Goal: Task Accomplishment & Management: Use online tool/utility

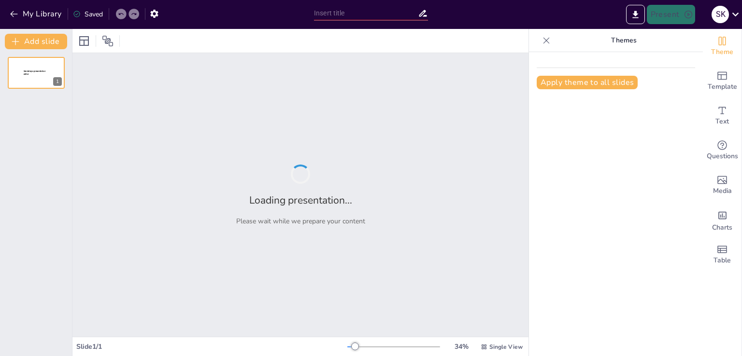
type input "Космос: Путешествие за пределами Земли"
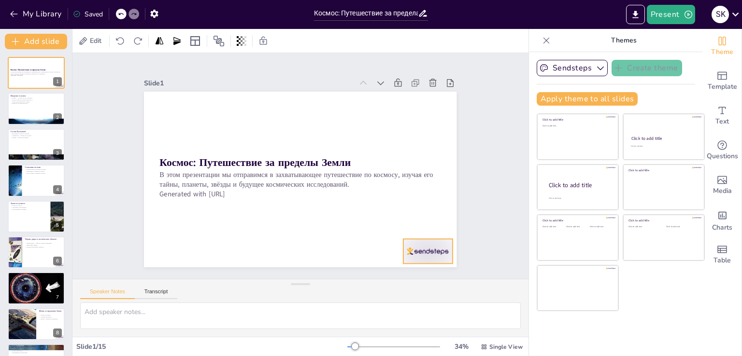
click at [217, 258] on div at bounding box center [201, 283] width 29 height 51
click at [287, 30] on icon at bounding box center [279, 22] width 16 height 16
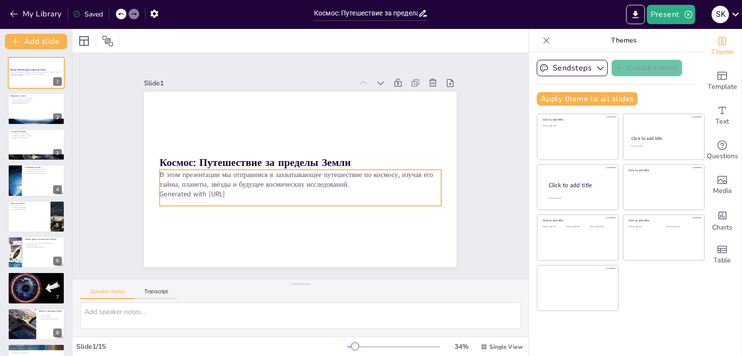
checkbox input "true"
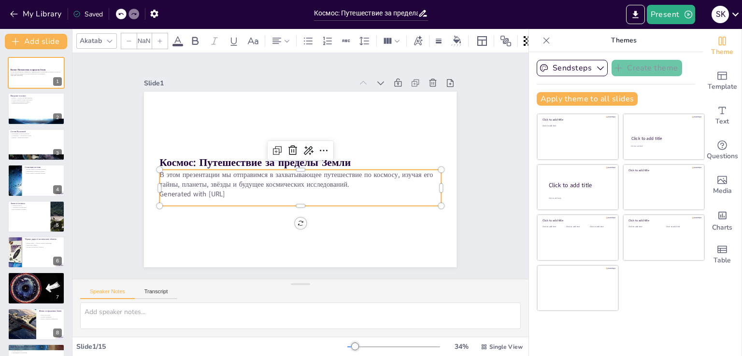
type input "32"
click at [281, 191] on p "Generated with [URL]" at bounding box center [329, 156] width 96 height 270
click at [240, 192] on p "Generated with [URL]" at bounding box center [325, 147] width 173 height 233
click at [251, 192] on p "Generated with [URL]" at bounding box center [270, 169] width 39 height 281
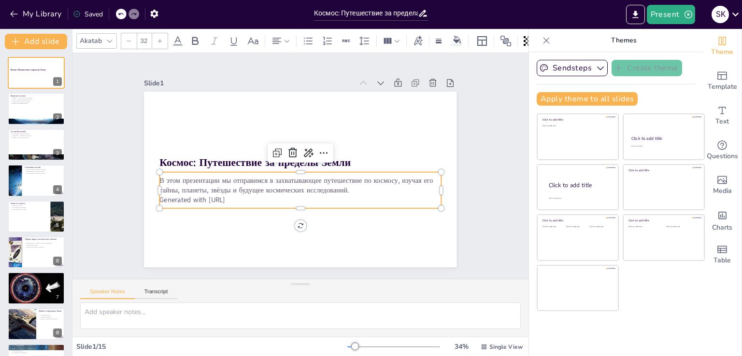
drag, startPoint x: 241, startPoint y: 191, endPoint x: 245, endPoint y: 184, distance: 8.0
click at [242, 187] on p "В этом презентации мы отправимся в захватывающее путешествие по космосу, изучая…" at bounding box center [281, 169] width 78 height 279
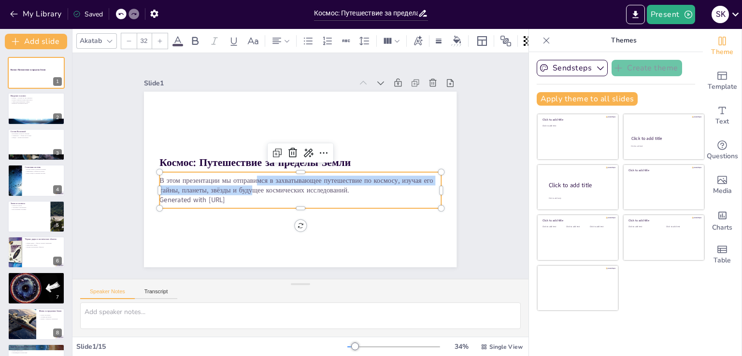
click at [281, 180] on p "В этом презентации мы отправимся в захватывающее путешествие по космосу, изучая…" at bounding box center [319, 169] width 77 height 279
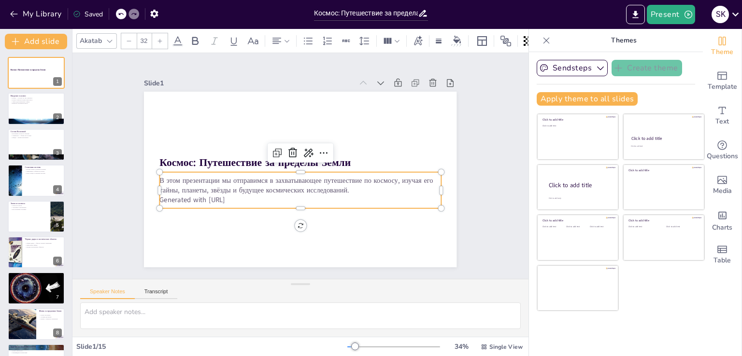
click at [216, 176] on p "В этом презентации мы отправимся в захватывающее путешествие по космосу, изучая…" at bounding box center [284, 154] width 181 height 239
drag, startPoint x: 239, startPoint y: 196, endPoint x: 154, endPoint y: 198, distance: 85.5
click at [215, 198] on p "Generated with [URL]" at bounding box center [322, 141] width 215 height 196
click at [113, 204] on div "Slide 1 Космос: Путешествие за пределы Земли В этом презентации мы отправимся в…" at bounding box center [300, 166] width 416 height 380
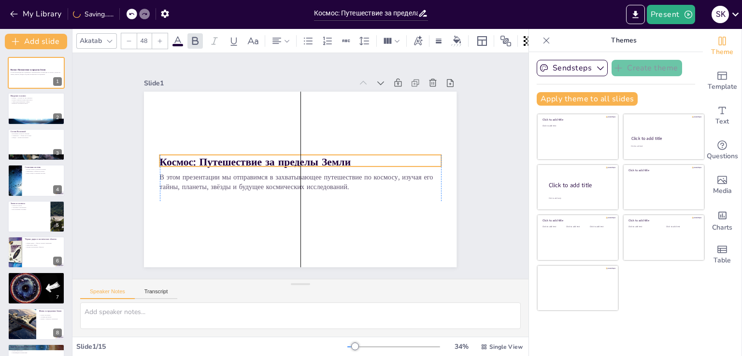
click at [176, 151] on div at bounding box center [312, 173] width 309 height 358
click at [180, 161] on div "Slide 1 Космос: Путешествие за пределы Земли В этом презентации мы отправимся в…" at bounding box center [300, 166] width 240 height 386
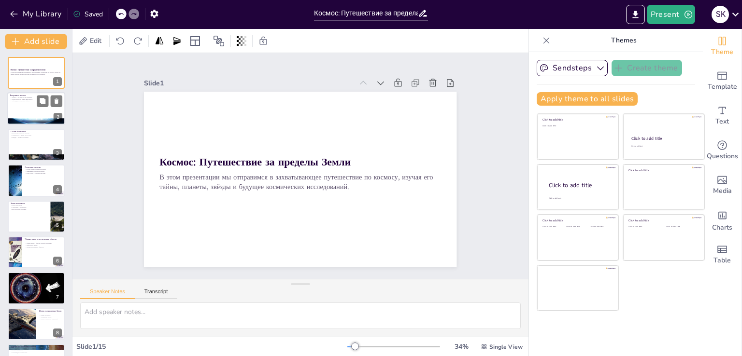
checkbox input "true"
click at [41, 109] on div at bounding box center [36, 109] width 58 height 33
type textarea "Loremi dolorsit a cons adi, eli seddoeiusm te incididun utlab etdolor. Mag aliq…"
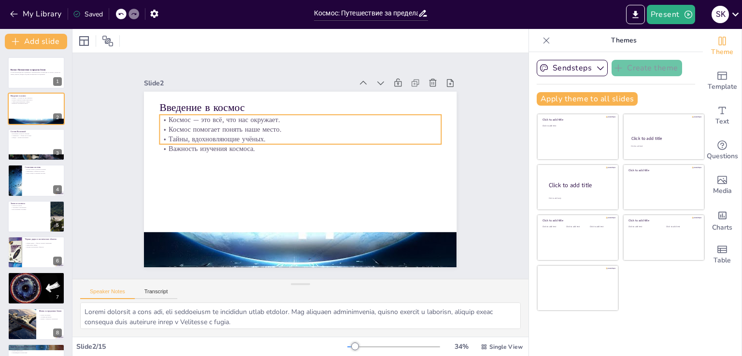
click at [214, 143] on div "Введение в космос Космос — это всё, что нас окружает. Космос помогает понять на…" at bounding box center [287, 163] width 237 height 342
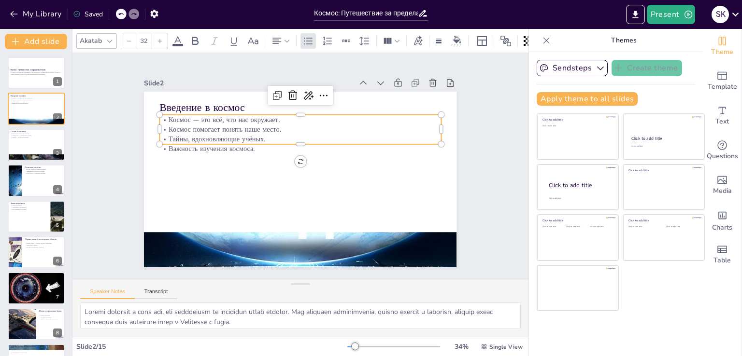
click at [253, 149] on p "Важность изучения космоса." at bounding box center [313, 177] width 196 height 215
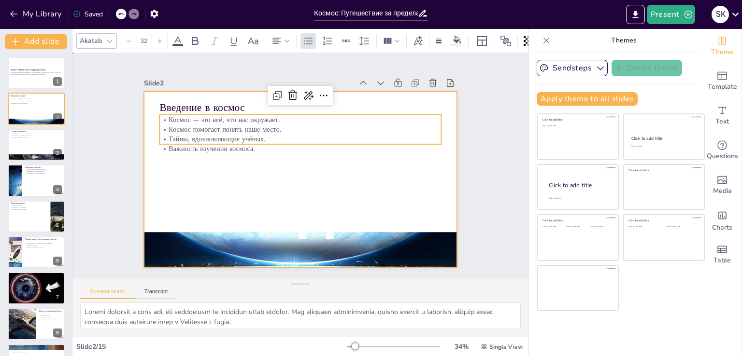
click at [241, 159] on div at bounding box center [310, 175] width 339 height 350
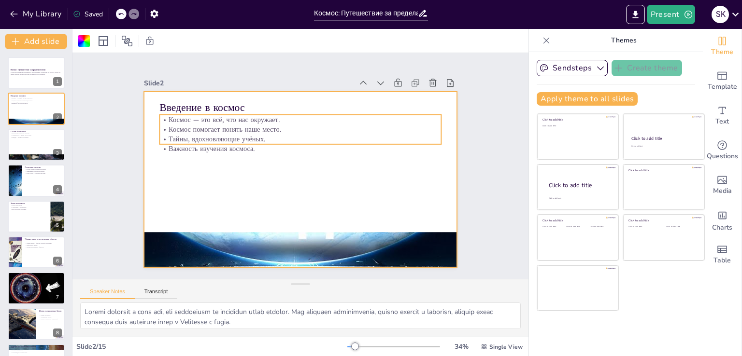
click at [162, 164] on p "Важность изучения космоса." at bounding box center [302, 183] width 281 height 39
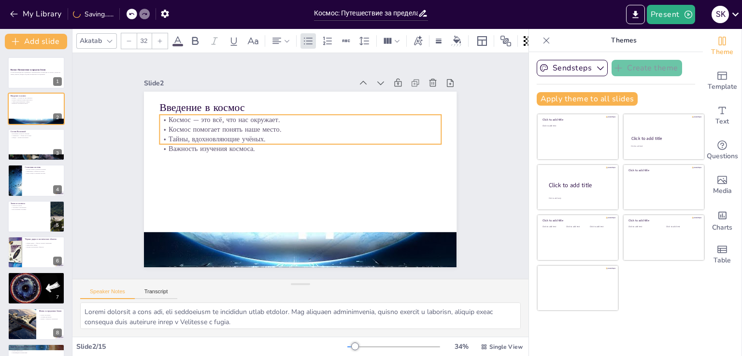
click at [294, 161] on div "Введение в космос Космос — это всё, что нас окружает. Космос помогает понять на…" at bounding box center [307, 178] width 358 height 309
click at [293, 157] on div "Введение в космос Космос — это всё, что нас окружает. Космос помогает понять на…" at bounding box center [307, 154] width 358 height 309
click at [294, 158] on div "Введение в космос Космос — это всё, что нас окружает. Космос помогает понять на…" at bounding box center [290, 157] width 340 height 350
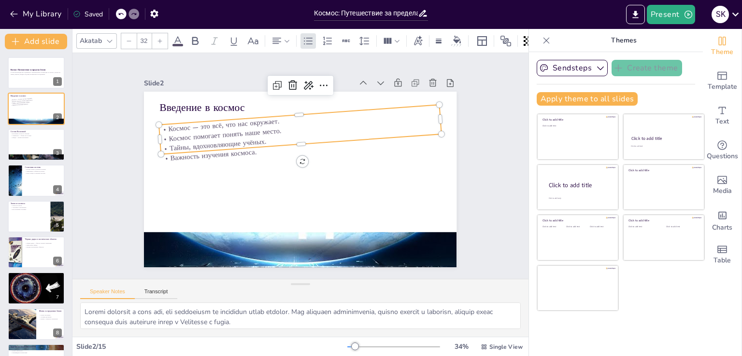
checkbox input "true"
type input "33.1"
checkbox input "true"
type input "34.1"
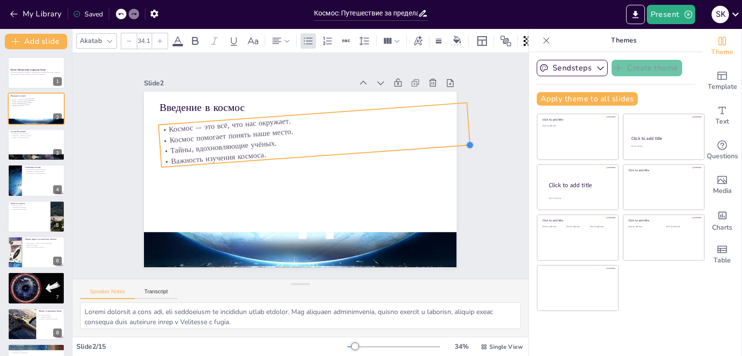
checkbox input "true"
type input "35.2"
checkbox input "true"
type input "35.7"
checkbox input "true"
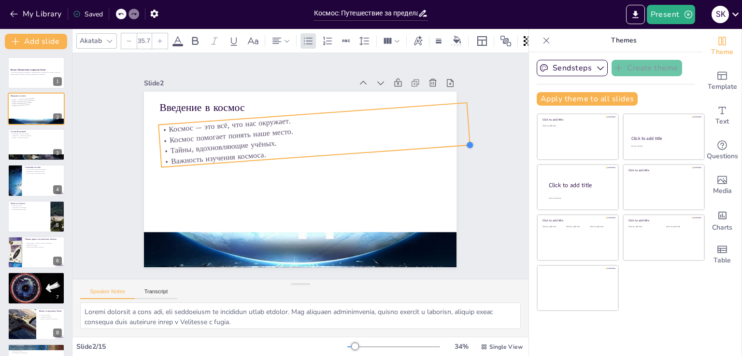
type input "36.2"
checkbox input "true"
type input "36.7"
checkbox input "true"
type input "35.1"
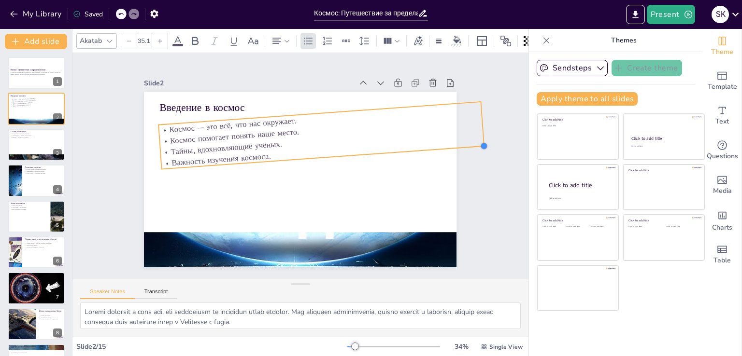
checkbox input "true"
type input "34.4"
checkbox input "true"
type input "32.1"
checkbox input "true"
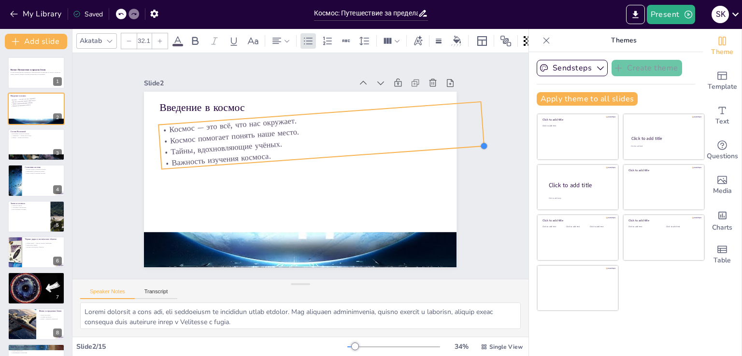
type input "31.4"
checkbox input "true"
type input "31.1"
checkbox input "true"
type input "31"
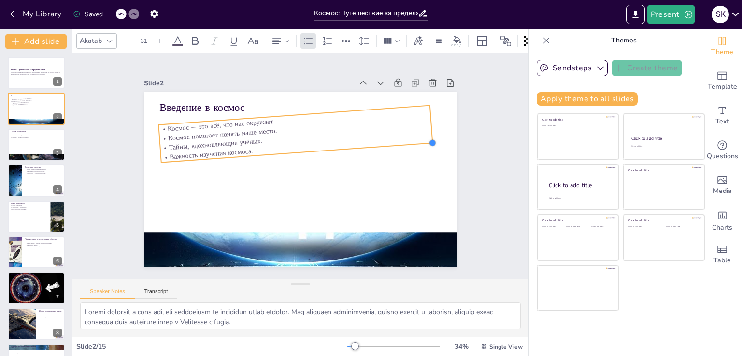
checkbox input "true"
type input "30.9"
checkbox input "true"
type input "31"
checkbox input "true"
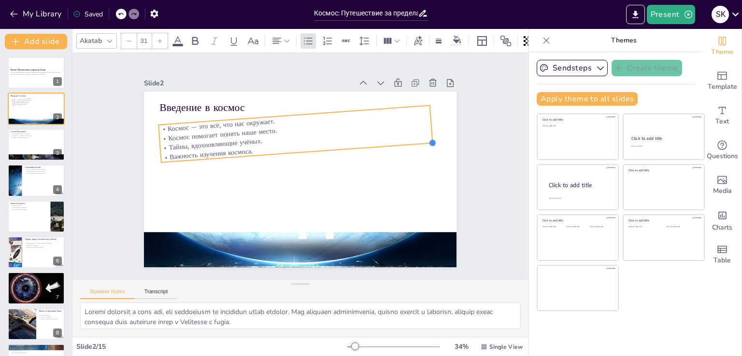
type input "31.3"
checkbox input "true"
type input "31.4"
drag, startPoint x: 436, startPoint y: 129, endPoint x: 428, endPoint y: 129, distance: 7.7
click at [428, 129] on div "Введение в космос Космос — это всё, что нас окружает. Космос помогает понять на…" at bounding box center [298, 153] width 329 height 208
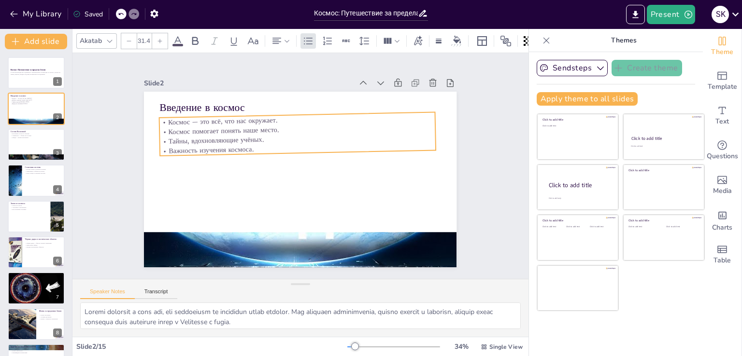
click at [291, 166] on div "Введение в космос Космос — это всё, что нас окружает. Космос помогает понять на…" at bounding box center [305, 153] width 352 height 264
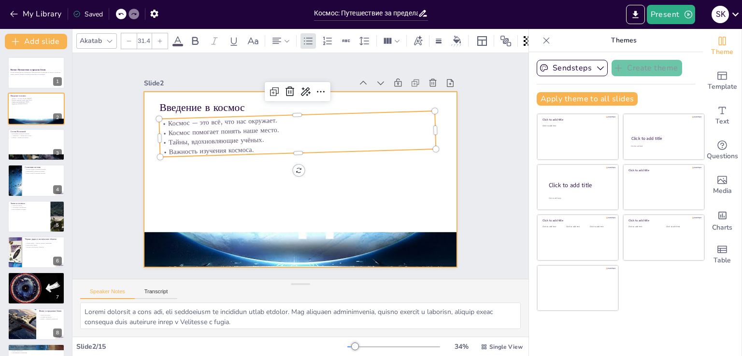
click at [450, 179] on div "Slide 1 Космос: Путешествие за пределы Земли В этом презентации мы отправимся в…" at bounding box center [301, 166] width 386 height 240
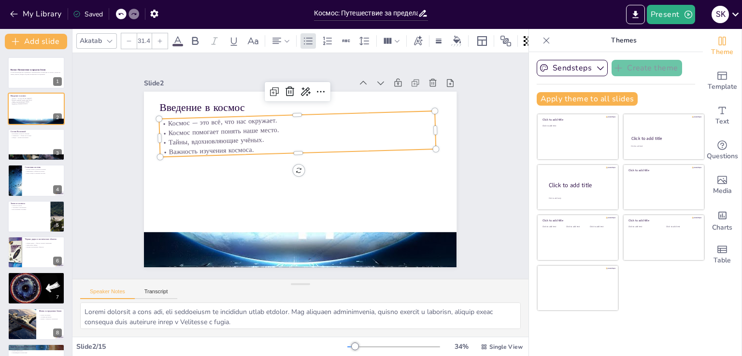
click at [292, 141] on p "Важность изучения космоса." at bounding box center [295, 183] width 259 height 113
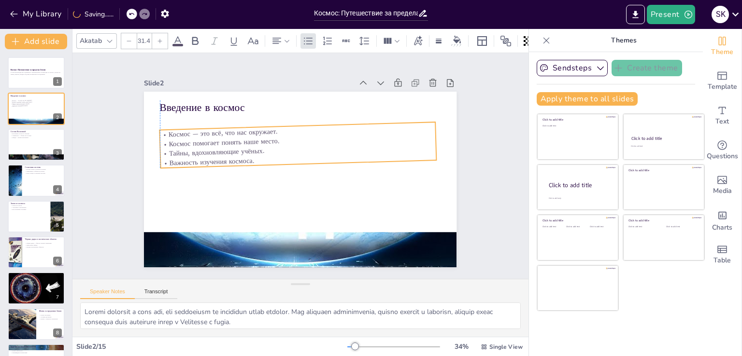
drag, startPoint x: 334, startPoint y: 137, endPoint x: 331, endPoint y: 148, distance: 11.4
click at [331, 148] on p "Тайны, вдохновляющие учёных." at bounding box center [316, 162] width 46 height 275
checkbox input "true"
click at [28, 143] on div at bounding box center [36, 144] width 58 height 33
type textarea "Галактики представляют собой огромные системы, в которых сосредоточено множеств…"
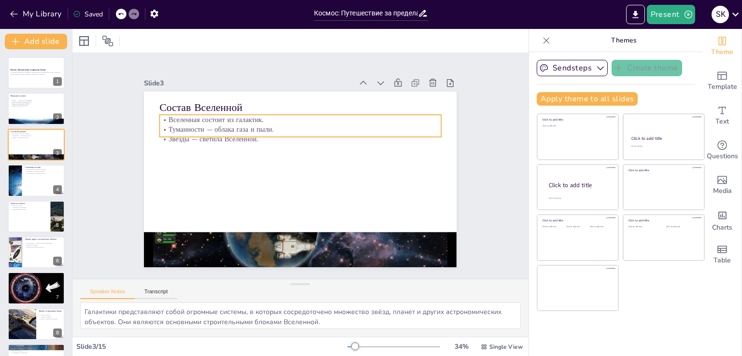
click at [302, 124] on p "Туманности — облака газа и пыли." at bounding box center [336, 158] width 68 height 277
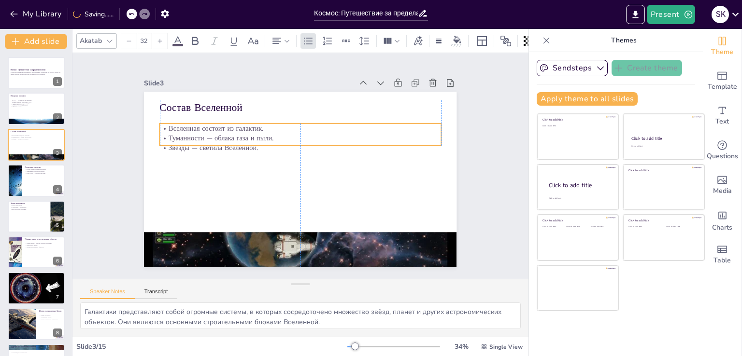
drag, startPoint x: 309, startPoint y: 132, endPoint x: 307, endPoint y: 141, distance: 9.0
click at [307, 141] on p "Звёзды — светила Вселенной." at bounding box center [314, 178] width 196 height 215
click at [204, 124] on p "Вселенная состоит из галактик." at bounding box center [265, 181] width 123 height 261
click at [112, 134] on div "Slide 1 Космос: Путешествие за пределы Земли В этом презентации мы отправимся в…" at bounding box center [301, 166] width 380 height 416
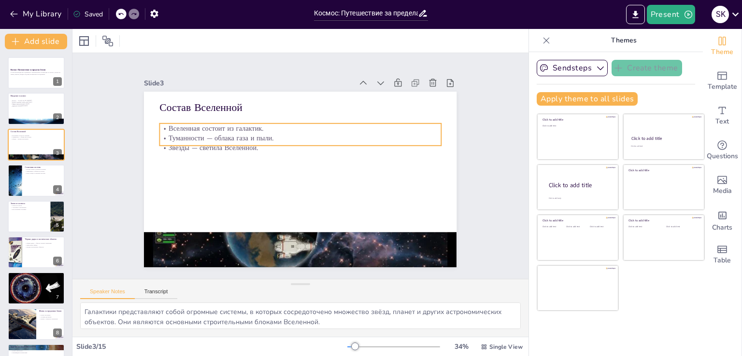
click at [231, 127] on p "Вселенная состоит из галактик." at bounding box center [329, 191] width 196 height 215
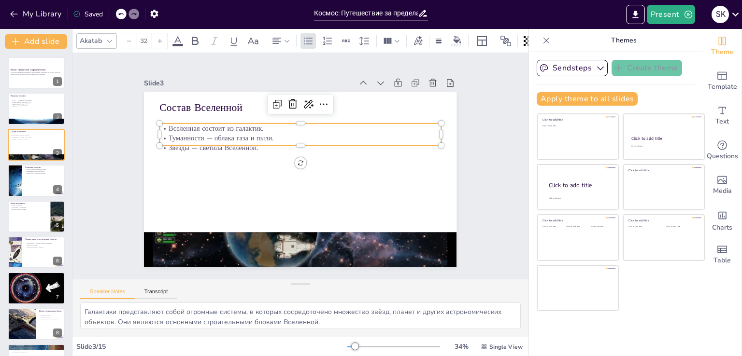
click at [303, 127] on p "Вселенная состоит из галактик." at bounding box center [337, 173] width 68 height 277
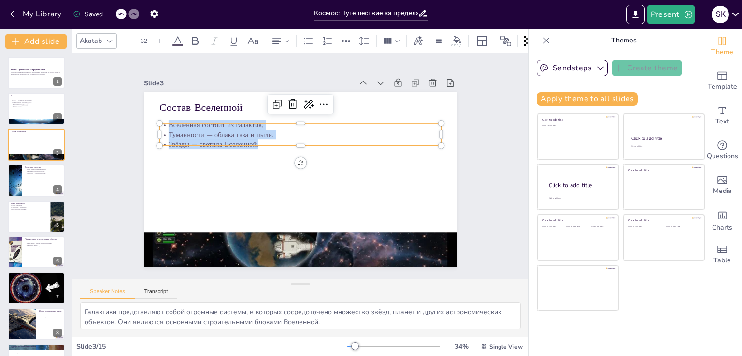
drag, startPoint x: 254, startPoint y: 138, endPoint x: 157, endPoint y: 117, distance: 99.3
click at [157, 117] on div "Состав Вселенной Вселенная состоит из галактик. Туманности — облака газа и пыли…" at bounding box center [291, 155] width 350 height 339
click at [312, 225] on icon at bounding box center [304, 232] width 15 height 15
click at [159, 39] on icon at bounding box center [160, 41] width 6 height 6
checkbox input "true"
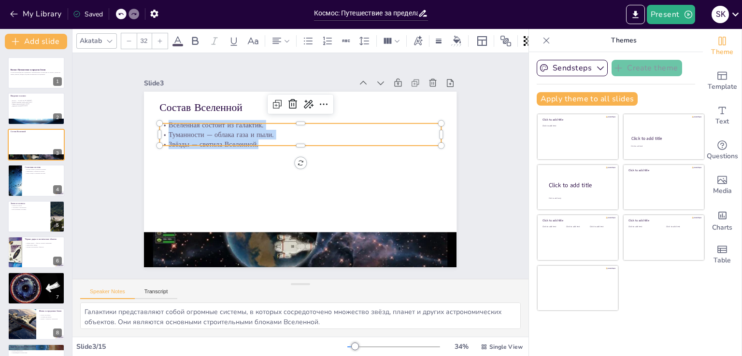
type input "33"
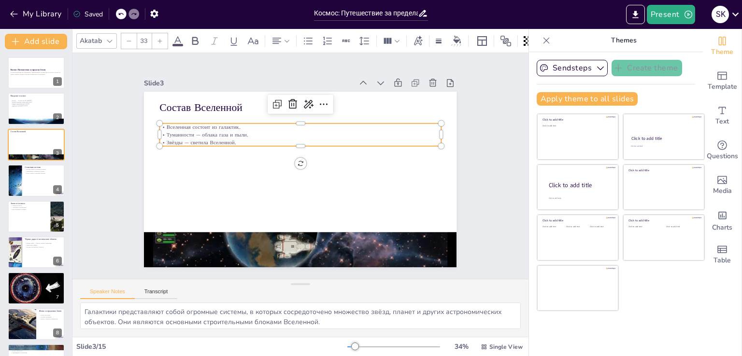
click at [159, 39] on icon at bounding box center [160, 41] width 6 height 6
checkbox input "true"
type input "34"
click at [159, 39] on icon at bounding box center [160, 41] width 6 height 6
checkbox input "true"
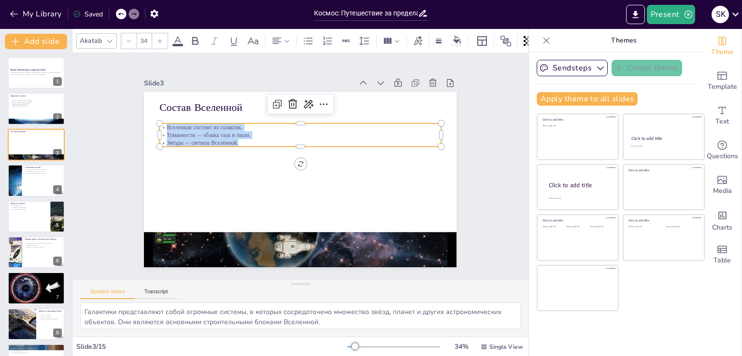
type input "35"
click at [159, 39] on icon at bounding box center [160, 41] width 6 height 6
checkbox input "true"
type input "36"
click at [159, 39] on icon at bounding box center [160, 41] width 6 height 6
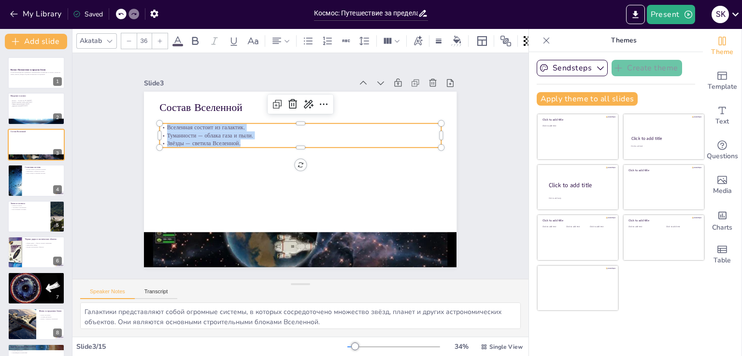
checkbox input "true"
type input "37"
click at [159, 39] on icon at bounding box center [160, 41] width 6 height 6
checkbox input "true"
type input "38"
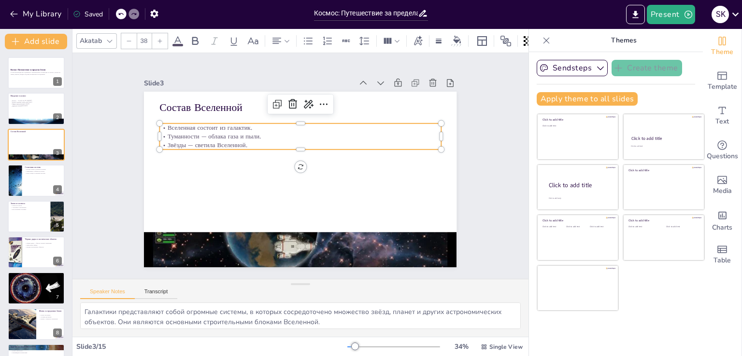
click at [159, 39] on icon at bounding box center [160, 41] width 6 height 6
checkbox input "true"
type input "39"
click at [159, 39] on icon at bounding box center [160, 41] width 6 height 6
checkbox input "true"
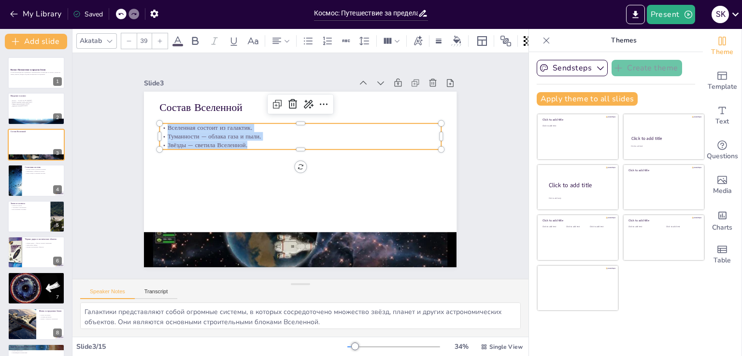
type input "40"
click at [159, 39] on icon at bounding box center [160, 41] width 6 height 6
checkbox input "true"
type input "41"
click at [159, 39] on icon at bounding box center [160, 41] width 6 height 6
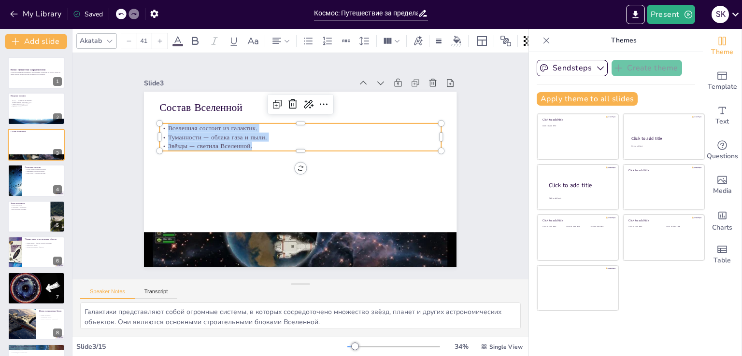
checkbox input "true"
type input "42"
click at [159, 39] on icon at bounding box center [160, 41] width 6 height 6
checkbox input "true"
type input "43"
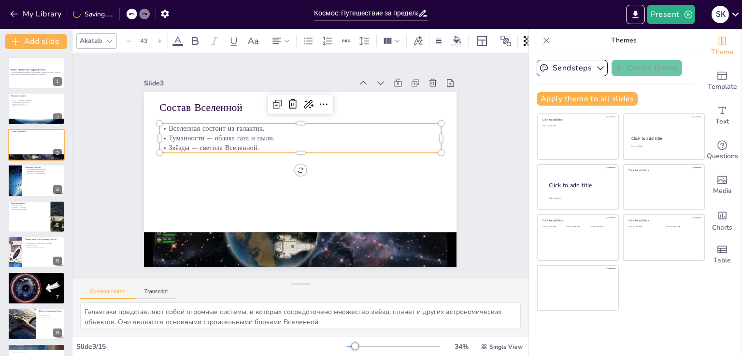
click at [159, 39] on icon at bounding box center [160, 41] width 6 height 6
checkbox input "true"
type input "44"
click at [159, 39] on icon at bounding box center [160, 41] width 6 height 6
checkbox input "true"
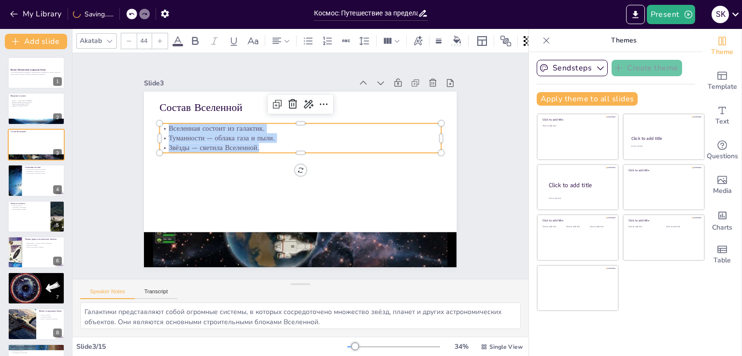
type input "45"
click at [159, 39] on icon at bounding box center [160, 41] width 6 height 6
checkbox input "true"
type input "46"
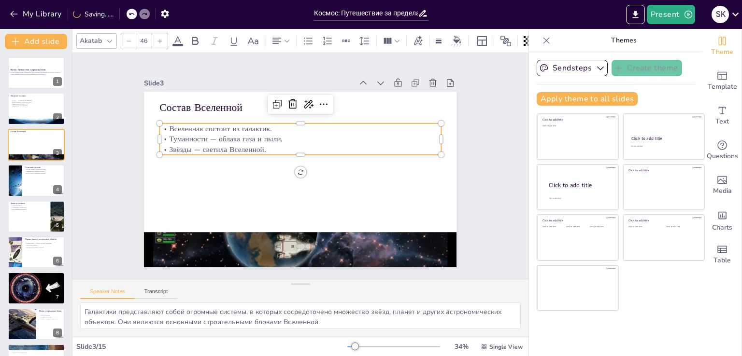
click at [159, 39] on icon at bounding box center [160, 41] width 6 height 6
checkbox input "true"
type input "47"
click at [158, 33] on div at bounding box center [159, 40] width 15 height 15
checkbox input "true"
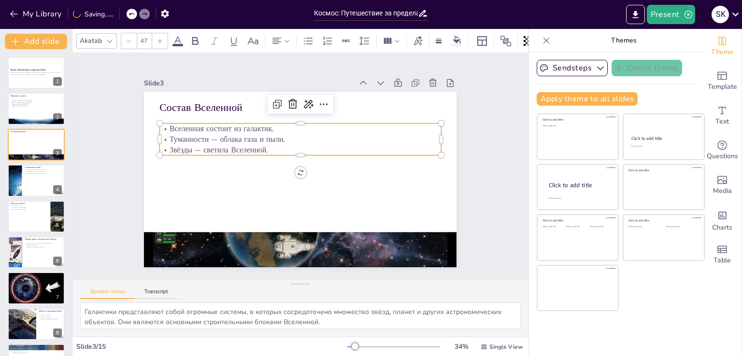
type input "48"
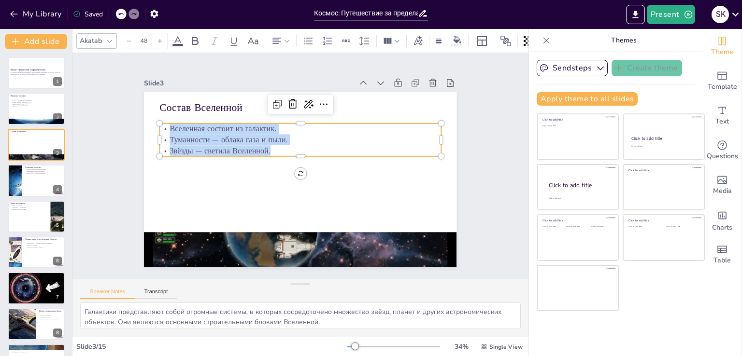
click at [158, 33] on div at bounding box center [159, 40] width 15 height 15
checkbox input "true"
type input "49"
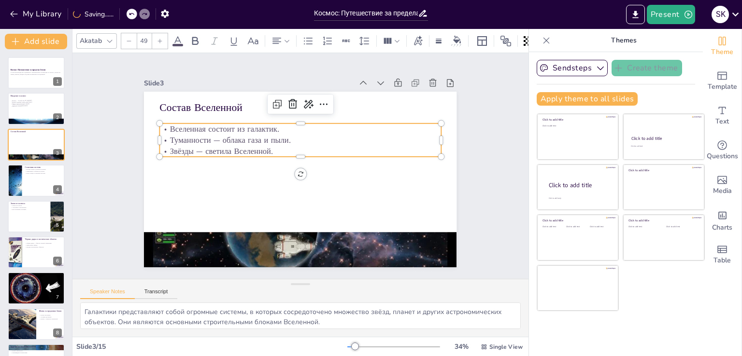
click at [158, 33] on div at bounding box center [159, 40] width 15 height 15
checkbox input "true"
type input "50"
click at [87, 127] on div "Slide 1 Космос: Путешествие за пределы Земли В этом презентации мы отправимся в…" at bounding box center [300, 166] width 473 height 490
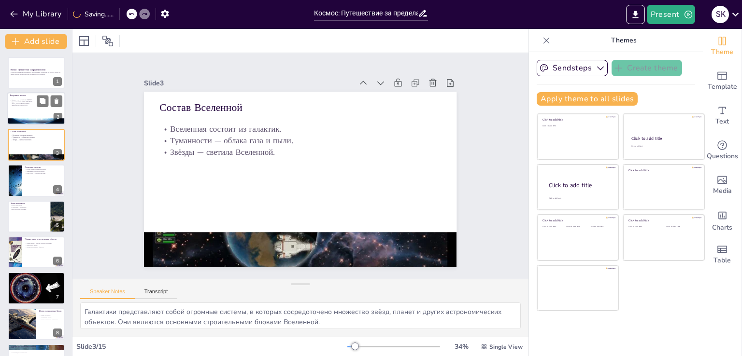
checkbox input "true"
click at [31, 110] on div at bounding box center [36, 109] width 58 height 33
type textarea "Loremi dolorsit a cons adi, eli seddoeiusm te incididun utlab etdolor. Mag aliq…"
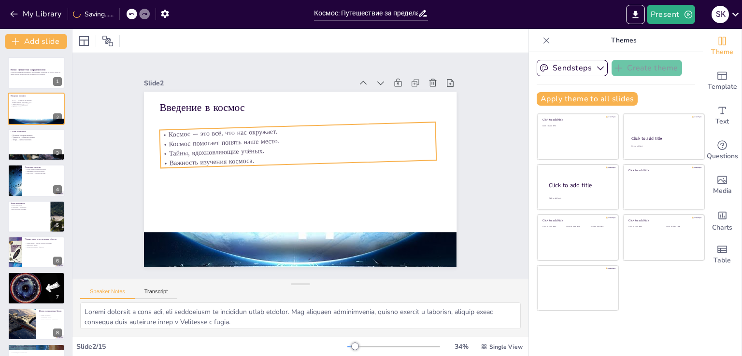
click at [171, 178] on p "Космос — это всё, что нас окружает." at bounding box center [306, 201] width 275 height 46
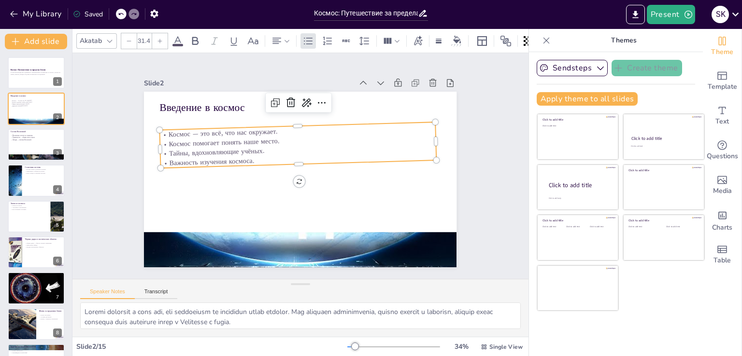
click at [156, 35] on div at bounding box center [159, 40] width 15 height 15
checkbox input "true"
type input "32.4"
click at [156, 35] on div at bounding box center [159, 40] width 15 height 15
checkbox input "true"
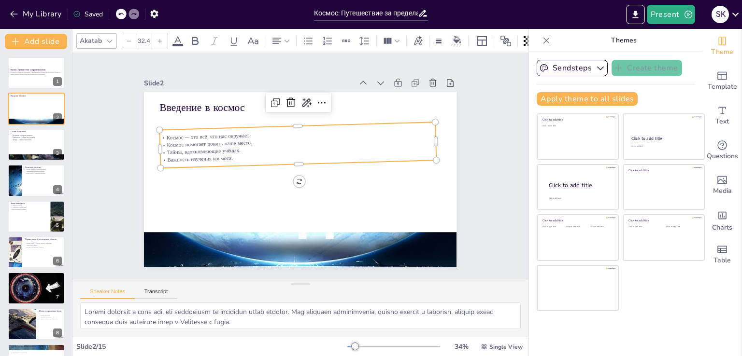
type input "33.4"
click at [156, 35] on div at bounding box center [159, 40] width 15 height 15
checkbox input "true"
type input "34.4"
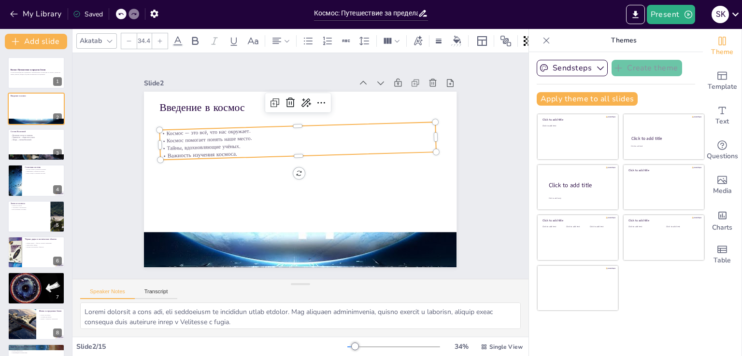
click at [156, 35] on div at bounding box center [159, 40] width 15 height 15
checkbox input "true"
type input "35.4"
click at [156, 35] on div at bounding box center [159, 40] width 15 height 15
checkbox input "true"
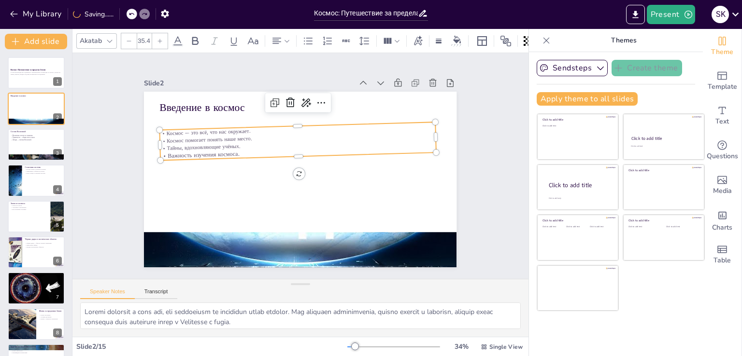
type input "36.4"
click at [156, 35] on div at bounding box center [159, 40] width 15 height 15
checkbox input "true"
type input "37.4"
click at [156, 35] on div at bounding box center [159, 40] width 15 height 15
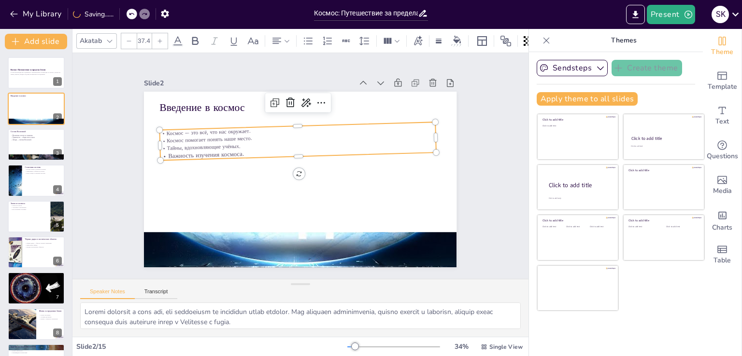
checkbox input "true"
type input "38.4"
click at [156, 35] on div at bounding box center [159, 40] width 15 height 15
checkbox input "true"
type input "39.4"
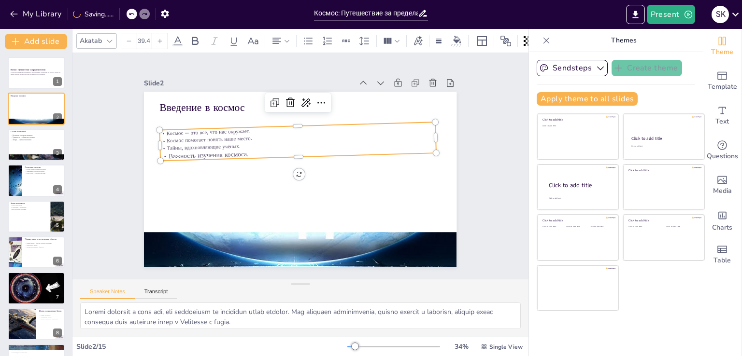
click at [156, 35] on div at bounding box center [159, 40] width 15 height 15
checkbox input "true"
type input "40.4"
click at [156, 36] on div at bounding box center [159, 40] width 15 height 15
checkbox input "true"
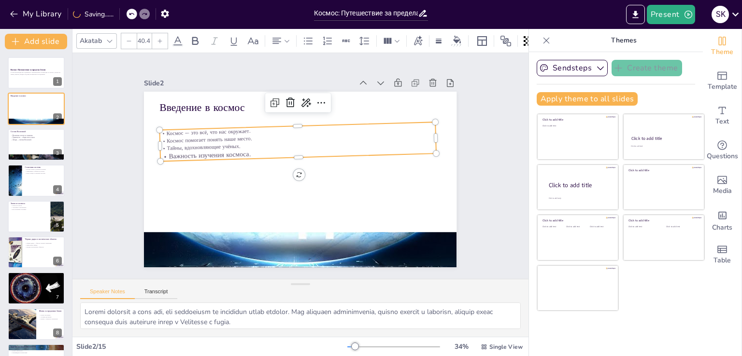
type input "41.4"
click at [156, 36] on div at bounding box center [159, 40] width 15 height 15
checkbox input "true"
type input "42.4"
click at [157, 38] on icon at bounding box center [160, 41] width 6 height 6
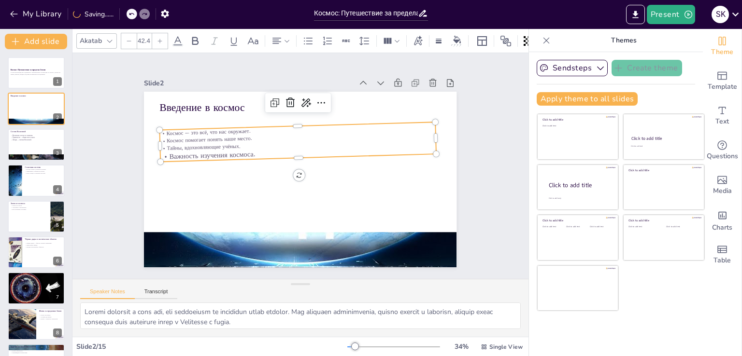
checkbox input "true"
type input "43.4"
click at [157, 38] on icon at bounding box center [160, 41] width 6 height 6
checkbox input "true"
type input "44.4"
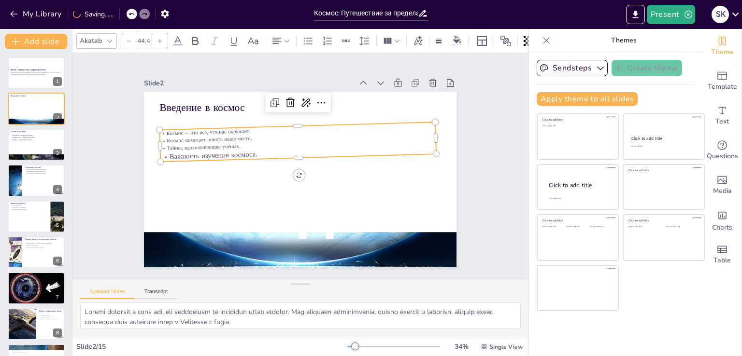
click at [157, 38] on icon at bounding box center [160, 41] width 6 height 6
checkbox input "true"
type input "45.4"
click at [157, 38] on icon at bounding box center [160, 41] width 6 height 6
checkbox input "true"
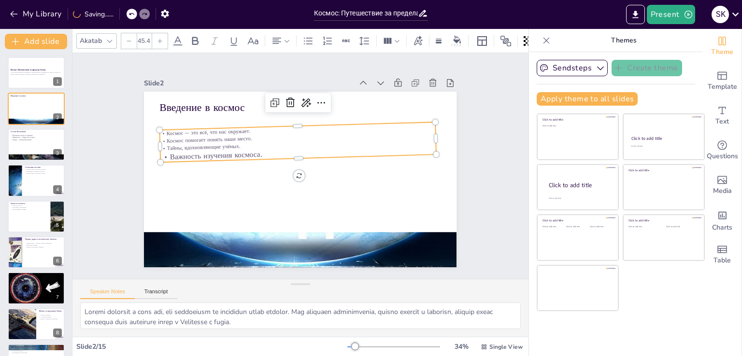
type input "46.4"
checkbox input "true"
click at [249, 136] on p "Космос помогает понять наше место." at bounding box center [324, 149] width 151 height 239
type input "--"
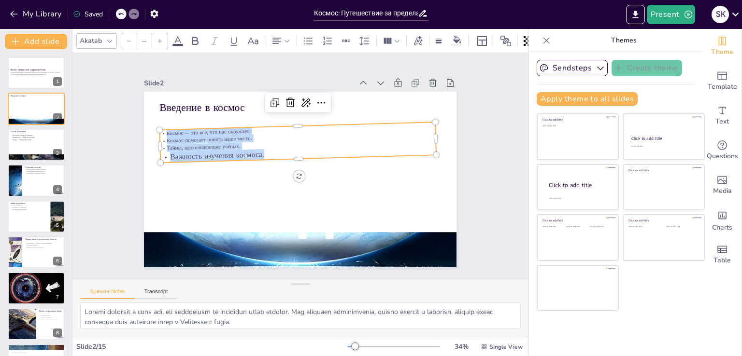
drag, startPoint x: 159, startPoint y: 128, endPoint x: 266, endPoint y: 155, distance: 110.1
click at [266, 155] on div "Космос — это всё, что нас окружает. Космос помогает понять наше место. Тайны, в…" at bounding box center [293, 143] width 276 height 97
click at [158, 33] on div at bounding box center [159, 40] width 15 height 15
click at [159, 38] on icon at bounding box center [160, 41] width 6 height 6
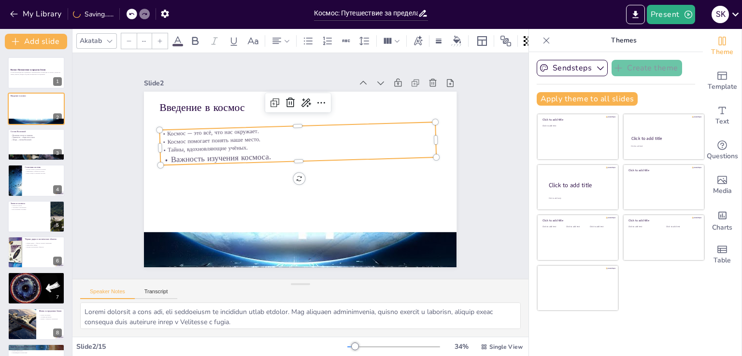
click at [159, 38] on icon at bounding box center [160, 41] width 6 height 6
checkbox input "true"
click at [141, 36] on input "--" at bounding box center [144, 40] width 14 height 15
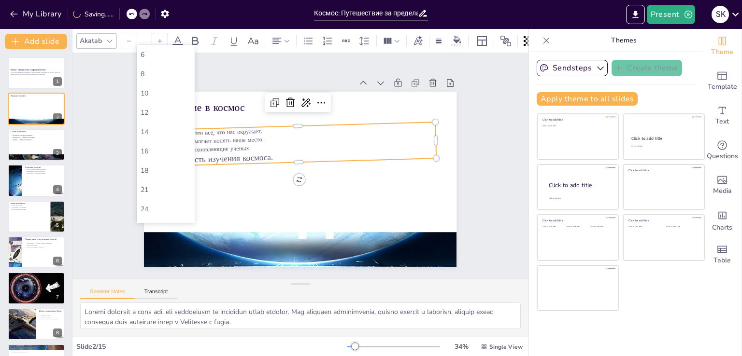
checkbox input "true"
type input "--50"
checkbox input "true"
type input "--"
checkbox input "true"
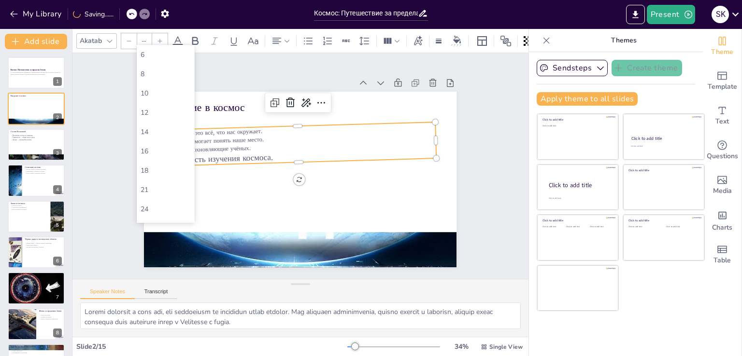
type input "NaN"
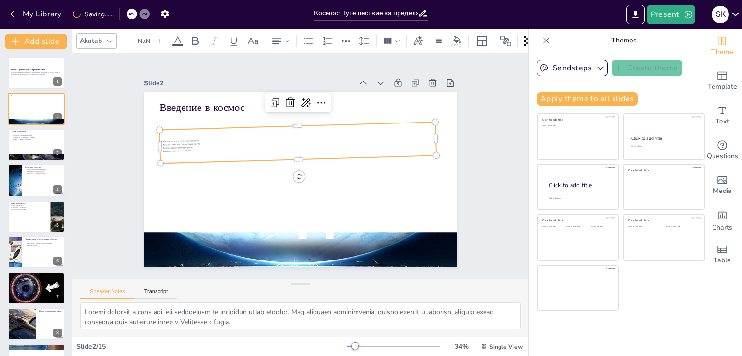
checkbox input "true"
drag, startPoint x: 147, startPoint y: 37, endPoint x: 135, endPoint y: 38, distance: 12.1
click at [135, 38] on div "NaN" at bounding box center [144, 41] width 47 height 16
type input "N"
checkbox input "true"
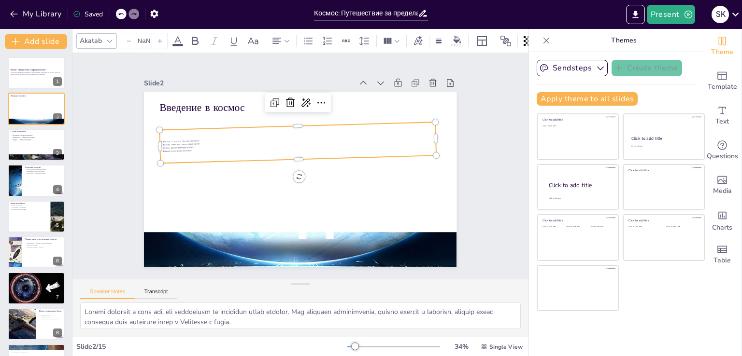
type input "Na"
checkbox input "true"
type input "Na"
checkbox input "true"
type input "N"
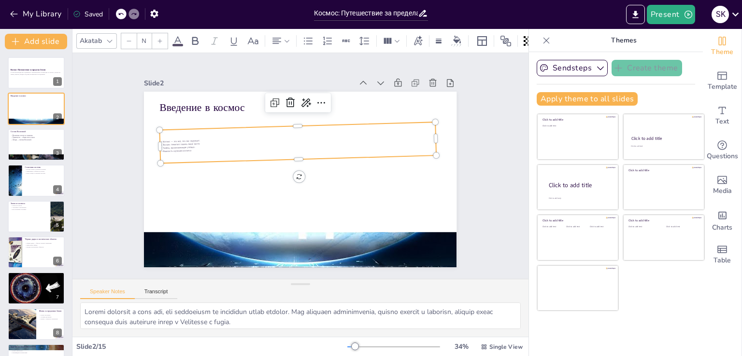
checkbox input "true"
type input "Na"
checkbox input "true"
type input "Na"
checkbox input "true"
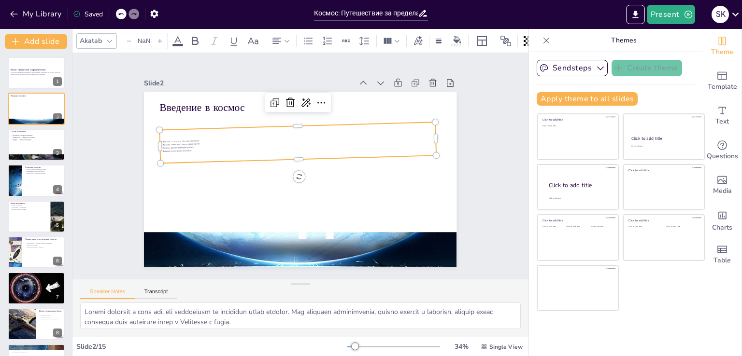
type input "Na"
checkbox input "true"
type input "Na"
checkbox input "true"
type input "NaN"
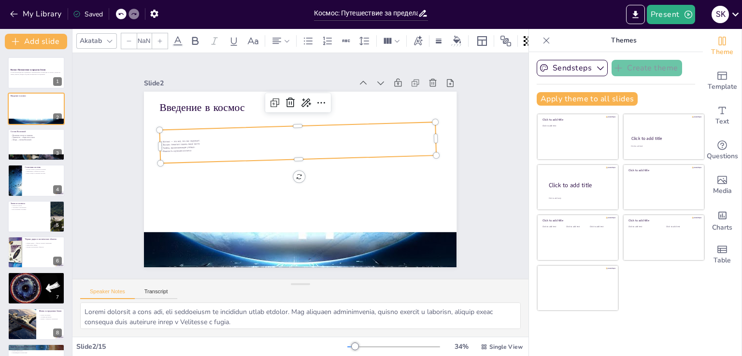
click at [180, 141] on p "Космос помогает понять наше место." at bounding box center [308, 142] width 256 height 108
drag, startPoint x: 189, startPoint y: 145, endPoint x: 151, endPoint y: 134, distance: 40.2
click at [151, 134] on div "Введение в космос Космос — это всё, что нас окружает. Космос помогает понять на…" at bounding box center [292, 177] width 356 height 326
click at [147, 37] on input "NaN" at bounding box center [144, 40] width 14 height 15
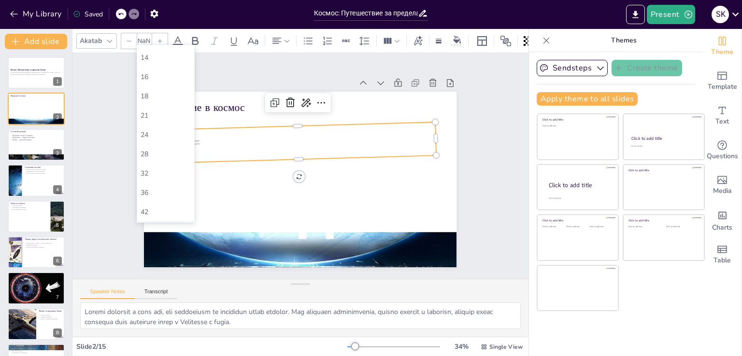
scroll to position [145, 0]
click at [160, 176] on div "56" at bounding box center [166, 180] width 50 height 9
checkbox input "true"
type input "56"
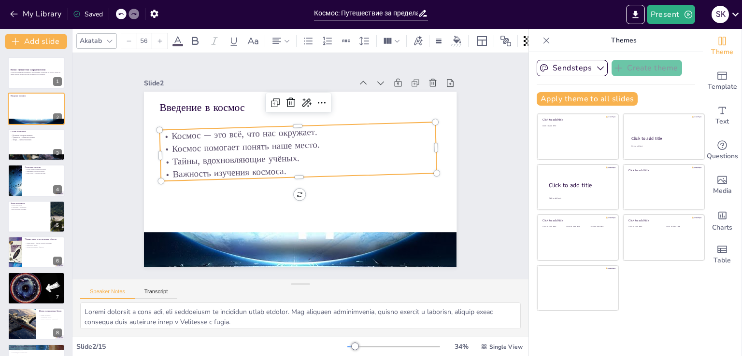
click at [129, 38] on icon at bounding box center [129, 41] width 6 height 6
checkbox input "true"
type input "55"
click at [129, 38] on icon at bounding box center [129, 41] width 6 height 6
checkbox input "true"
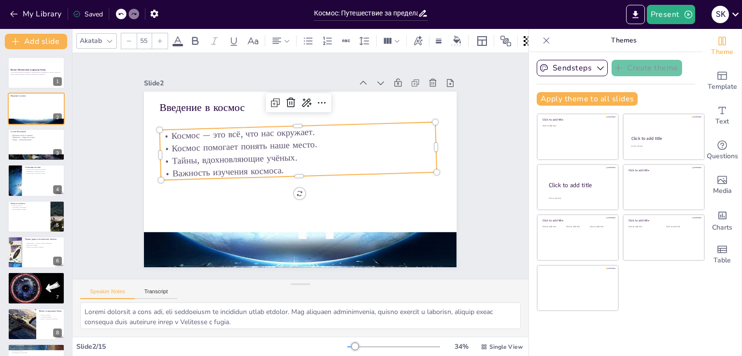
type input "54"
click at [129, 38] on icon at bounding box center [129, 41] width 6 height 6
checkbox input "true"
type input "53"
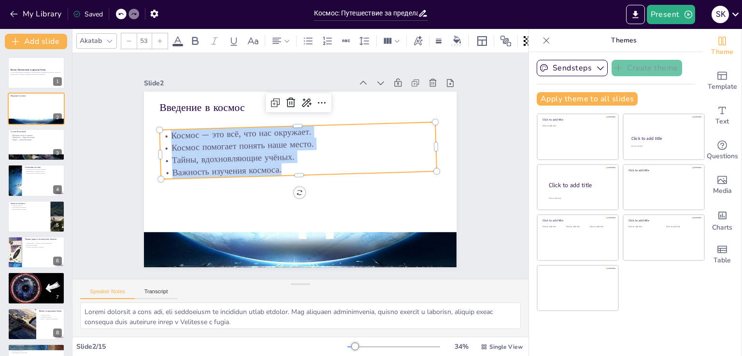
click at [129, 38] on icon at bounding box center [129, 41] width 6 height 6
checkbox input "true"
type input "52"
click at [129, 38] on icon at bounding box center [129, 41] width 6 height 6
checkbox input "true"
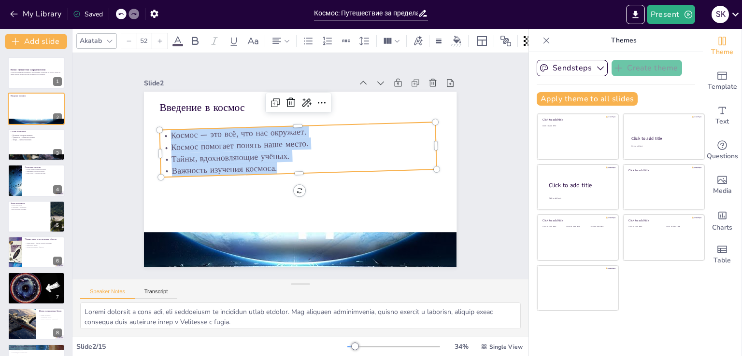
type input "51"
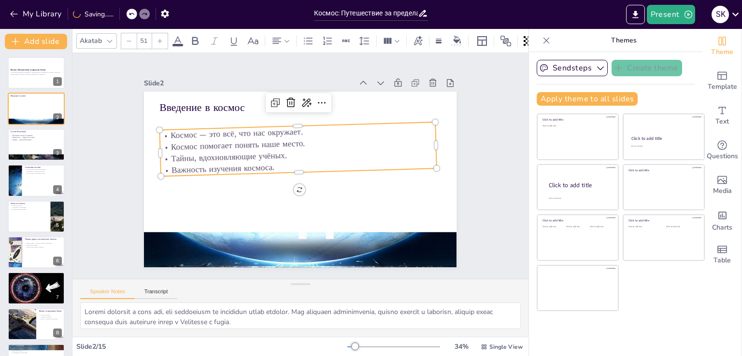
click at [129, 38] on icon at bounding box center [129, 41] width 6 height 6
checkbox input "true"
type input "50"
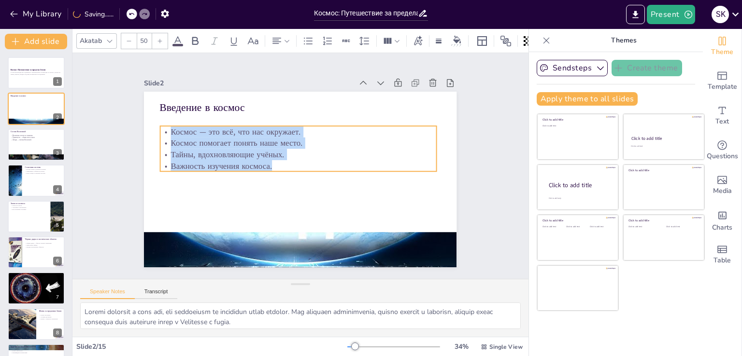
click at [292, 185] on div "Введение в космос 0 ° Космос — это всё, что нас окружает. Космос помогает понят…" at bounding box center [291, 175] width 350 height 339
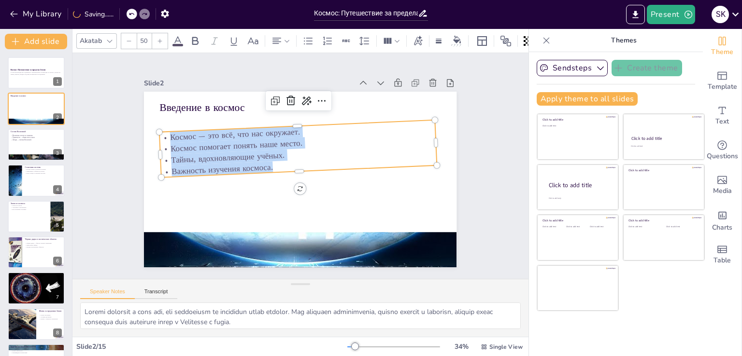
click at [117, 156] on div "Slide 1 Космос: Путешествие за пределы Земли В этом презентации мы отправимся в…" at bounding box center [300, 165] width 419 height 359
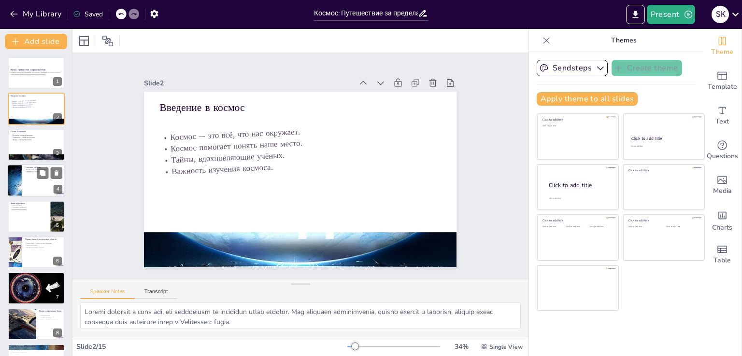
checkbox input "true"
click at [15, 179] on div at bounding box center [14, 180] width 52 height 33
type textarea "В солнечной системе восемь планет, каждая из которых обладает уникальными харак…"
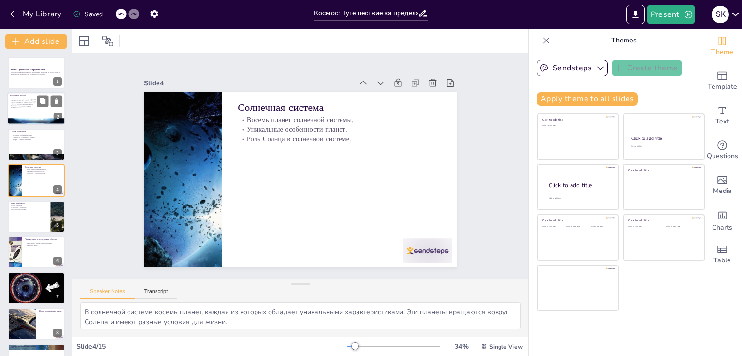
checkbox input "true"
click at [25, 103] on p "Тайны, вдохновляющие учёных." at bounding box center [35, 104] width 51 height 4
type textarea "Loremi dolorsit a cons adi, eli seddoeiusm te incididun utlab etdolor. Mag aliq…"
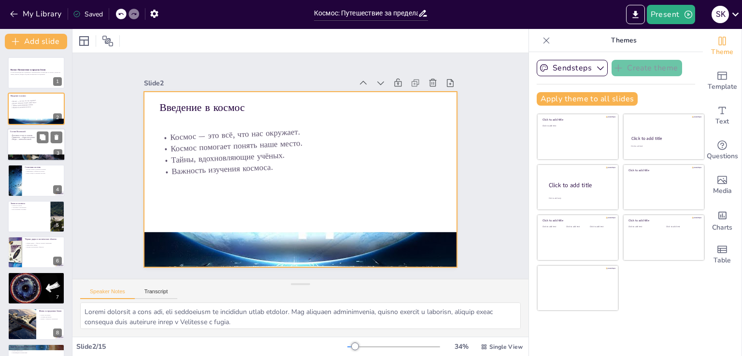
checkbox input "true"
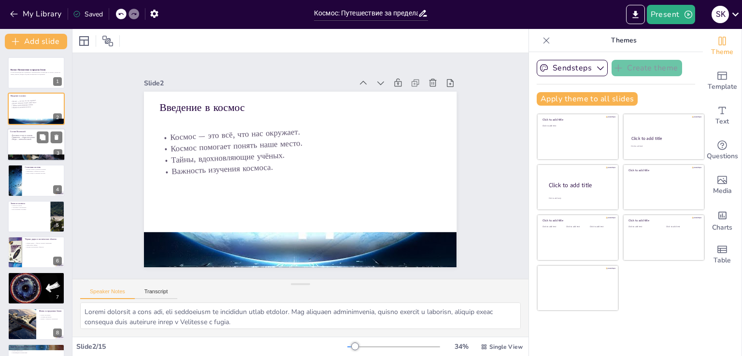
click at [28, 146] on div at bounding box center [36, 144] width 58 height 33
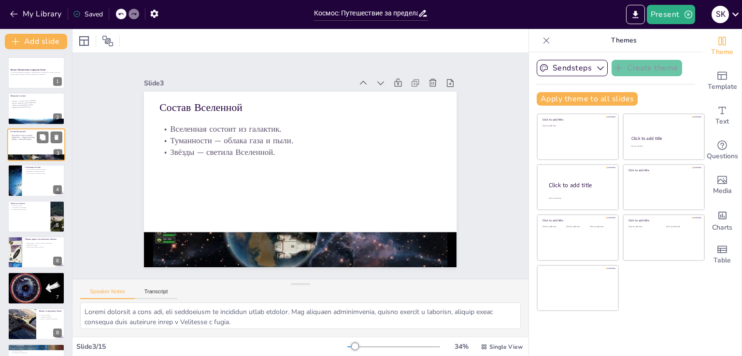
type textarea "Галактики представляют собой огромные системы, в которых сосредоточено множеств…"
checkbox input "true"
click at [37, 182] on div at bounding box center [36, 180] width 58 height 33
type textarea "В солнечной системе восемь планет, каждая из которых обладает уникальными харак…"
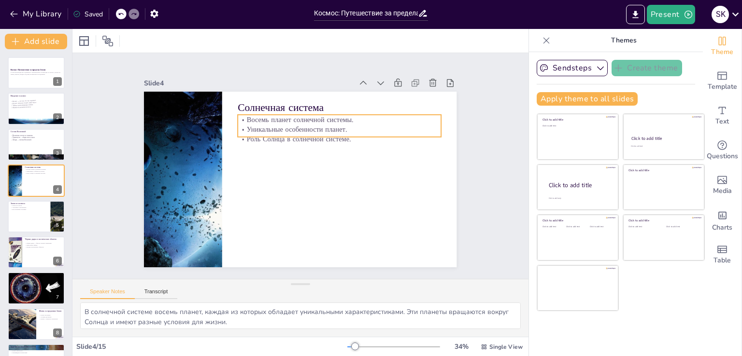
click at [238, 115] on p "Восемь планет солнечной системы." at bounding box center [239, 162] width 127 height 170
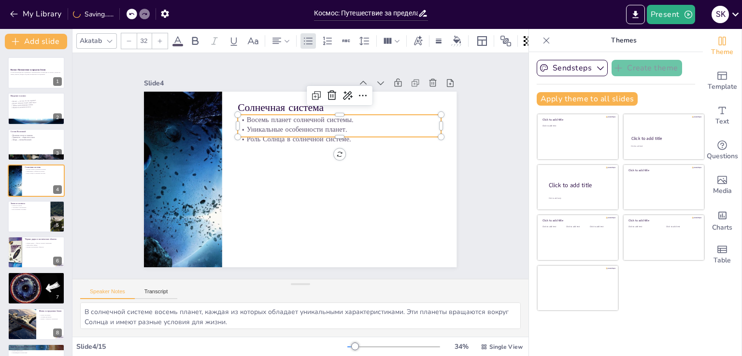
click at [248, 114] on p "Восемь планет солнечной системы." at bounding box center [348, 129] width 201 height 52
click at [238, 194] on p "Восемь планет солнечной системы." at bounding box center [271, 220] width 201 height 52
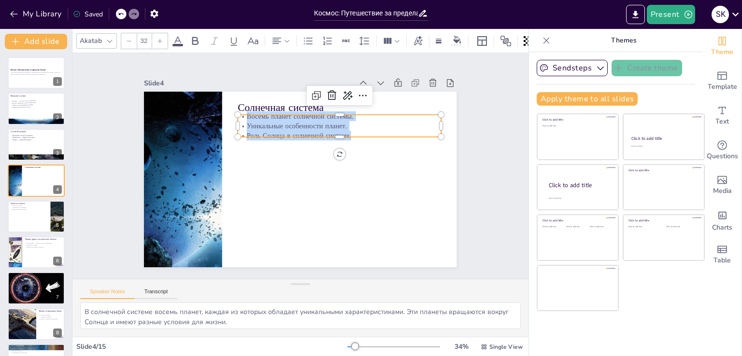
drag, startPoint x: 237, startPoint y: 114, endPoint x: 349, endPoint y: 131, distance: 112.9
click at [349, 143] on div "Восемь планет солнечной системы. Уникальные особенности планет. Роль Солнца в с…" at bounding box center [298, 221] width 170 height 157
click at [160, 38] on icon at bounding box center [160, 41] width 6 height 6
checkbox input "true"
type input "33"
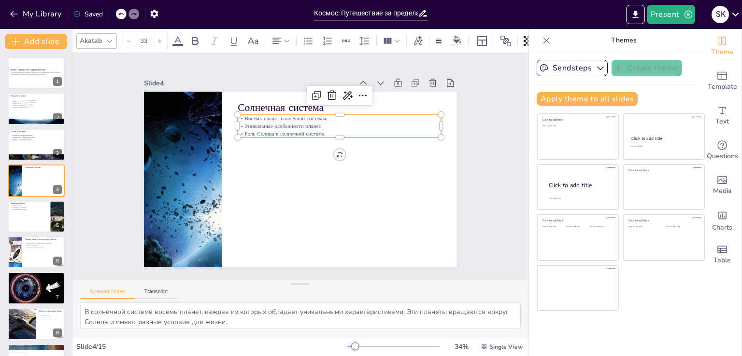
click at [160, 38] on icon at bounding box center [160, 41] width 6 height 6
checkbox input "true"
type input "34"
click at [160, 38] on icon at bounding box center [160, 41] width 6 height 6
checkbox input "true"
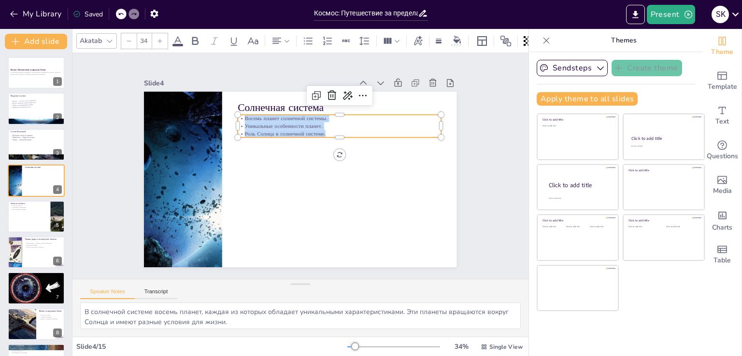
type input "35"
click at [160, 38] on icon at bounding box center [160, 41] width 6 height 6
checkbox input "true"
type input "36"
click at [160, 38] on icon at bounding box center [160, 41] width 6 height 6
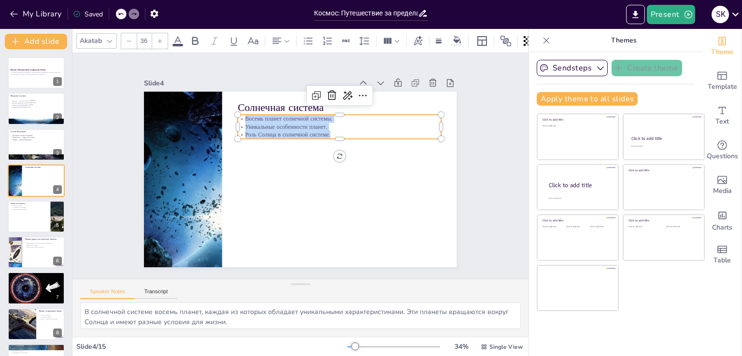
checkbox input "true"
type input "37"
click at [160, 38] on icon at bounding box center [160, 41] width 6 height 6
checkbox input "true"
type input "38"
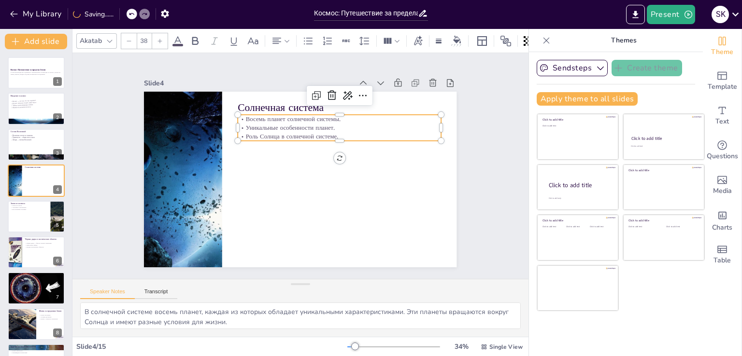
click at [160, 38] on icon at bounding box center [160, 41] width 6 height 6
checkbox input "true"
type input "39"
click at [160, 38] on icon at bounding box center [160, 41] width 6 height 6
checkbox input "true"
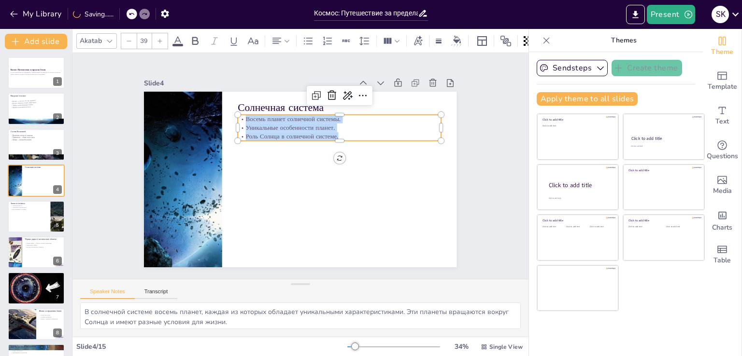
type input "40"
click at [160, 38] on icon at bounding box center [160, 41] width 6 height 6
checkbox input "true"
type input "41"
click at [160, 38] on icon at bounding box center [160, 41] width 6 height 6
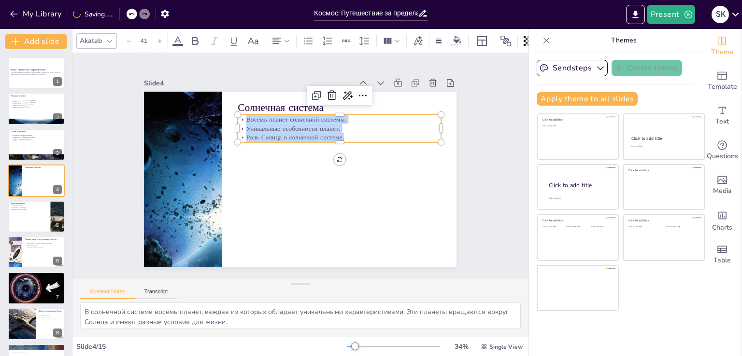
checkbox input "true"
type input "42"
click at [160, 38] on icon at bounding box center [160, 41] width 6 height 6
checkbox input "true"
type input "43"
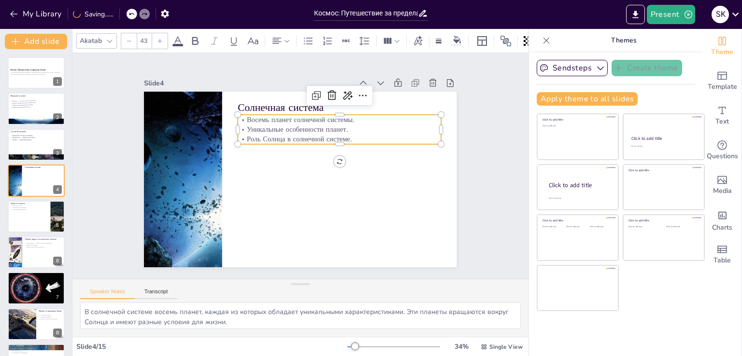
click at [160, 38] on icon at bounding box center [160, 41] width 6 height 6
checkbox input "true"
type input "44"
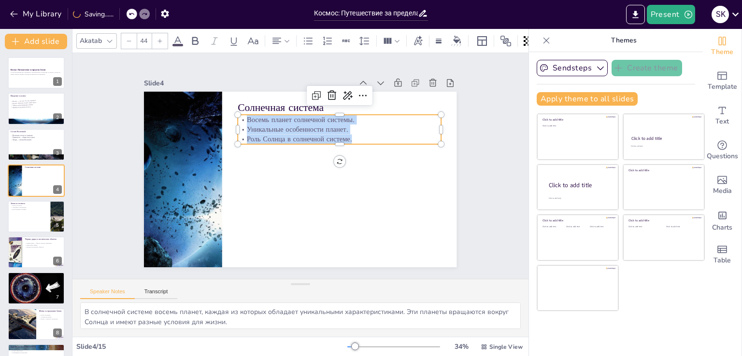
click at [160, 38] on icon at bounding box center [160, 41] width 6 height 6
checkbox input "true"
type input "45"
click at [160, 39] on icon at bounding box center [160, 41] width 6 height 6
checkbox input "true"
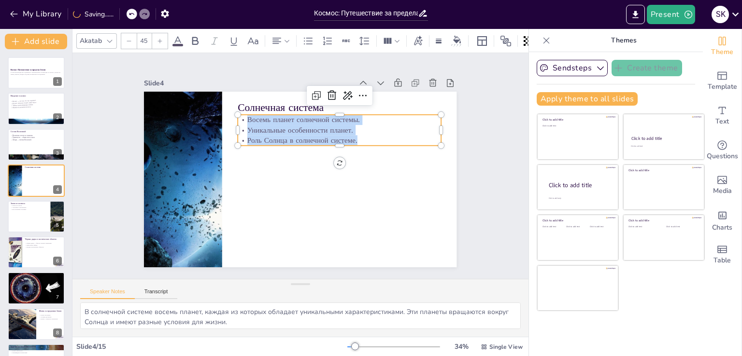
type input "46"
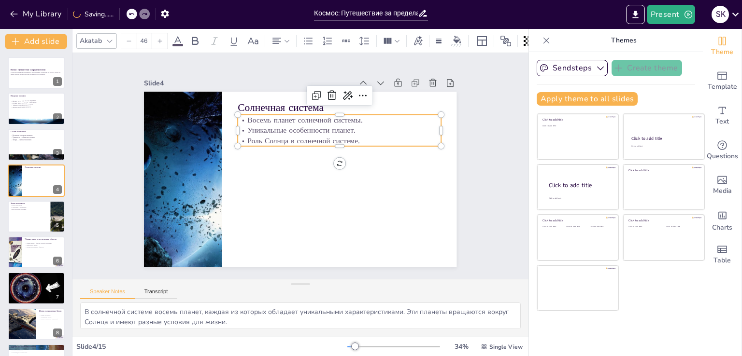
click at [160, 39] on icon at bounding box center [160, 41] width 6 height 6
checkbox input "true"
type input "47"
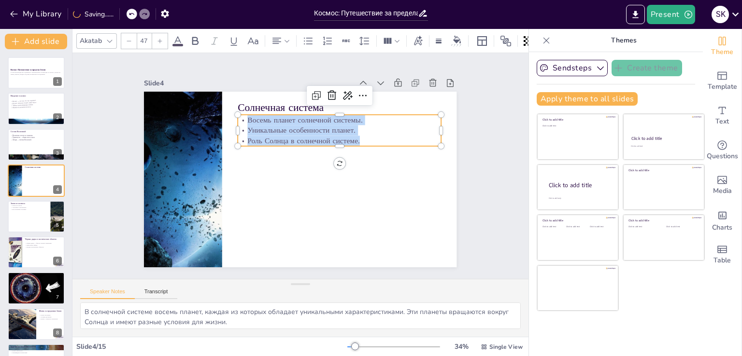
click at [160, 39] on icon at bounding box center [160, 41] width 6 height 6
checkbox input "true"
type input "48"
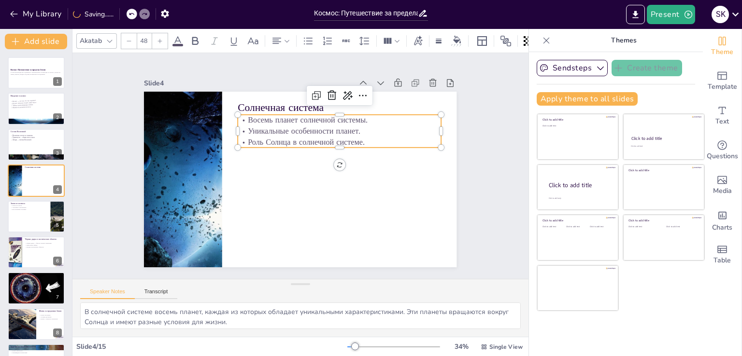
click at [160, 39] on icon at bounding box center [160, 41] width 6 height 6
checkbox input "true"
type input "49"
click at [160, 39] on icon at bounding box center [160, 41] width 6 height 6
checkbox input "true"
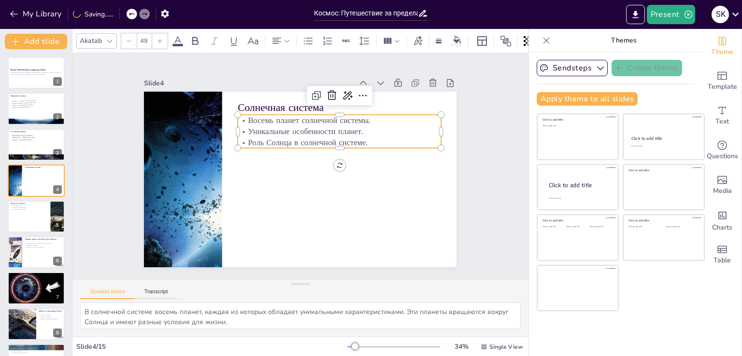
type input "50"
click at [118, 104] on div "Slide 1 Космос: Путешествие за пределы Земли В этом презентации мы отправимся в…" at bounding box center [300, 166] width 408 height 396
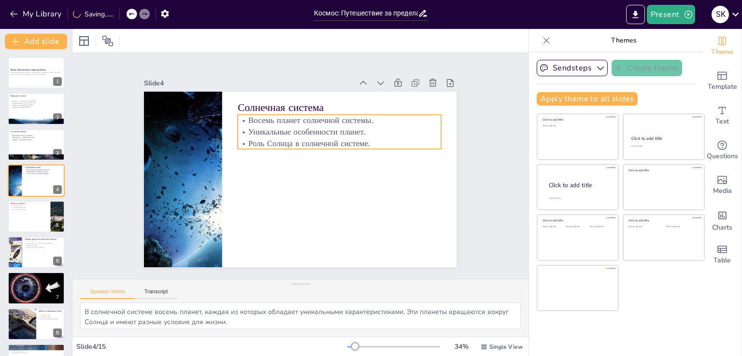
click at [288, 124] on p "Уникальные особенности планет." at bounding box center [351, 156] width 182 height 112
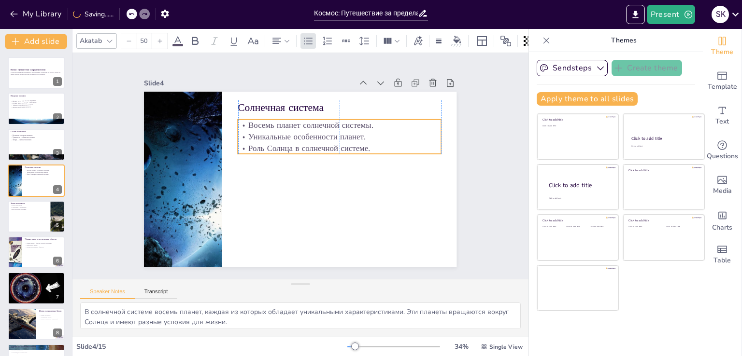
drag, startPoint x: 346, startPoint y: 143, endPoint x: 346, endPoint y: 148, distance: 4.9
click at [346, 148] on p "Роль Солнца в солнечной системе." at bounding box center [342, 174] width 171 height 128
click at [102, 132] on div "Slide 1 Космос: Путешествие за пределы Земли В этом презентации мы отправимся в…" at bounding box center [300, 166] width 477 height 272
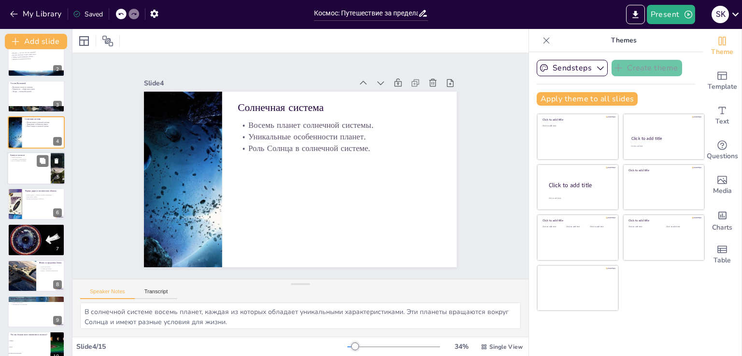
checkbox input "true"
click at [28, 165] on div at bounding box center [36, 168] width 58 height 33
type textarea "Наблюдение Земли из космоса позволяет нам увидеть её красоту и уникальность. Мы…"
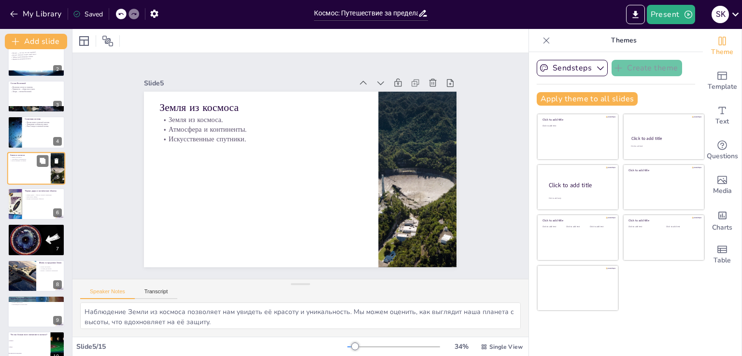
scroll to position [14, 0]
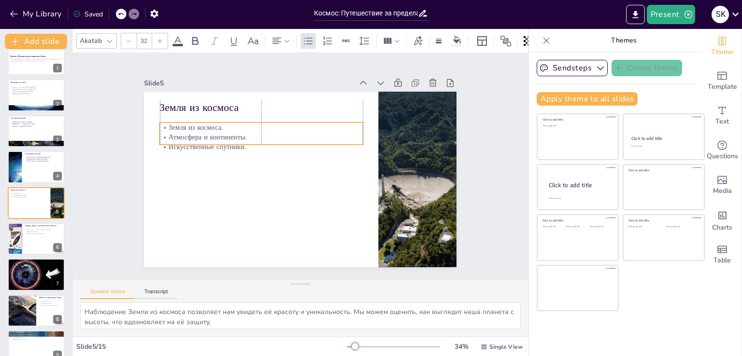
drag, startPoint x: 156, startPoint y: 116, endPoint x: 155, endPoint y: 124, distance: 7.7
click at [177, 124] on p "Земля из космоса." at bounding box center [275, 117] width 196 height 72
click at [185, 123] on p "Земля из космоса." at bounding box center [279, 115] width 189 height 91
click at [177, 123] on p "Земля из космоса." at bounding box center [275, 117] width 196 height 72
click at [170, 124] on p "Земля из космоса." at bounding box center [270, 120] width 201 height 52
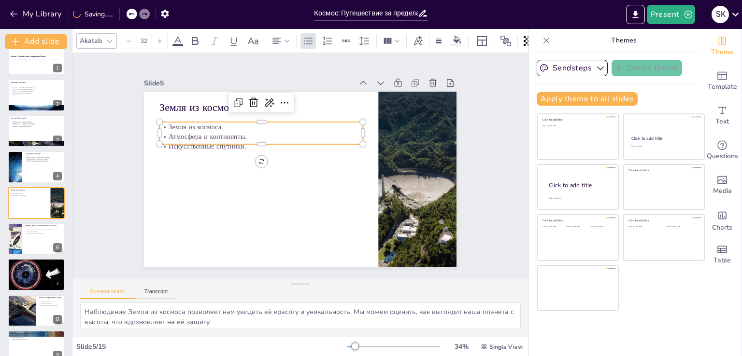
click at [186, 124] on p "Земля из космоса." at bounding box center [280, 115] width 189 height 92
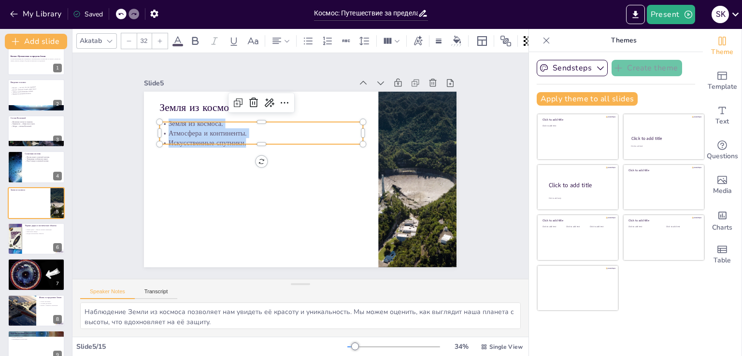
drag, startPoint x: 161, startPoint y: 122, endPoint x: 247, endPoint y: 138, distance: 87.5
click at [247, 138] on div "Земля из космоса. Атмосфера и континенты. Искусственные спутники." at bounding box center [289, 116] width 182 height 143
click at [156, 39] on div at bounding box center [159, 40] width 15 height 15
checkbox input "true"
type input "33"
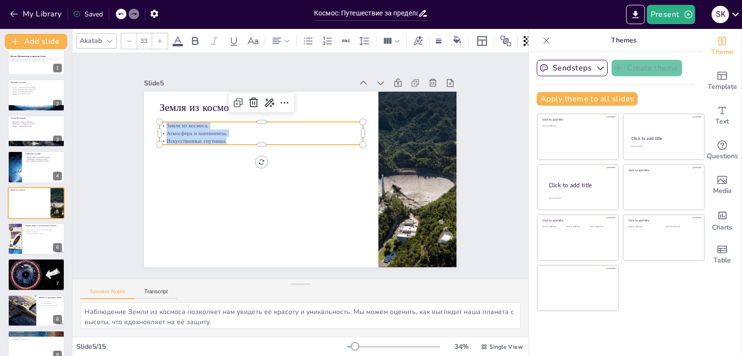
click at [156, 39] on div at bounding box center [159, 40] width 15 height 15
checkbox input "true"
type input "34"
click at [156, 39] on div at bounding box center [159, 40] width 15 height 15
checkbox input "true"
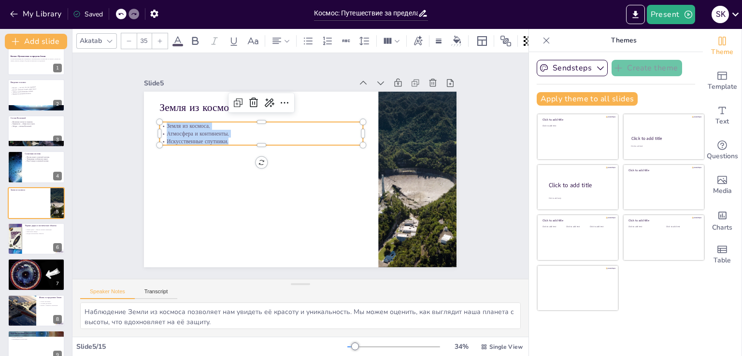
click at [156, 39] on div at bounding box center [159, 40] width 15 height 15
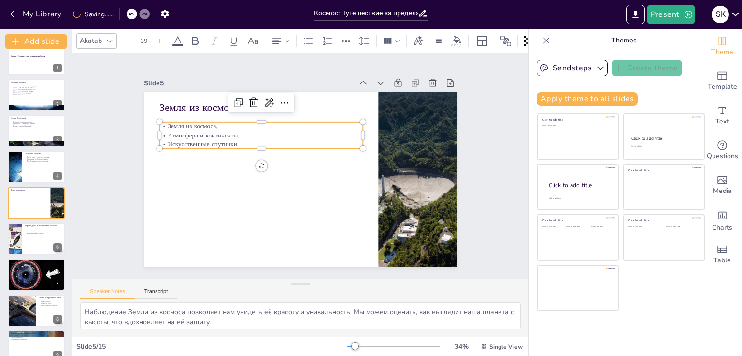
click at [156, 39] on div at bounding box center [159, 40] width 15 height 15
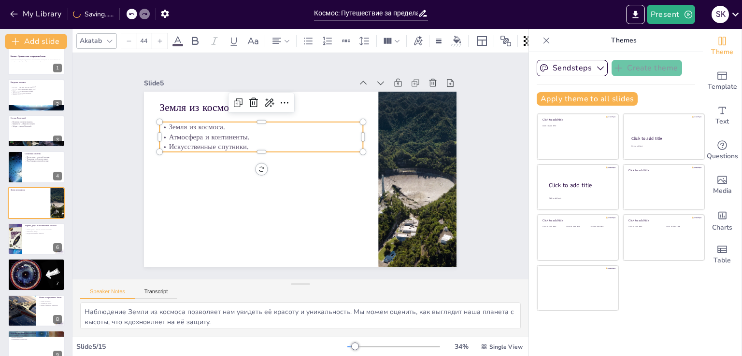
click at [156, 39] on div at bounding box center [159, 40] width 15 height 15
click at [157, 39] on icon at bounding box center [160, 41] width 6 height 6
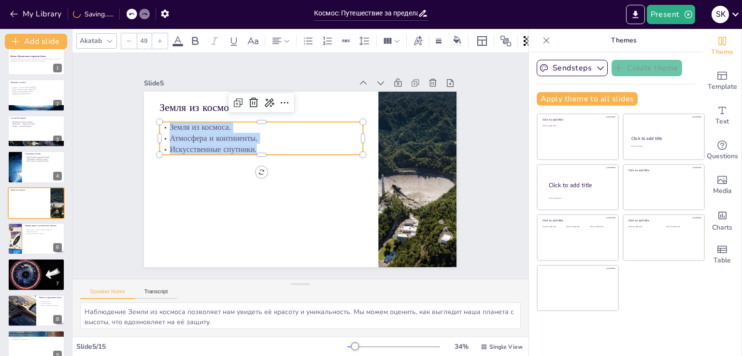
click at [157, 39] on icon at bounding box center [160, 41] width 6 height 6
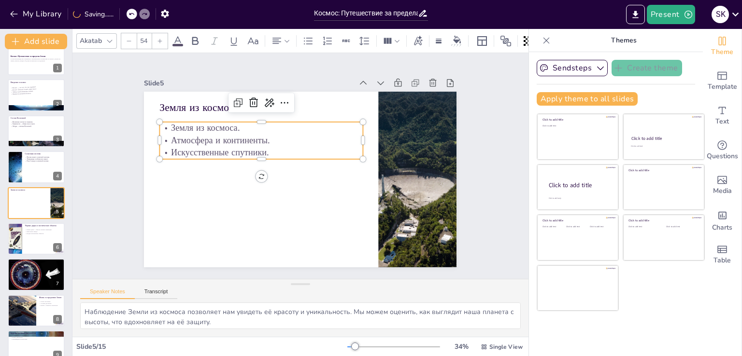
click at [157, 39] on icon at bounding box center [160, 41] width 6 height 6
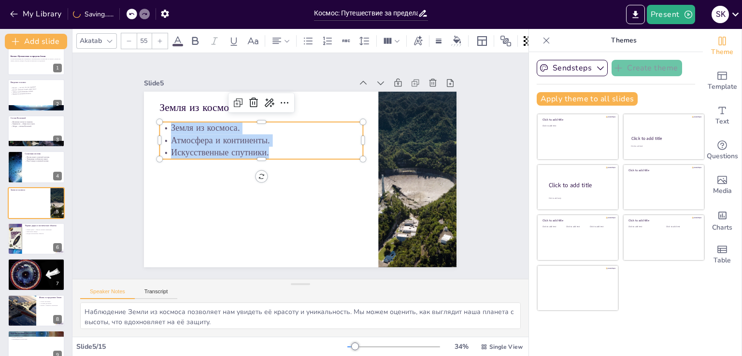
click at [157, 39] on icon at bounding box center [160, 41] width 6 height 6
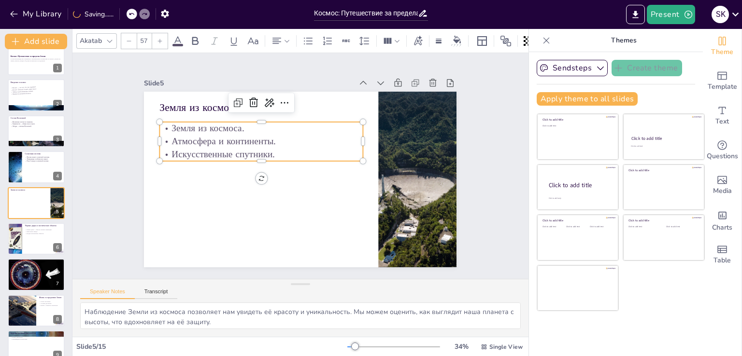
click at [129, 38] on icon at bounding box center [129, 41] width 6 height 6
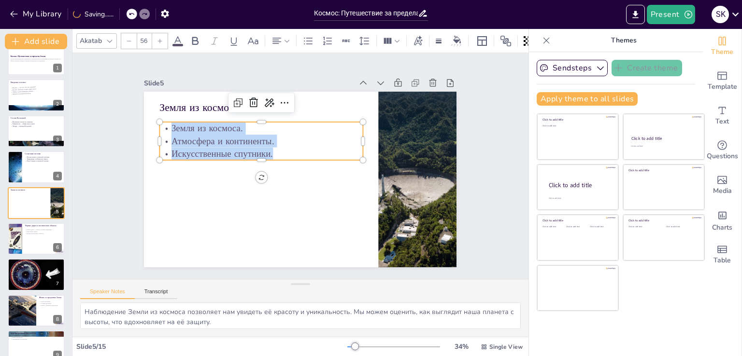
click at [129, 38] on icon at bounding box center [129, 41] width 6 height 6
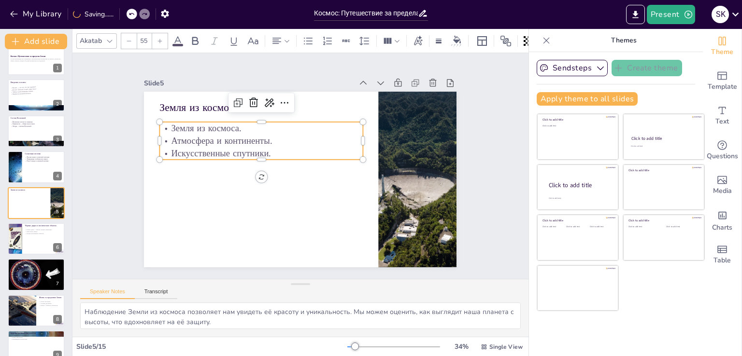
click at [129, 38] on icon at bounding box center [129, 41] width 6 height 6
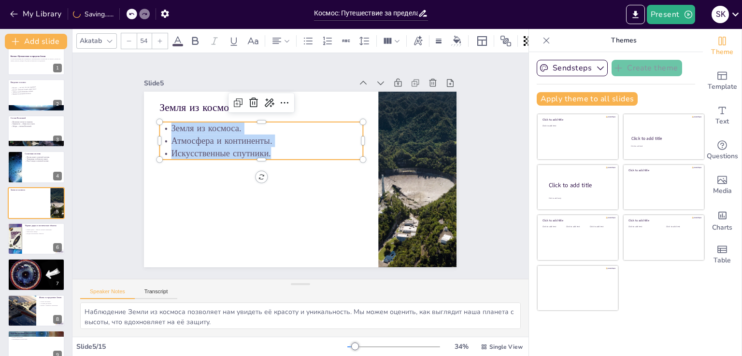
click at [129, 38] on icon at bounding box center [129, 41] width 6 height 6
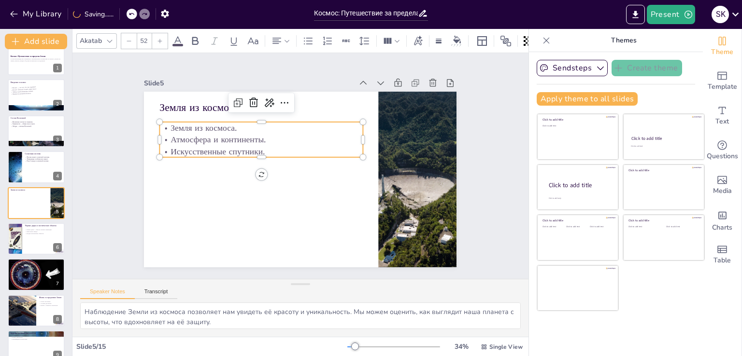
click at [129, 38] on icon at bounding box center [129, 41] width 6 height 6
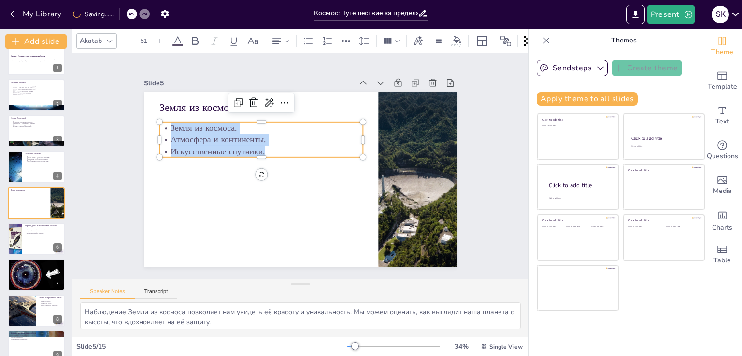
click at [129, 38] on icon at bounding box center [129, 41] width 6 height 6
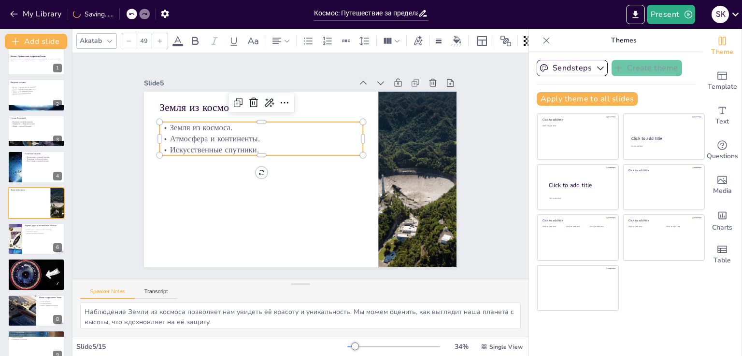
click at [161, 38] on icon at bounding box center [160, 41] width 6 height 6
click at [122, 85] on div "Slide 1 Космос: Путешествие за пределы Земли В этом презентации мы отправимся в…" at bounding box center [300, 166] width 416 height 380
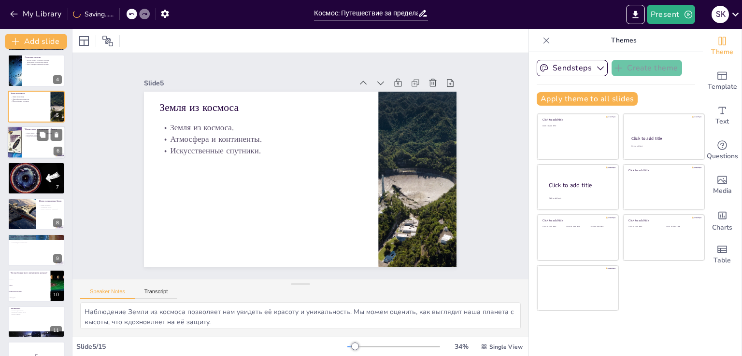
click at [28, 137] on div at bounding box center [36, 142] width 58 height 33
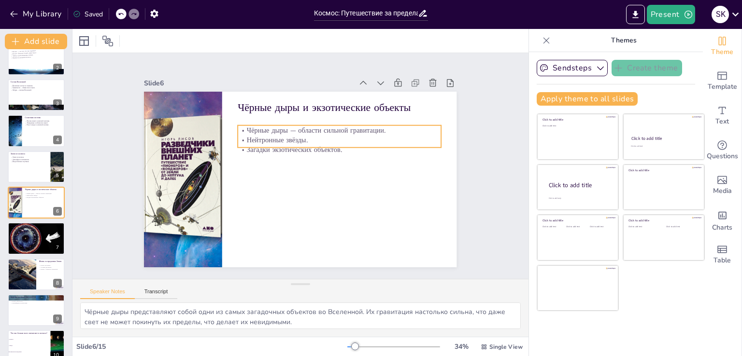
click at [256, 126] on p "Чёрные дыры — области сильной гравитации." at bounding box center [351, 148] width 190 height 91
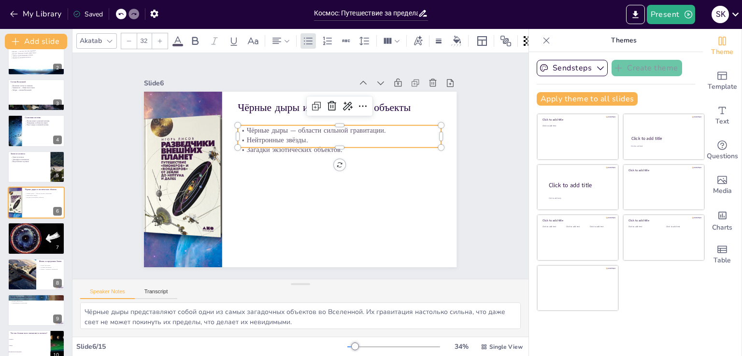
click at [262, 126] on p "Чёрные дыры — области сильной гравитации." at bounding box center [352, 154] width 181 height 110
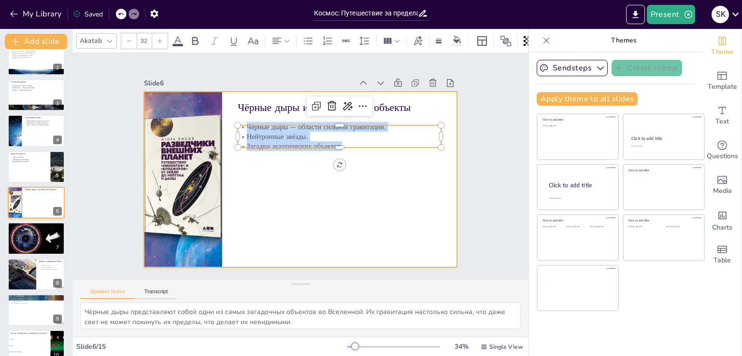
drag, startPoint x: 240, startPoint y: 126, endPoint x: 347, endPoint y: 151, distance: 110.2
click at [347, 151] on div "Чёрные дыры и экзотические объекты Чёрные дыры — области сильной гравитации. Не…" at bounding box center [311, 157] width 340 height 350
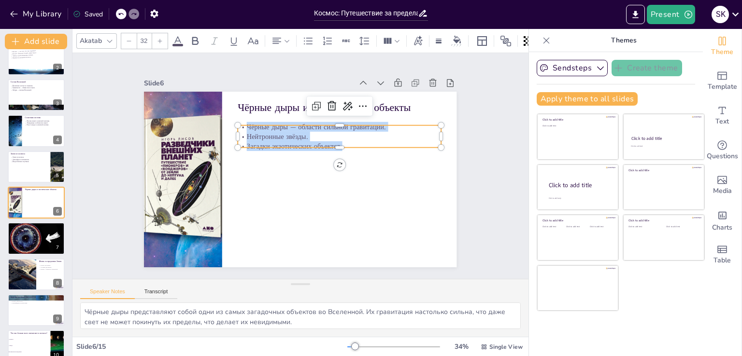
click at [158, 39] on icon at bounding box center [160, 41] width 6 height 6
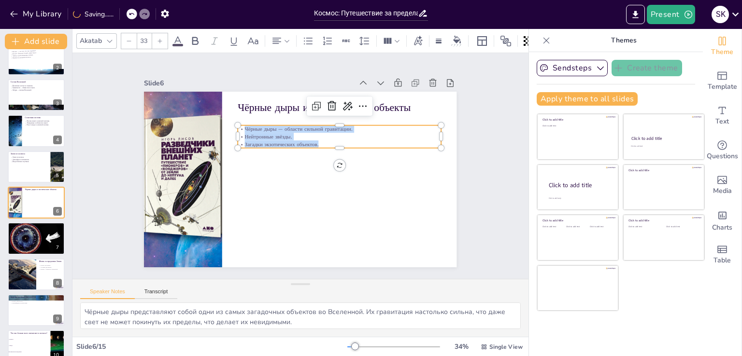
click at [158, 39] on icon at bounding box center [160, 41] width 6 height 6
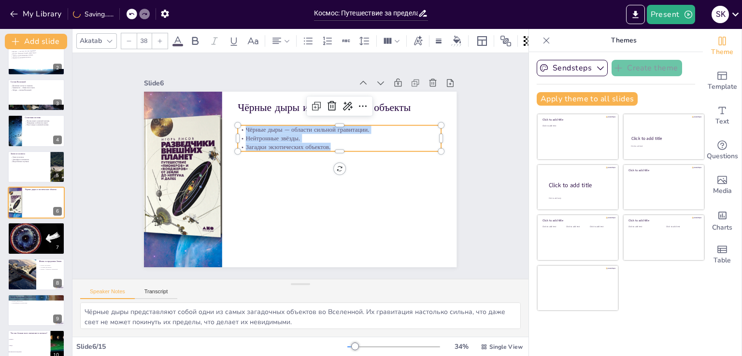
click at [158, 39] on icon at bounding box center [160, 41] width 6 height 6
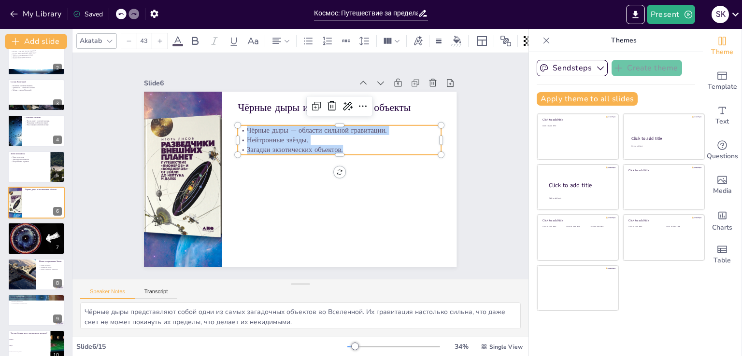
click at [158, 39] on icon at bounding box center [160, 41] width 6 height 6
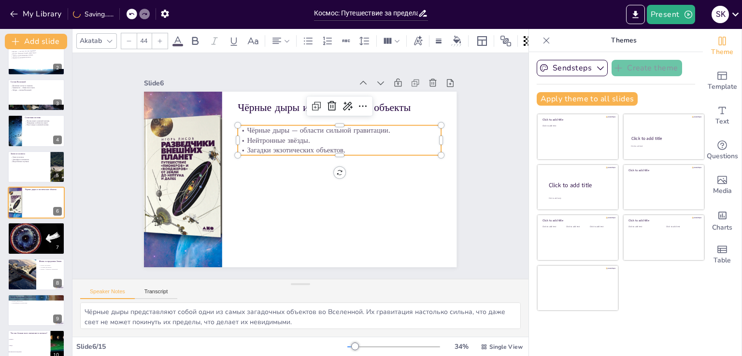
click at [158, 39] on icon at bounding box center [160, 41] width 6 height 6
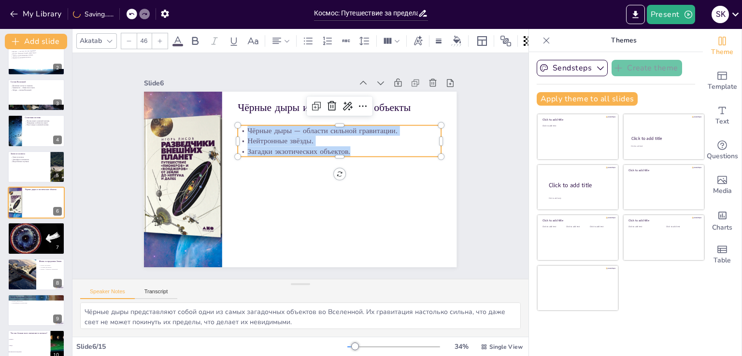
click at [158, 39] on icon at bounding box center [160, 41] width 6 height 6
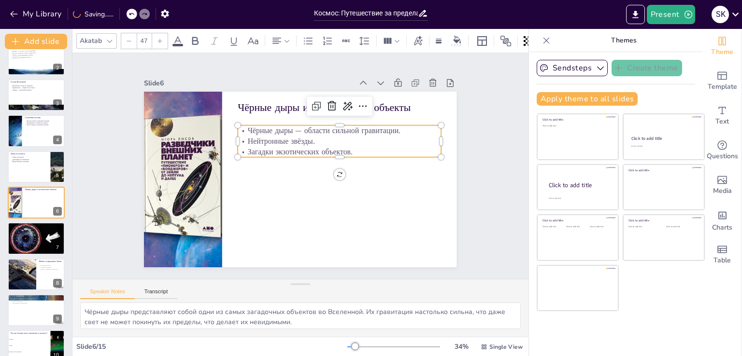
click at [158, 39] on icon at bounding box center [160, 41] width 6 height 6
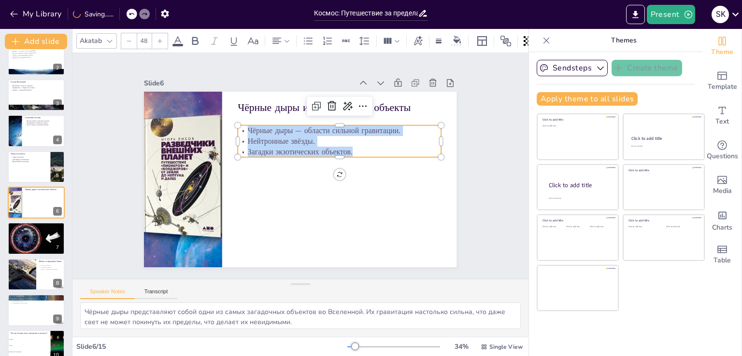
click at [158, 39] on icon at bounding box center [160, 41] width 6 height 6
click at [122, 37] on div at bounding box center [128, 40] width 15 height 15
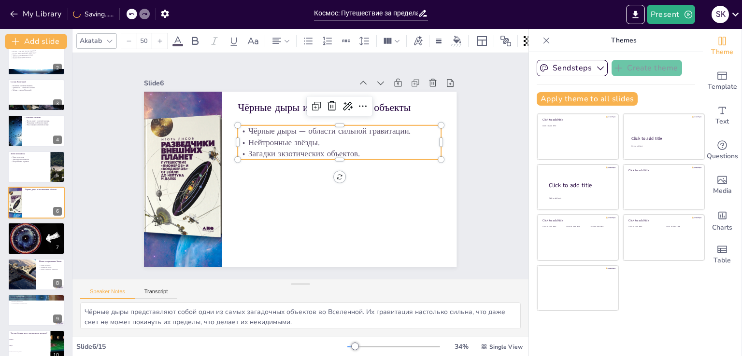
click at [111, 141] on div "Slide 1 Космос: Путешествие за пределы Земли В этом презентации мы отправимся в…" at bounding box center [300, 166] width 417 height 334
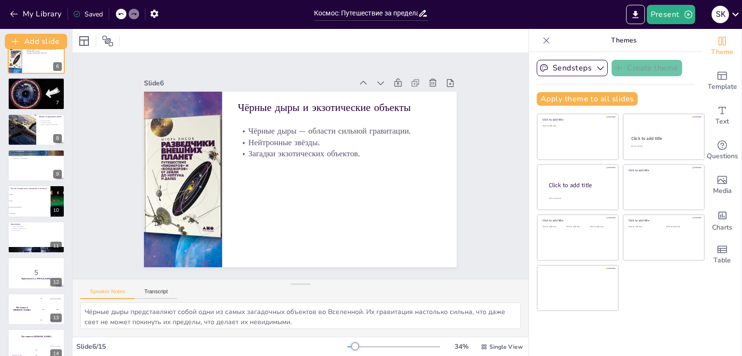
click at [31, 95] on div at bounding box center [35, 94] width 57 height 32
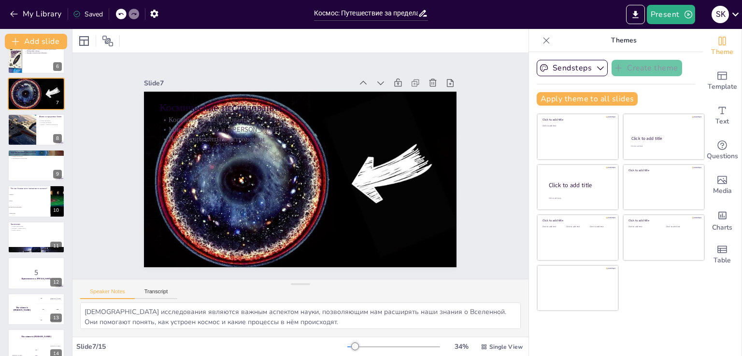
scroll to position [85, 0]
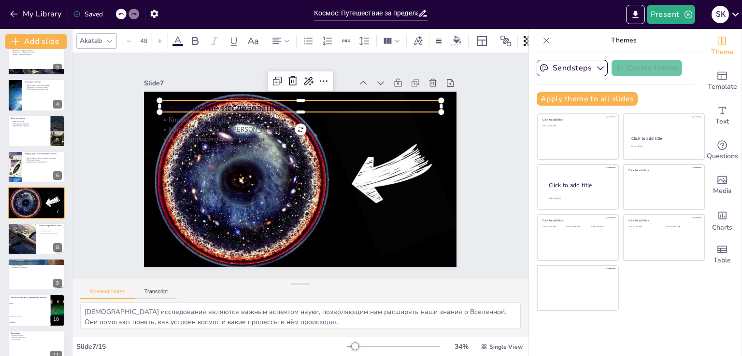
click at [155, 107] on div "Космические исследования Космические исследования. Миссии «Хаббл» и «[PERSON_NA…" at bounding box center [288, 171] width 288 height 357
click at [178, 38] on icon at bounding box center [178, 41] width 12 height 12
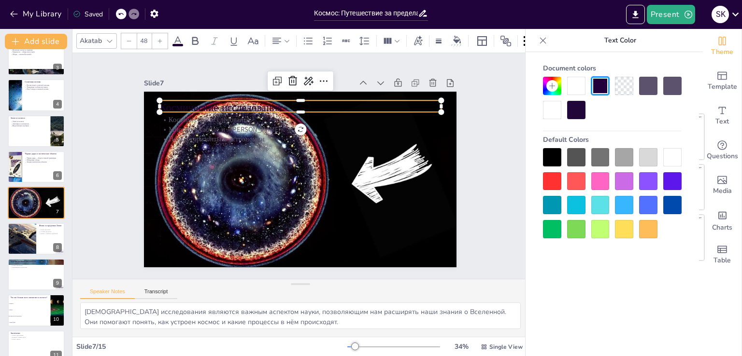
click at [576, 85] on div at bounding box center [576, 86] width 18 height 18
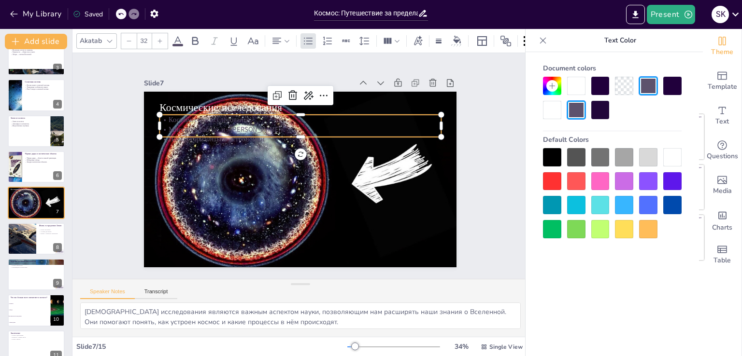
click at [180, 117] on p "Космические исследования." at bounding box center [315, 122] width 270 height 96
click at [199, 115] on p "Космические исследования." at bounding box center [323, 126] width 248 height 149
click at [180, 115] on p "Космические исследования." at bounding box center [315, 122] width 270 height 96
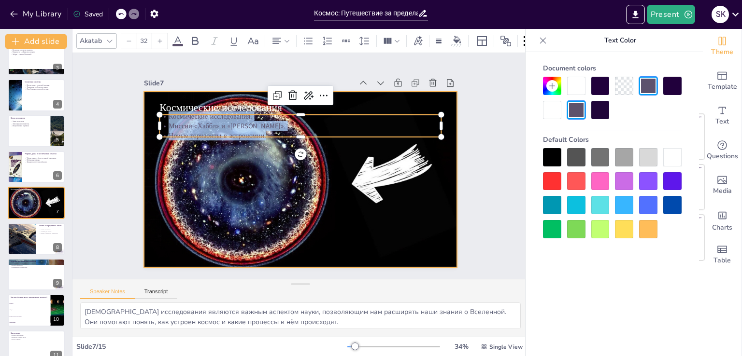
drag, startPoint x: 160, startPoint y: 114, endPoint x: 272, endPoint y: 159, distance: 120.5
click at [272, 159] on div "Космические исследования Космические исследования. Миссии «Хаббл» и «[PERSON_NA…" at bounding box center [292, 177] width 356 height 326
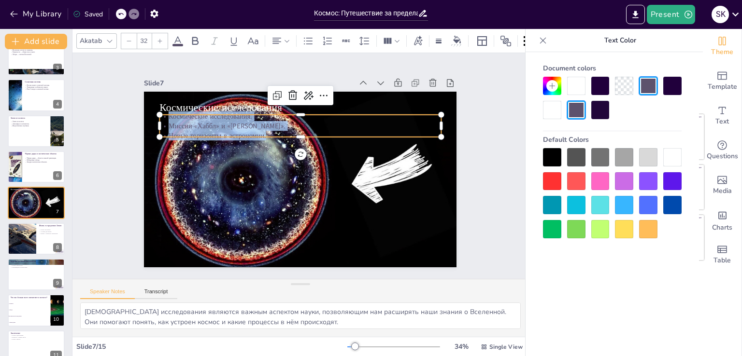
click at [570, 90] on div at bounding box center [576, 86] width 18 height 18
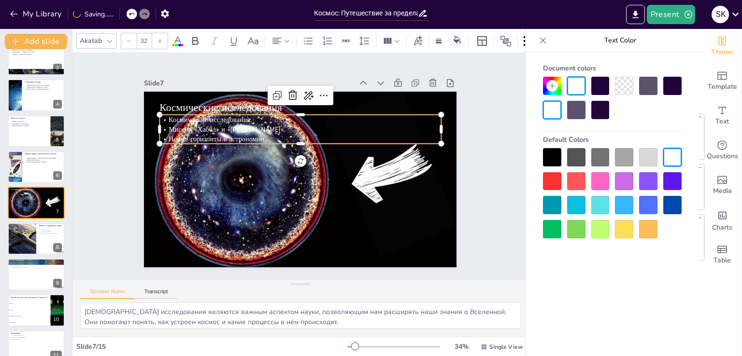
click at [160, 39] on icon at bounding box center [160, 41] width 6 height 6
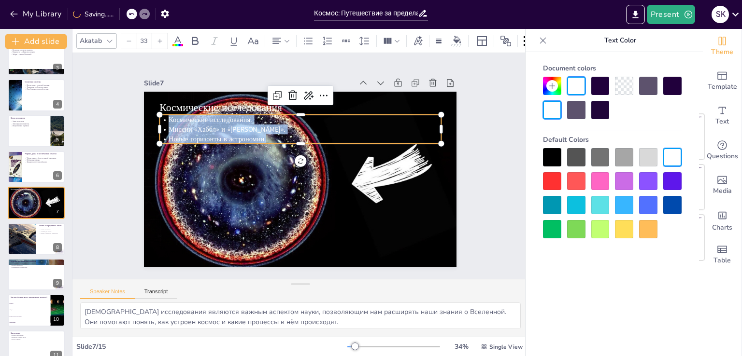
click at [160, 38] on icon at bounding box center [160, 41] width 6 height 6
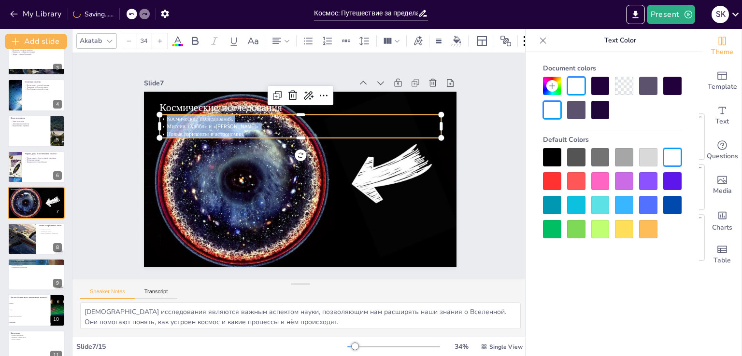
click at [160, 38] on icon at bounding box center [160, 41] width 6 height 6
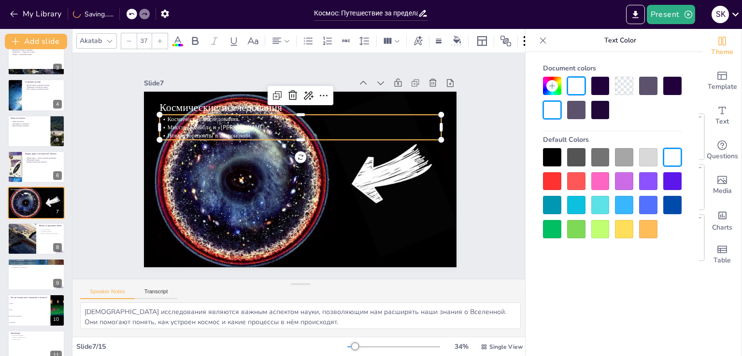
click at [160, 38] on icon at bounding box center [160, 41] width 6 height 6
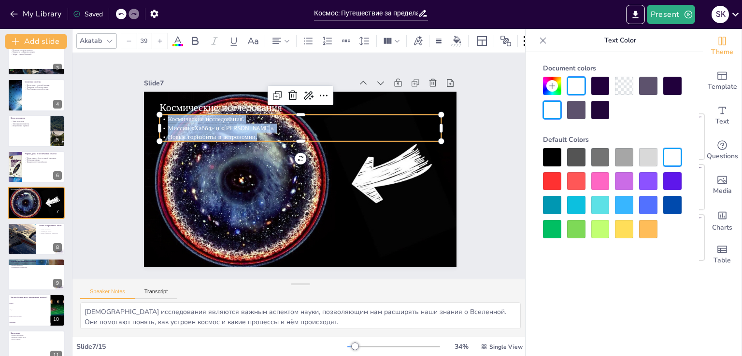
click at [160, 38] on icon at bounding box center [160, 41] width 6 height 6
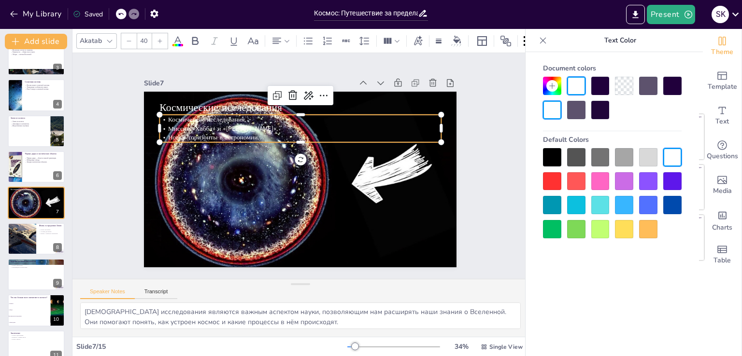
click at [160, 38] on icon at bounding box center [160, 41] width 6 height 6
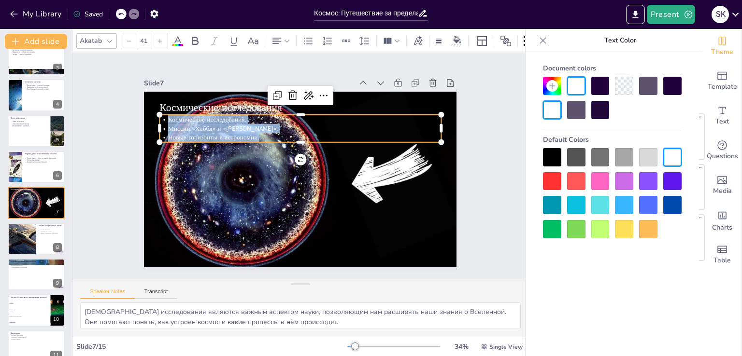
click at [160, 38] on icon at bounding box center [160, 41] width 6 height 6
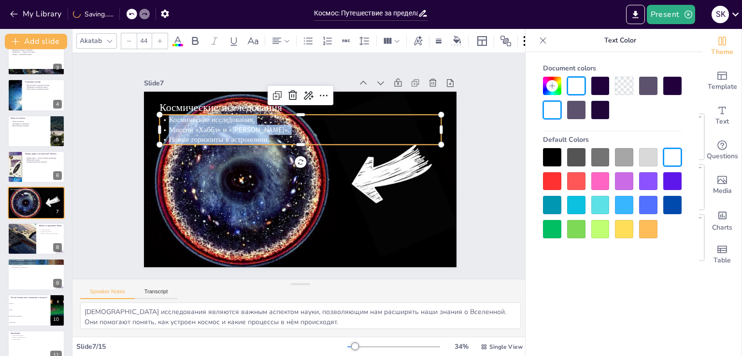
click at [160, 38] on icon at bounding box center [160, 41] width 6 height 6
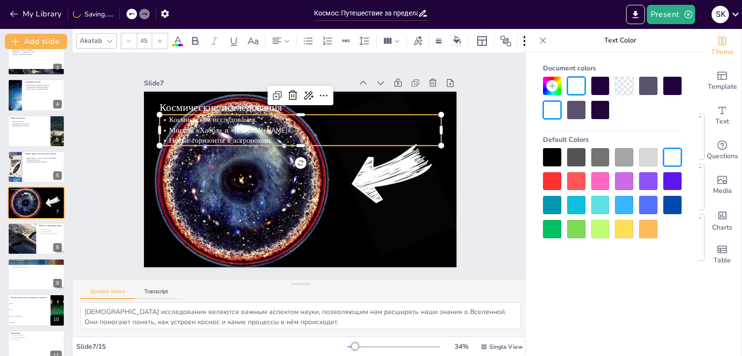
click at [160, 38] on icon at bounding box center [160, 41] width 6 height 6
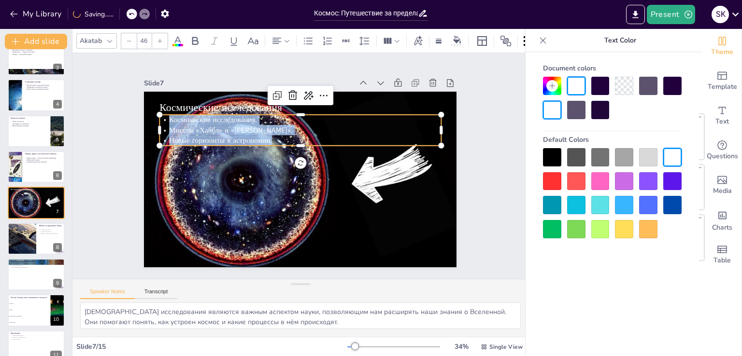
click at [160, 38] on icon at bounding box center [160, 41] width 6 height 6
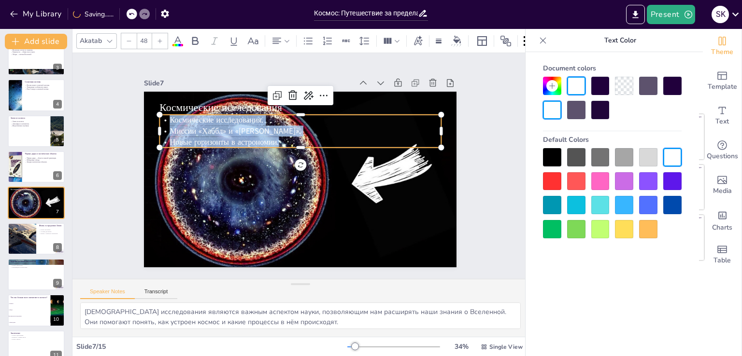
click at [160, 38] on icon at bounding box center [160, 41] width 6 height 6
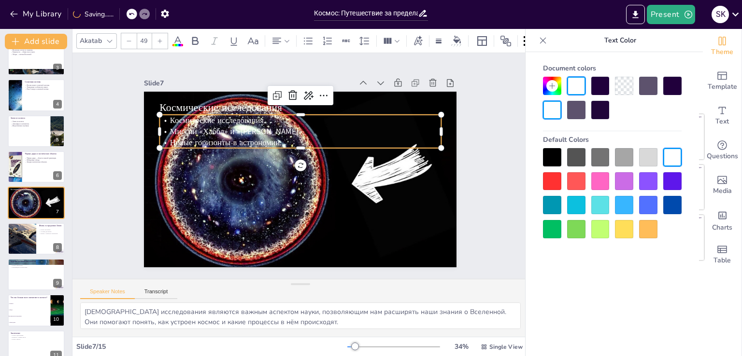
click at [160, 38] on icon at bounding box center [160, 41] width 6 height 6
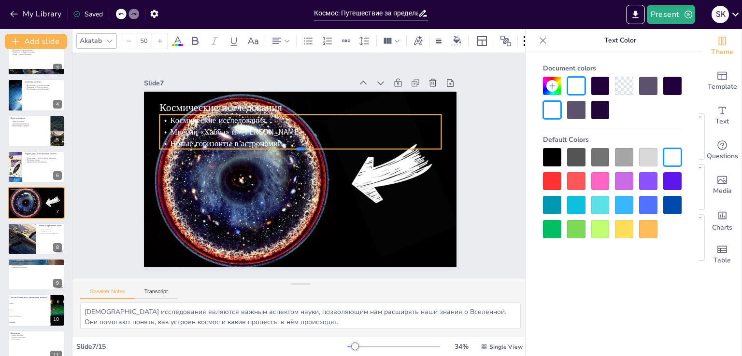
click at [307, 145] on div at bounding box center [308, 155] width 232 height 171
click at [508, 157] on div "Slide 1 Космос: Путешествие за пределы Земли В этом презентации мы отправимся в…" at bounding box center [300, 166] width 477 height 272
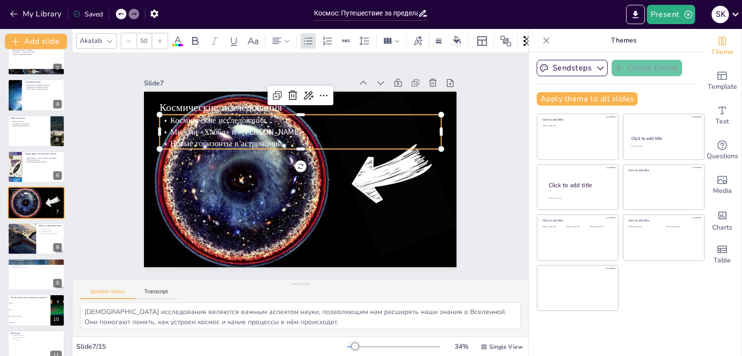
click at [287, 130] on p "Миссии «Хаббл» и «[PERSON_NAME]»." at bounding box center [266, 169] width 41 height 281
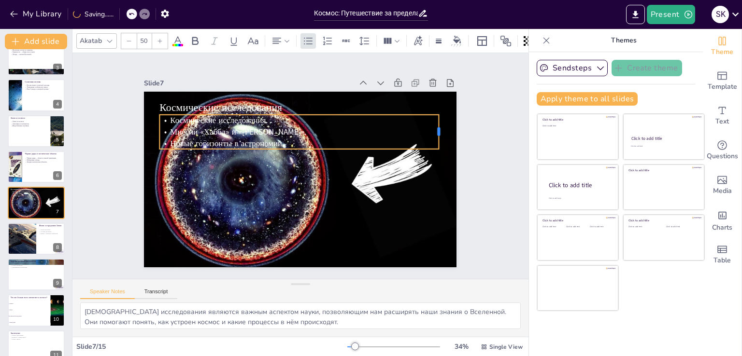
click at [430, 117] on div "Космические исследования Космические исследования. Миссии «Хаббл» и «[PERSON_NA…" at bounding box center [294, 179] width 357 height 288
click at [347, 132] on p "Миссии «Хаббл» и «[PERSON_NAME]»." at bounding box center [306, 132] width 274 height 69
drag, startPoint x: 429, startPoint y: 143, endPoint x: 417, endPoint y: 144, distance: 12.1
click at [417, 144] on div "Космические исследования Космические исследования. Миссии «Хаббл» и «[PERSON_NA…" at bounding box center [298, 179] width 342 height 237
click at [470, 129] on div "Slide 1 Космос: Путешествие за пределы Земли В этом презентации мы отправимся в…" at bounding box center [300, 166] width 411 height 306
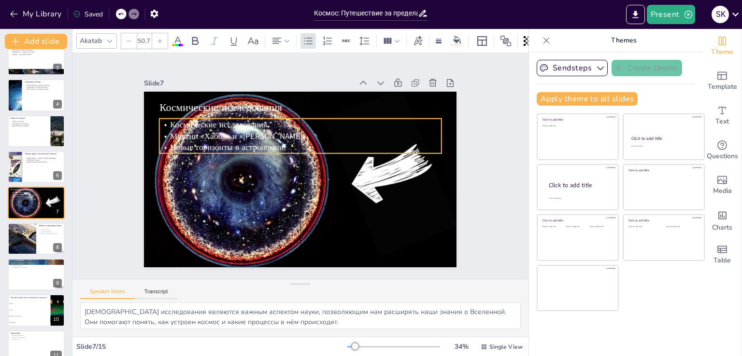
drag, startPoint x: 391, startPoint y: 124, endPoint x: 387, endPoint y: 127, distance: 5.5
click at [387, 127] on p "Миссии «Хаббл» и «[PERSON_NAME]»." at bounding box center [326, 151] width 151 height 250
drag, startPoint x: 508, startPoint y: 206, endPoint x: 497, endPoint y: 206, distance: 10.6
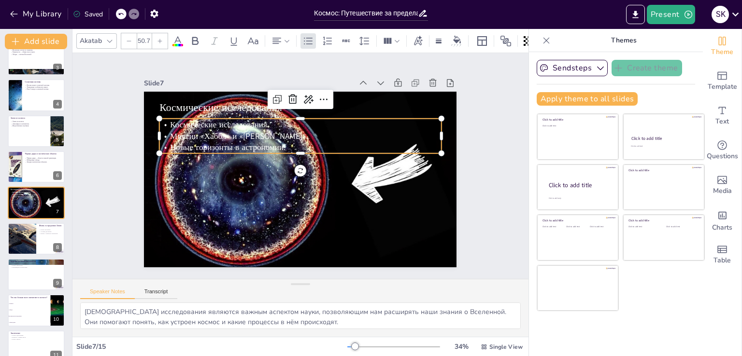
click at [181, 119] on span "Космические исследования." at bounding box center [230, 108] width 99 height 31
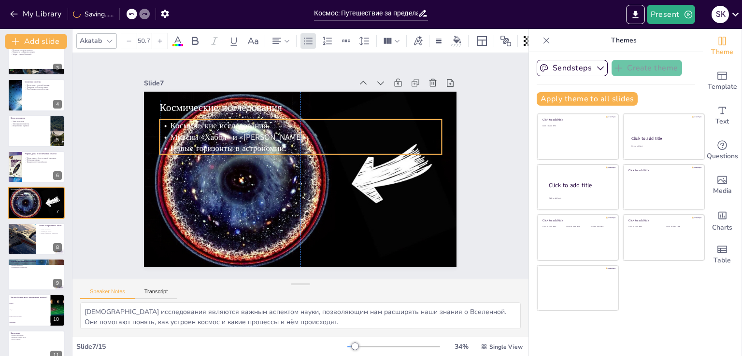
click at [339, 121] on span "Космические исследования." at bounding box center [350, 91] width 22 height 100
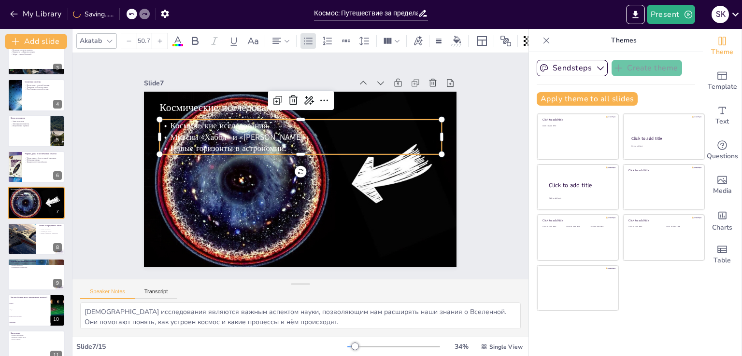
click at [227, 120] on span "Космические исследования." at bounding box center [267, 82] width 81 height 75
click at [188, 122] on span "Космические исследования." at bounding box center [237, 103] width 98 height 42
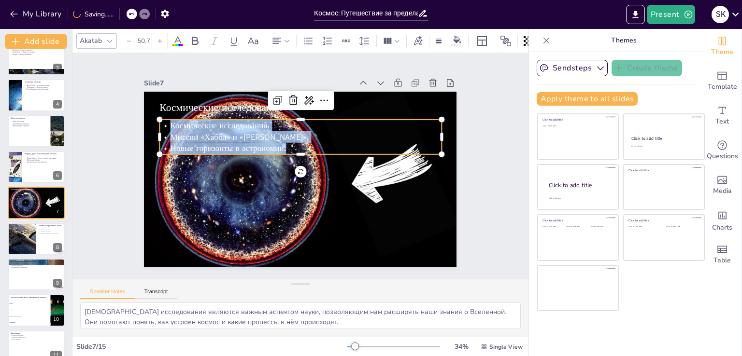
drag, startPoint x: 162, startPoint y: 122, endPoint x: 293, endPoint y: 142, distance: 132.4
click at [293, 142] on div "Космические исследования. Миссии «Хаббл» и «[PERSON_NAME]». Новые горизонты в а…" at bounding box center [306, 137] width 283 height 93
click at [179, 36] on icon at bounding box center [177, 40] width 9 height 9
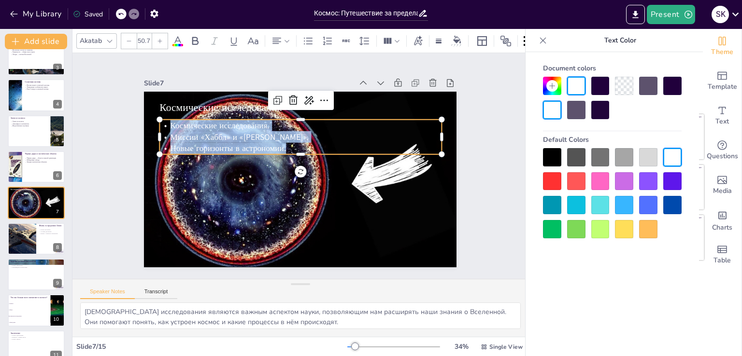
click at [548, 184] on div at bounding box center [552, 181] width 18 height 18
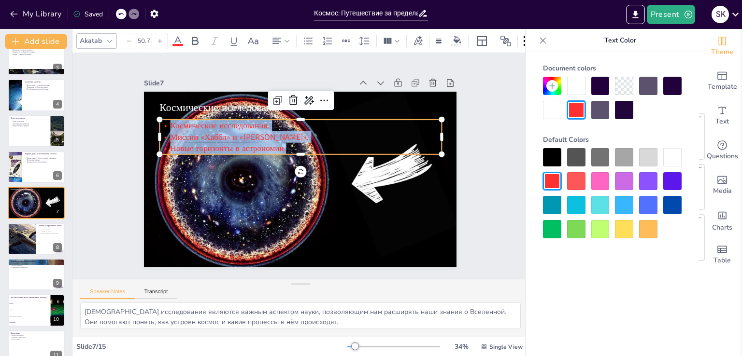
click at [552, 184] on div at bounding box center [552, 181] width 18 height 18
click at [492, 209] on div "Slide 1 Космос: Путешествие за пределы Земли В этом презентации мы отправимся в…" at bounding box center [300, 166] width 503 height 356
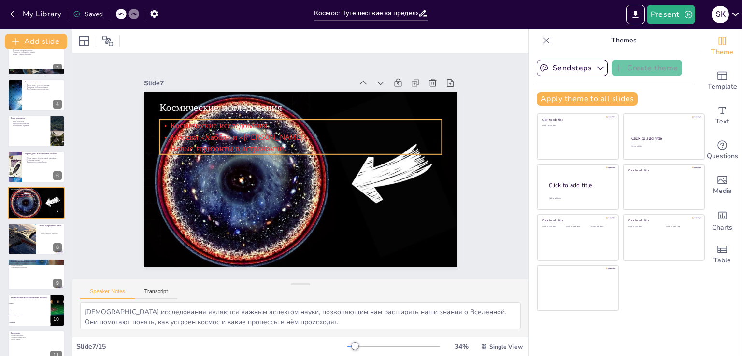
click at [246, 122] on p "Космические исследования." at bounding box center [333, 142] width 175 height 235
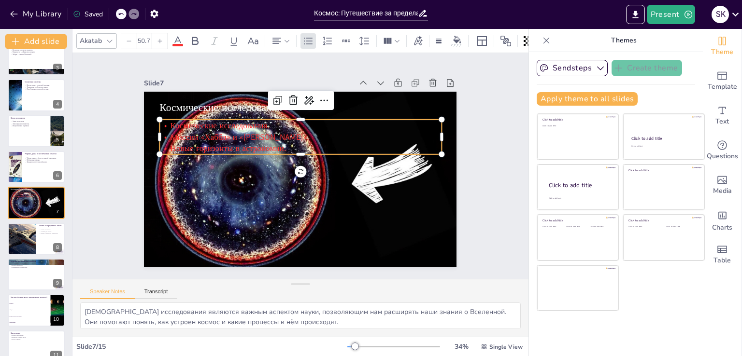
click at [186, 122] on p "Космические исследования." at bounding box center [317, 129] width 262 height 125
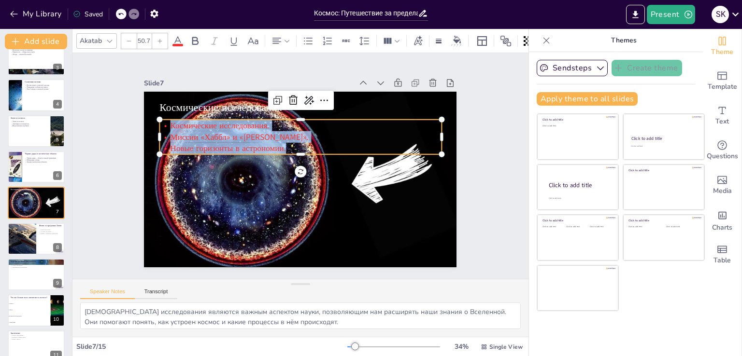
drag, startPoint x: 162, startPoint y: 121, endPoint x: 286, endPoint y: 146, distance: 126.2
click at [286, 146] on div "Космические исследования. Миссии «Хаббл» и «[PERSON_NAME]». Новые горизонты в а…" at bounding box center [328, 157] width 120 height 279
click at [170, 39] on div "Akatab 50.7" at bounding box center [321, 41] width 490 height 16
click at [189, 39] on icon at bounding box center [195, 41] width 12 height 12
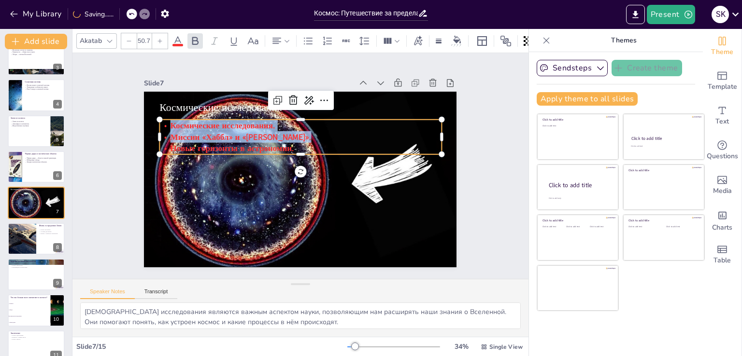
click at [182, 39] on icon at bounding box center [178, 41] width 12 height 12
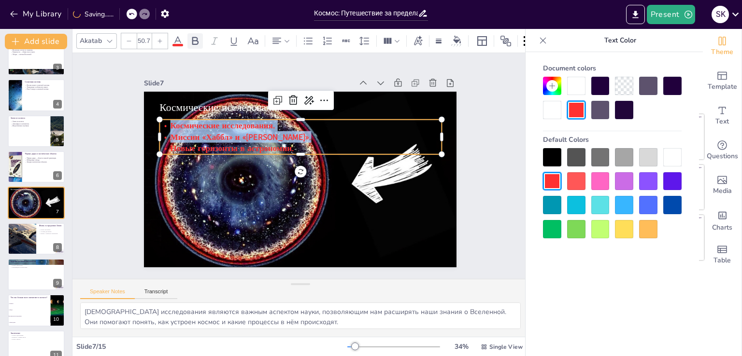
click at [189, 38] on icon at bounding box center [195, 41] width 12 height 12
click at [616, 230] on div at bounding box center [624, 229] width 18 height 18
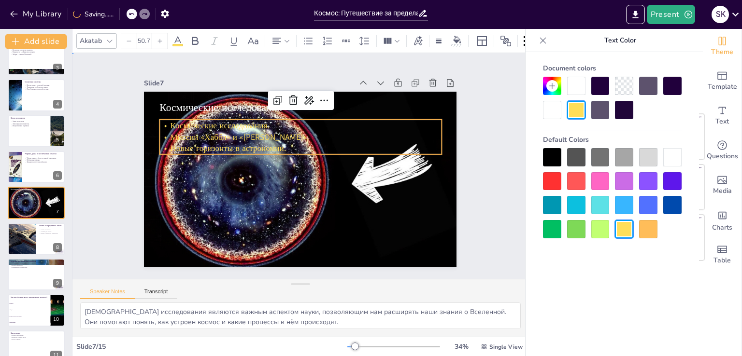
click at [472, 200] on div "Slide 1 Космос: Путешествие за пределы Земли В этом презентации мы отправимся в…" at bounding box center [300, 166] width 417 height 334
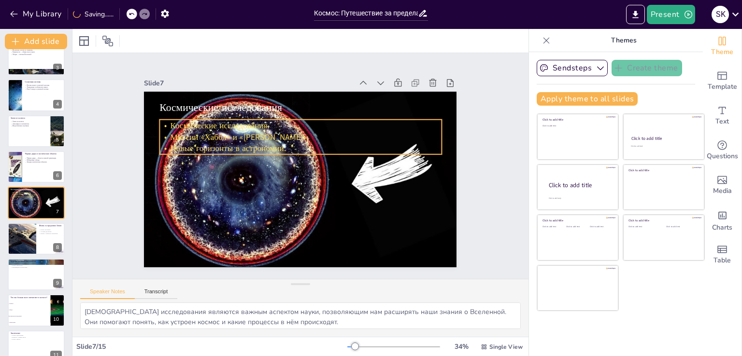
click at [188, 120] on span "Космические исследования." at bounding box center [237, 103] width 98 height 42
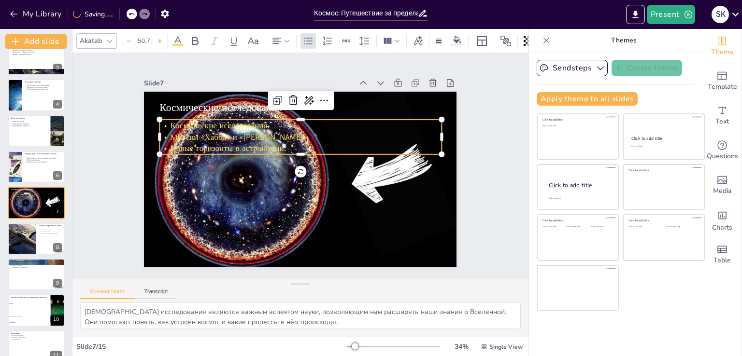
click at [188, 120] on span "Космические исследования." at bounding box center [237, 103] width 98 height 42
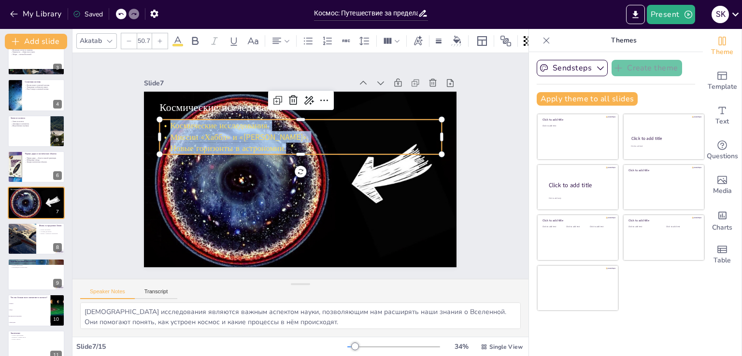
drag, startPoint x: 164, startPoint y: 120, endPoint x: 290, endPoint y: 143, distance: 128.1
click at [290, 143] on div "Космические исследования. Миссии «Хаббл» и «[PERSON_NAME]». Новые горизонты в а…" at bounding box center [309, 139] width 279 height 120
click at [176, 38] on icon at bounding box center [178, 41] width 12 height 12
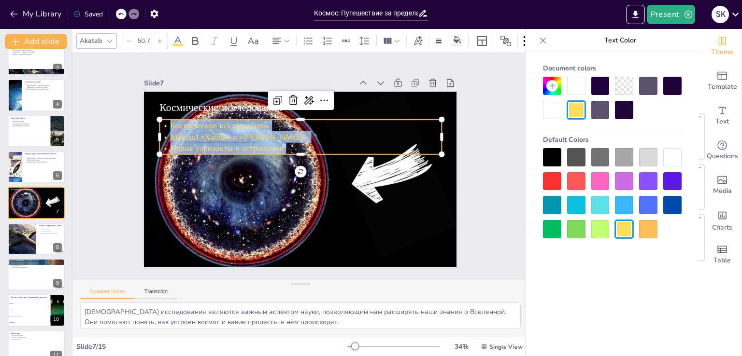
click at [625, 203] on div at bounding box center [624, 205] width 18 height 18
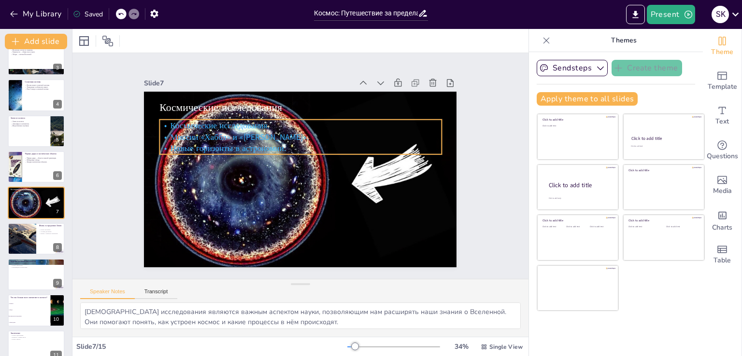
click at [170, 121] on p "Космические исследования." at bounding box center [309, 126] width 278 height 70
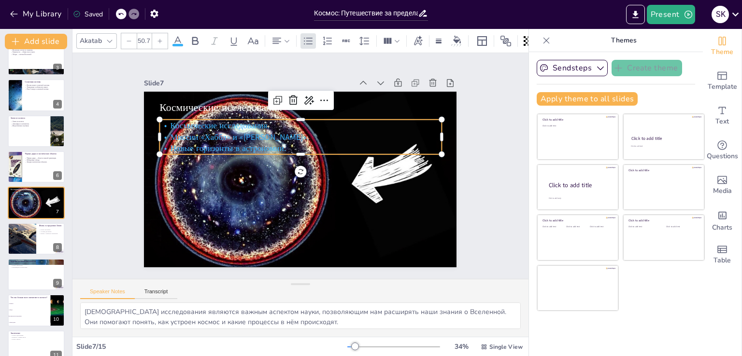
click at [177, 121] on p "Космические исследования." at bounding box center [312, 128] width 271 height 98
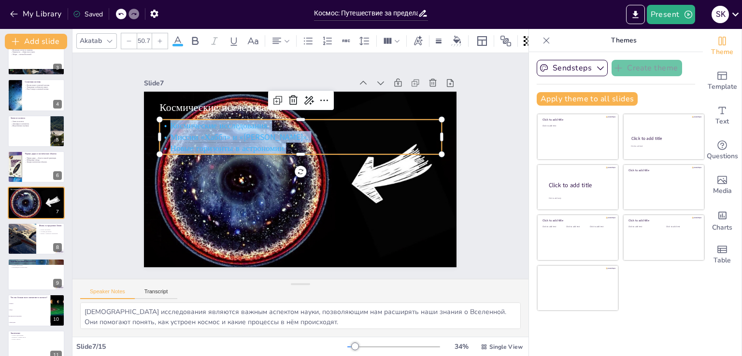
drag, startPoint x: 161, startPoint y: 121, endPoint x: 286, endPoint y: 146, distance: 127.1
click at [286, 146] on div "Космические исследования. Миссии «Хаббл» и «[PERSON_NAME]». Новые горизонты в а…" at bounding box center [314, 141] width 261 height 171
click at [178, 39] on icon at bounding box center [178, 41] width 12 height 12
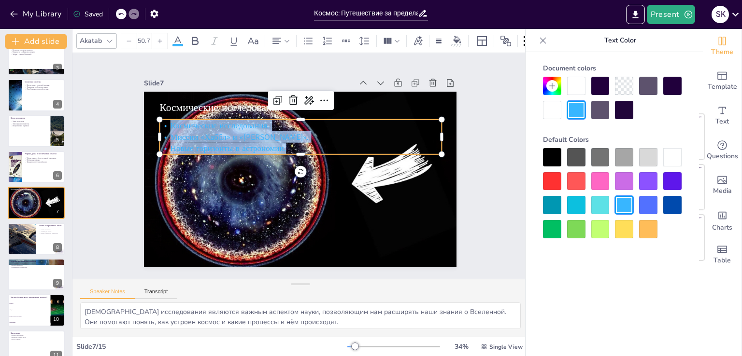
click at [576, 85] on div at bounding box center [576, 86] width 18 height 18
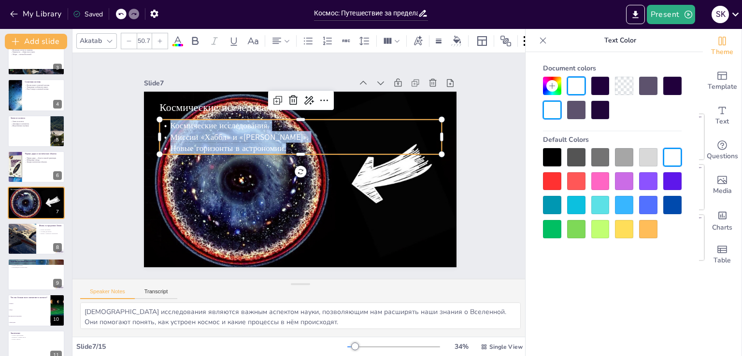
click at [507, 150] on div "Slide 1 Космос: Путешествие за пределы Земли В этом презентации мы отправимся в…" at bounding box center [300, 166] width 503 height 356
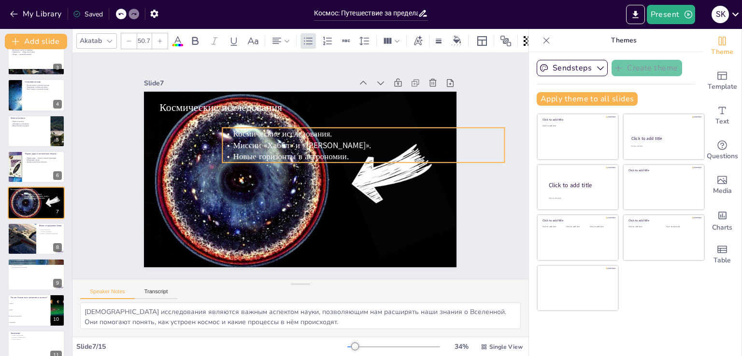
drag, startPoint x: 410, startPoint y: 138, endPoint x: 446, endPoint y: 148, distance: 36.7
click at [426, 148] on p "Миссии «Хаббл» и «[PERSON_NAME]»." at bounding box center [366, 159] width 278 height 70
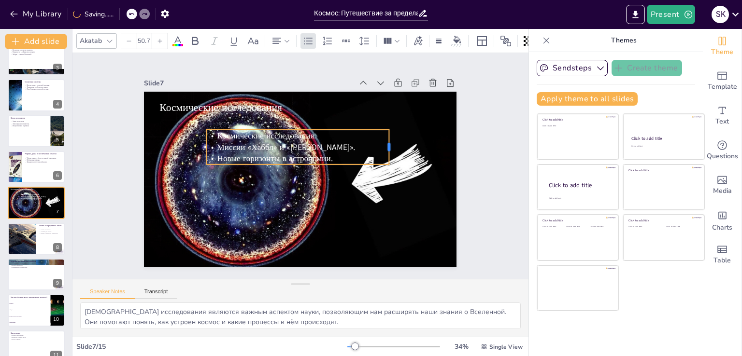
drag, startPoint x: 484, startPoint y: 141, endPoint x: 379, endPoint y: 143, distance: 105.3
click at [387, 149] on div at bounding box center [394, 167] width 15 height 36
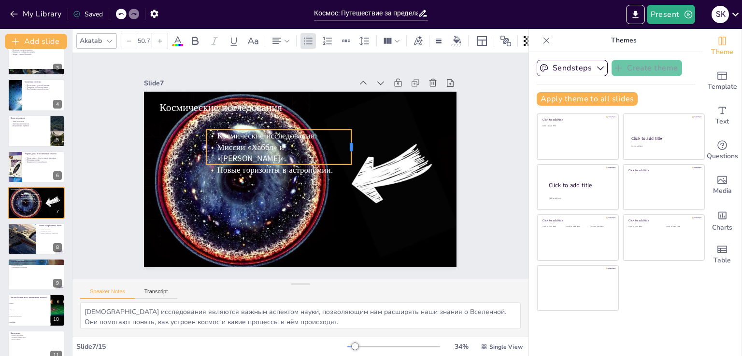
drag, startPoint x: 375, startPoint y: 152, endPoint x: 343, endPoint y: 146, distance: 32.0
click at [343, 146] on div "Космические исследования Космические исследования. Миссии «Хаббл» и «[PERSON_NA…" at bounding box center [296, 179] width 352 height 264
click at [466, 143] on div "Slide 1 Космос: Путешествие за пределы Земли В этом презентации мы отправимся в…" at bounding box center [300, 166] width 411 height 306
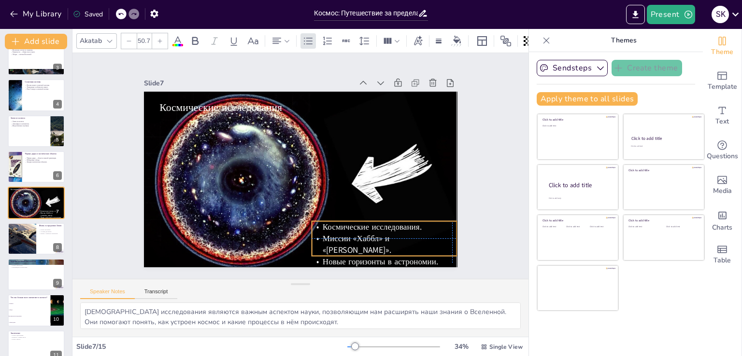
drag, startPoint x: 322, startPoint y: 145, endPoint x: 425, endPoint y: 238, distance: 138.8
click at [355, 238] on span "Миссии «Хаббл» и «[PERSON_NAME]»." at bounding box center [319, 261] width 71 height 49
click at [479, 205] on div "Slide 1 Космос: Путешествие за пределы Земли В этом презентации мы отправимся в…" at bounding box center [300, 166] width 509 height 392
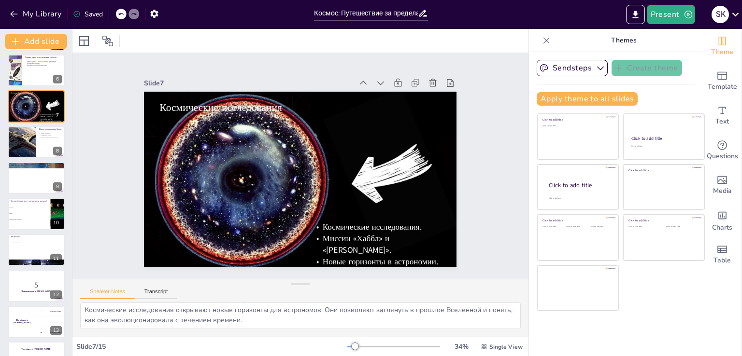
scroll to position [0, 0]
click at [29, 141] on div at bounding box center [21, 142] width 57 height 33
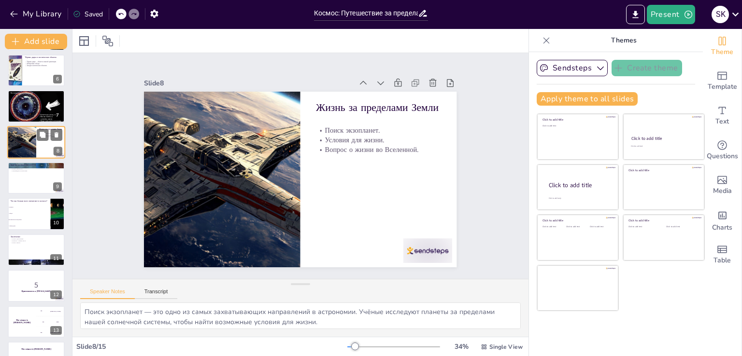
scroll to position [122, 0]
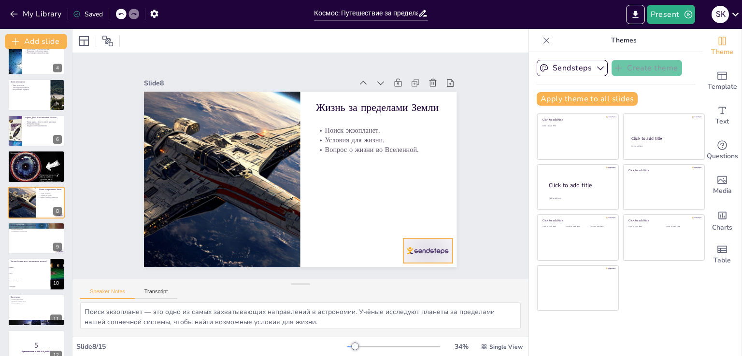
click at [381, 285] on div at bounding box center [354, 309] width 54 height 48
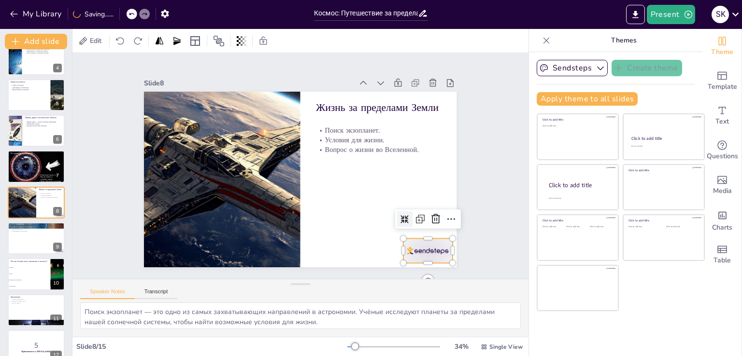
click at [278, 286] on div at bounding box center [259, 313] width 38 height 54
click at [206, 71] on icon at bounding box center [198, 62] width 15 height 15
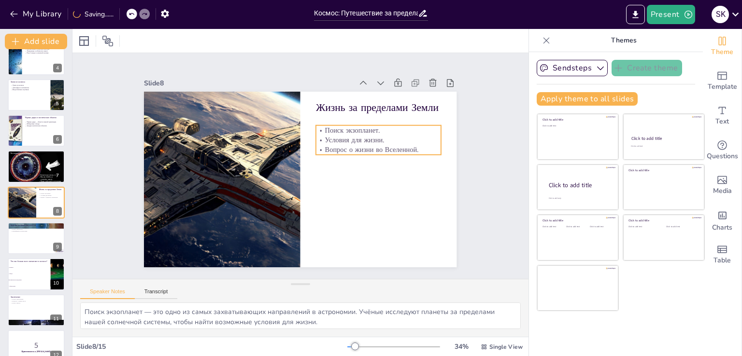
click at [325, 132] on p "Поиск экзопланет." at bounding box center [386, 156] width 122 height 48
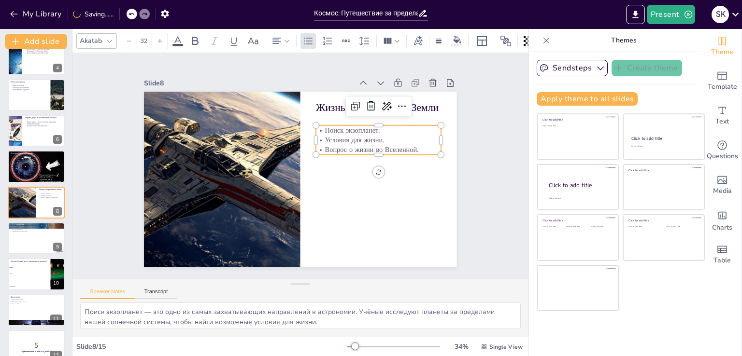
click at [325, 132] on p "Поиск экзопланет." at bounding box center [386, 156] width 122 height 48
click at [319, 127] on p "Поиск экзопланет." at bounding box center [382, 138] width 126 height 23
drag, startPoint x: 317, startPoint y: 126, endPoint x: 414, endPoint y: 148, distance: 99.6
click at [414, 148] on div "Поиск экзопланет. Условия для жизни. Вопрос о жизни во Вселенной." at bounding box center [382, 173] width 126 height 77
click at [160, 38] on icon at bounding box center [160, 41] width 6 height 6
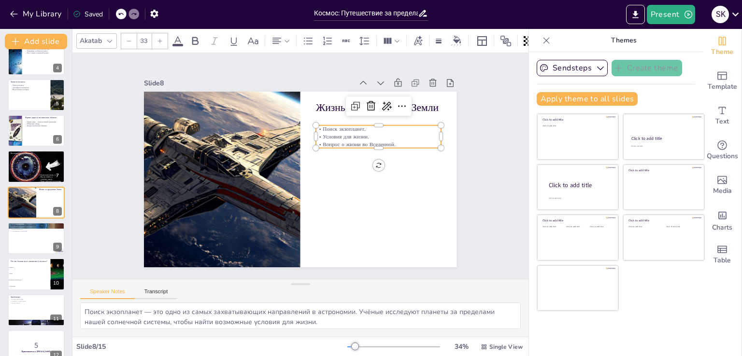
click at [160, 38] on icon at bounding box center [160, 41] width 6 height 6
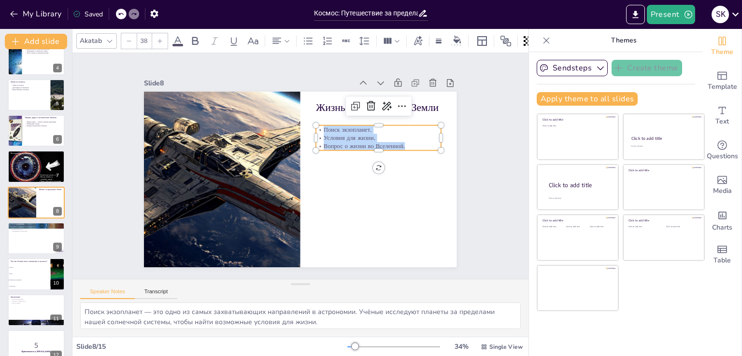
click at [160, 39] on icon at bounding box center [160, 41] width 4 height 4
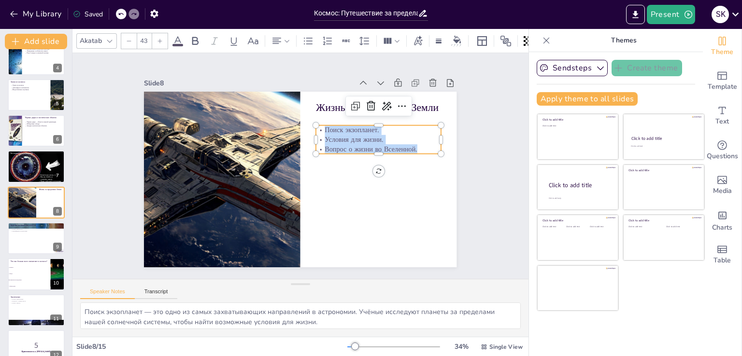
click at [160, 38] on icon at bounding box center [160, 41] width 6 height 6
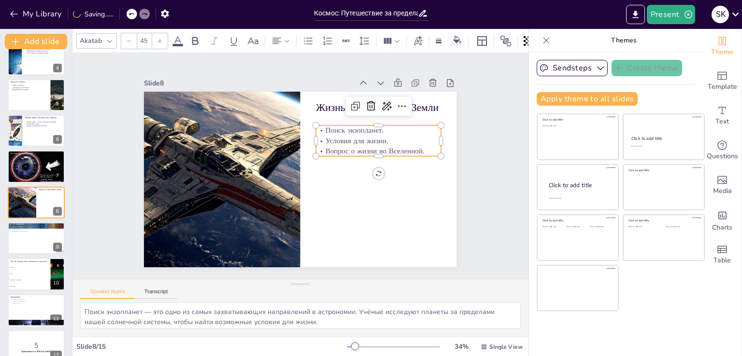
click at [160, 38] on icon at bounding box center [160, 41] width 6 height 6
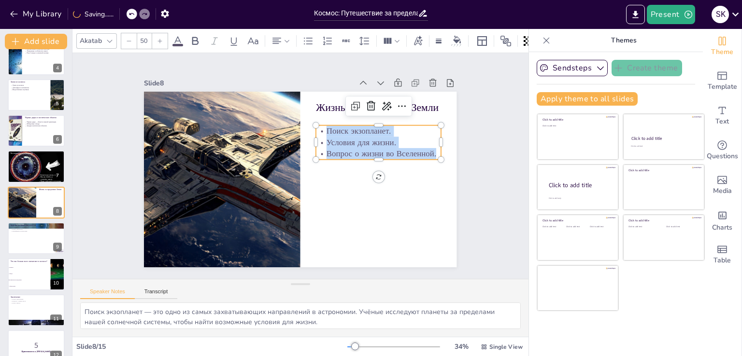
click at [467, 152] on div "Slide 1 Космос: Путешествие за пределы Земли В этом презентации мы отправимся в…" at bounding box center [300, 166] width 408 height 396
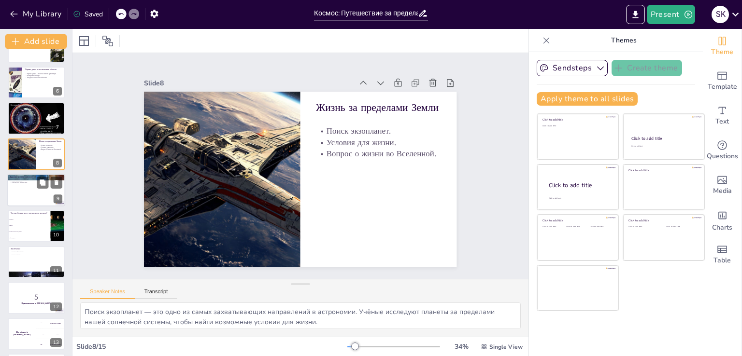
click at [36, 189] on div at bounding box center [36, 190] width 58 height 33
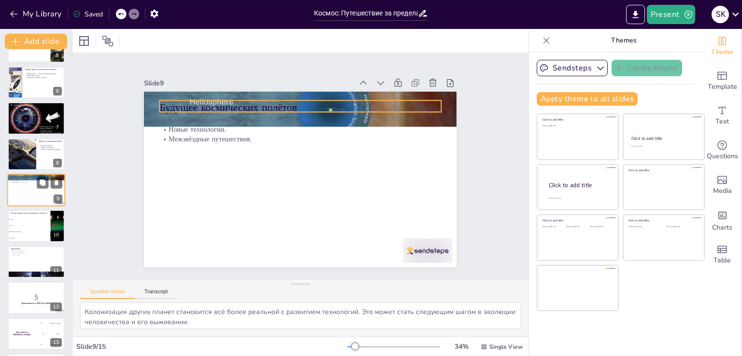
scroll to position [157, 0]
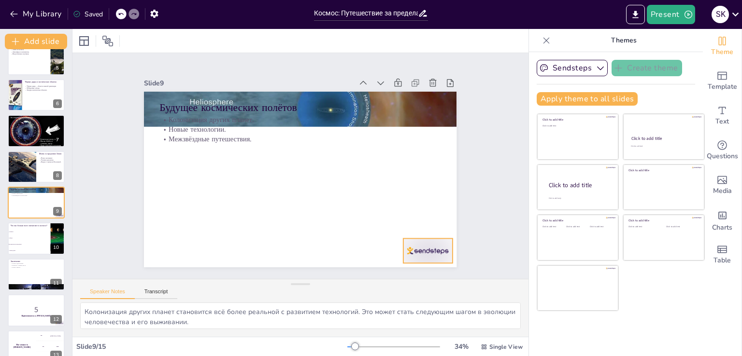
click at [421, 249] on div at bounding box center [418, 263] width 51 height 29
click at [425, 240] on icon at bounding box center [421, 245] width 11 height 11
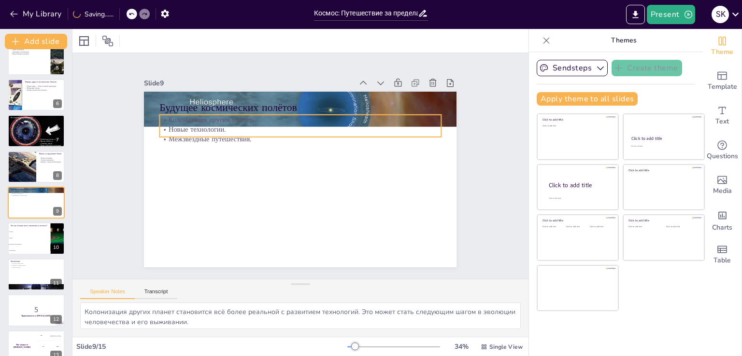
click at [245, 136] on div "Будущее космических полётов Колонизация других планет. Новые технологии. Межзвё…" at bounding box center [298, 179] width 329 height 207
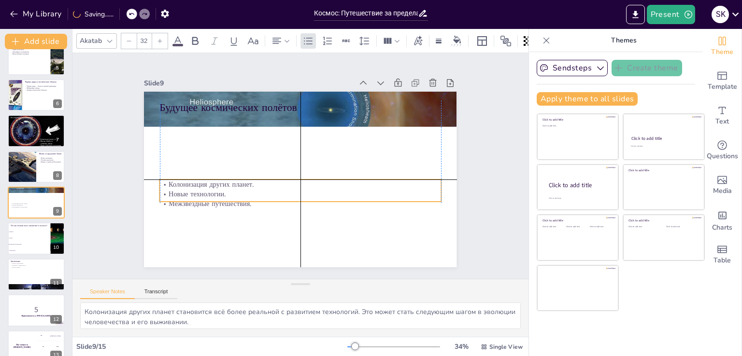
drag, startPoint x: 262, startPoint y: 127, endPoint x: 263, endPoint y: 192, distance: 64.7
click at [263, 192] on p "Новые технологии." at bounding box center [294, 194] width 277 height 68
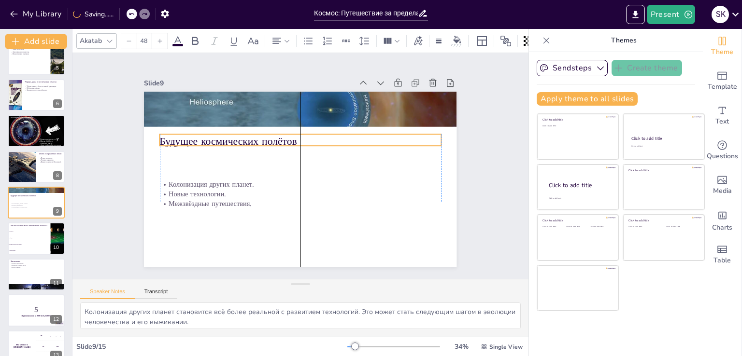
drag, startPoint x: 240, startPoint y: 104, endPoint x: 240, endPoint y: 138, distance: 33.8
click at [240, 138] on p "Будущее космических полётов" at bounding box center [300, 141] width 281 height 14
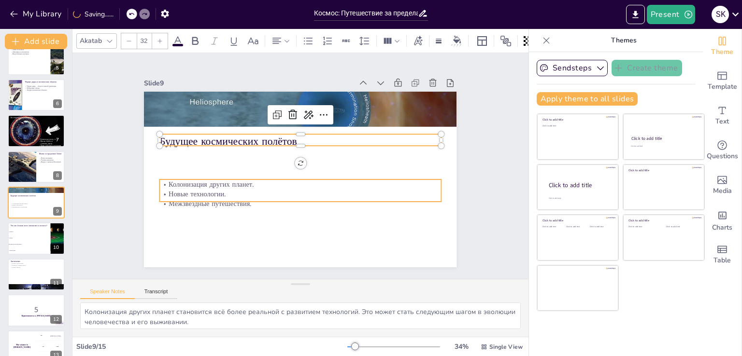
click at [163, 180] on p "Колонизация других планет." at bounding box center [292, 183] width 261 height 124
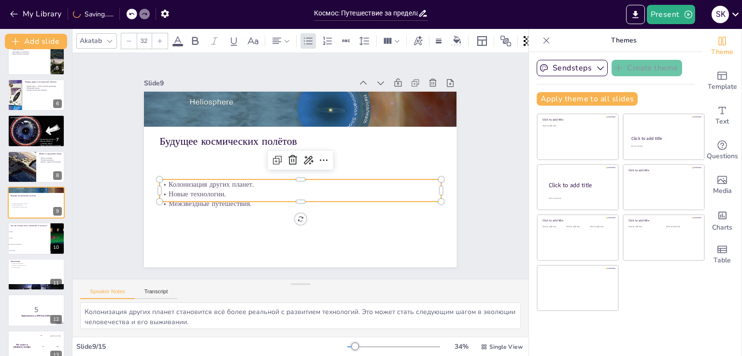
click at [163, 180] on p "Колонизация других планет." at bounding box center [292, 182] width 261 height 123
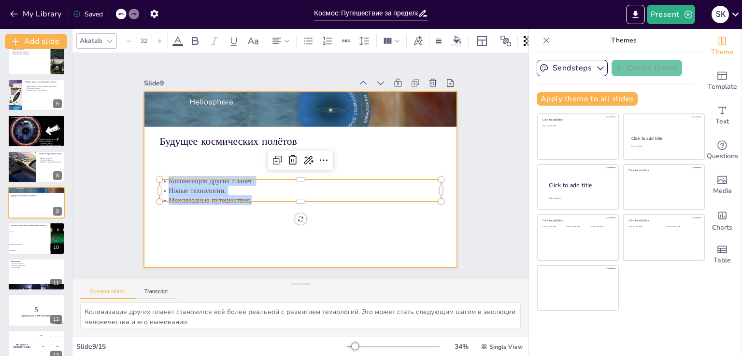
drag, startPoint x: 162, startPoint y: 180, endPoint x: 261, endPoint y: 202, distance: 101.0
click at [261, 202] on div "Будущее космических полётов Колонизация других планет. Новые технологии. Межзвё…" at bounding box center [287, 162] width 264 height 352
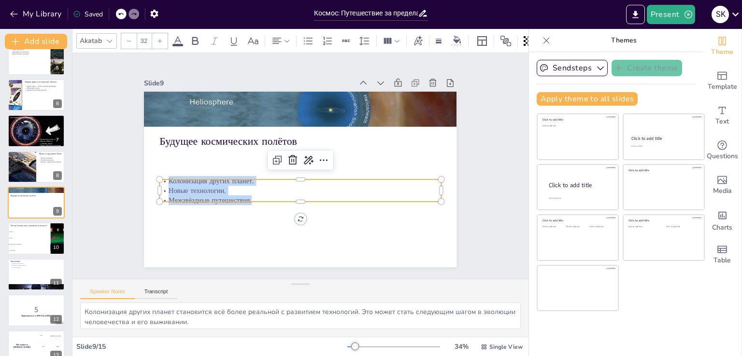
click at [162, 36] on div at bounding box center [159, 40] width 15 height 15
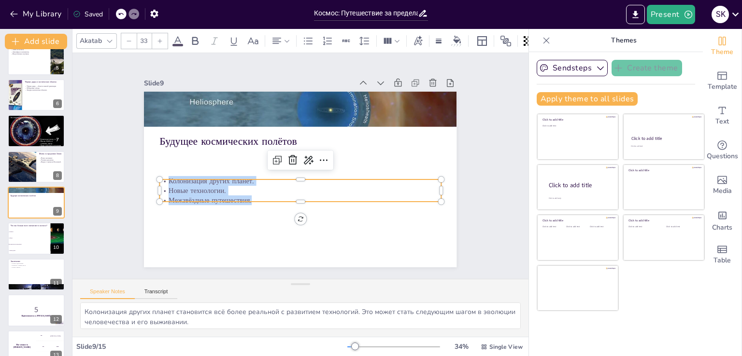
click at [162, 36] on div at bounding box center [159, 40] width 15 height 15
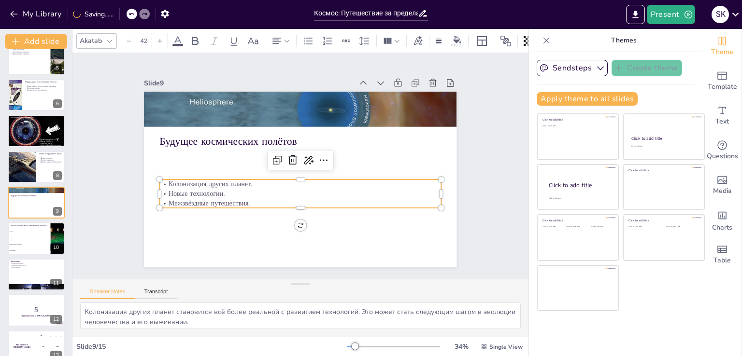
click at [162, 36] on div at bounding box center [159, 40] width 15 height 15
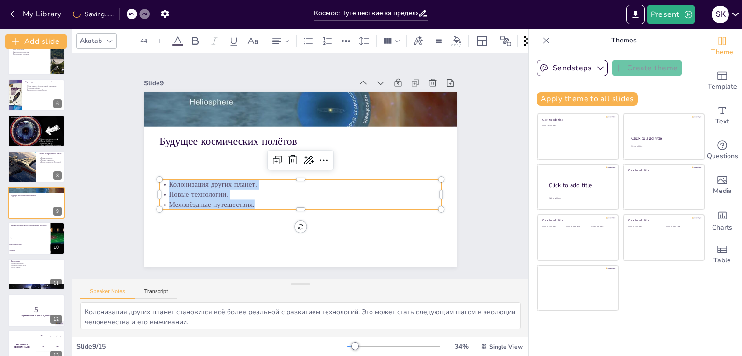
click at [162, 36] on div at bounding box center [159, 40] width 15 height 15
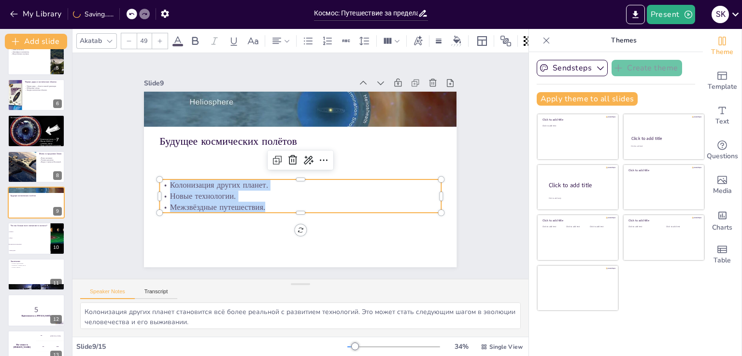
click at [162, 36] on div at bounding box center [159, 40] width 15 height 15
click at [105, 152] on div "Slide 1 Космос: Путешествие за пределы Земли В этом презентации мы отправимся в…" at bounding box center [300, 166] width 456 height 226
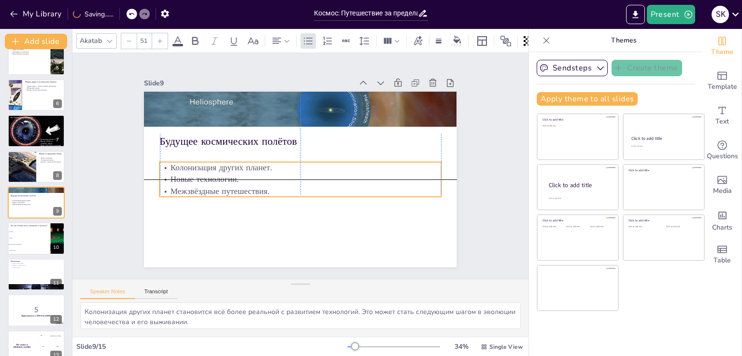
drag, startPoint x: 294, startPoint y: 198, endPoint x: 292, endPoint y: 179, distance: 19.5
click at [292, 179] on p "Новые технологии." at bounding box center [298, 179] width 278 height 70
click at [104, 179] on div "Slide 1 Космос: Путешествие за пределы Земли В этом презентации мы отправимся в…" at bounding box center [300, 165] width 503 height 355
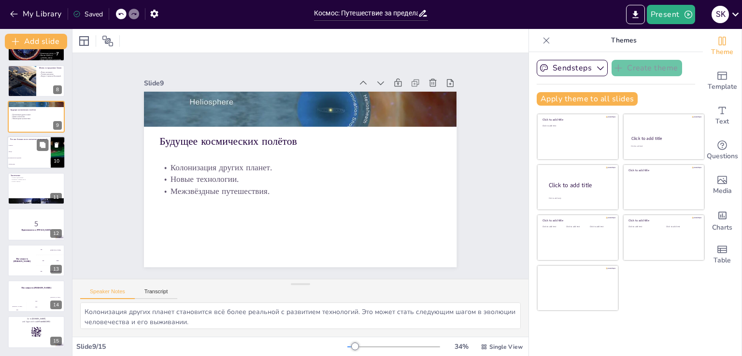
click at [27, 152] on span "Звёзды" at bounding box center [30, 152] width 42 height 1
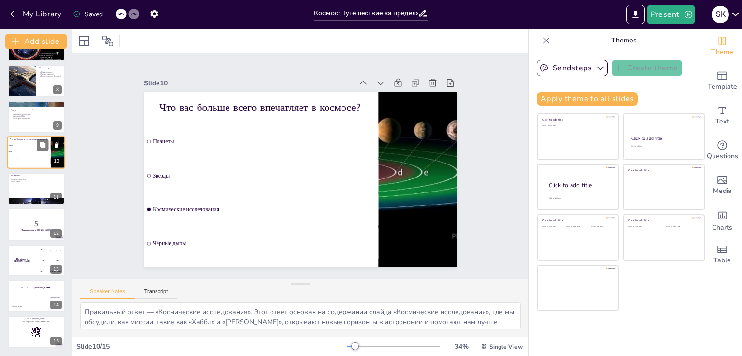
scroll to position [193, 0]
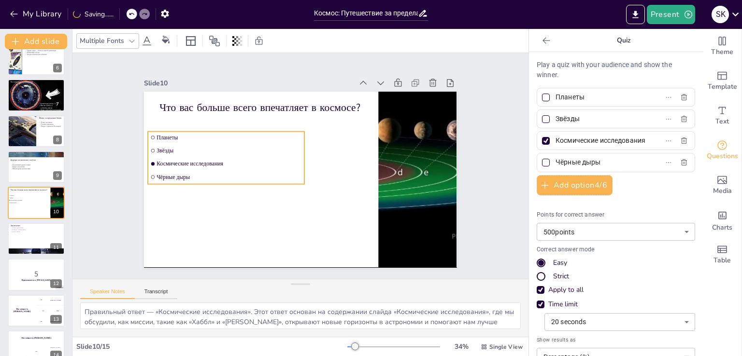
drag, startPoint x: 253, startPoint y: 174, endPoint x: 256, endPoint y: 185, distance: 11.0
click at [256, 109] on div "Что вас больше всего впечатляет в космосе? Планеты Звёзды Космические исследова…" at bounding box center [308, 92] width 311 height 33
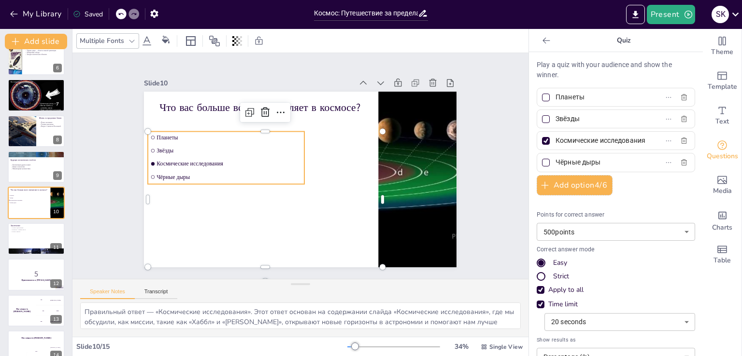
click at [178, 158] on span "Космические исследования" at bounding box center [229, 157] width 145 height 22
click at [178, 158] on span "Космические исследования" at bounding box center [231, 149] width 143 height 36
click at [171, 132] on span "Планеты" at bounding box center [241, 117] width 140 height 51
click at [165, 132] on span "Планеты" at bounding box center [236, 123] width 143 height 37
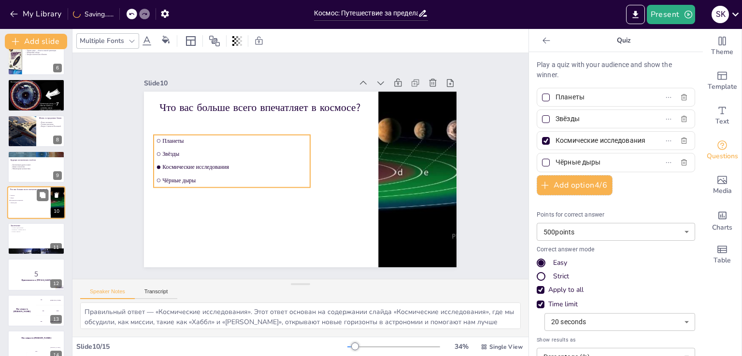
drag, startPoint x: 149, startPoint y: 132, endPoint x: 15, endPoint y: 200, distance: 149.5
click at [154, 136] on li "Планеты" at bounding box center [232, 141] width 156 height 12
drag, startPoint x: 46, startPoint y: 200, endPoint x: 92, endPoint y: 220, distance: 49.7
click at [92, 220] on div "Slide 1 Космос: Путешествие за пределы Земли В этом презентации мы отправимся в…" at bounding box center [300, 166] width 477 height 272
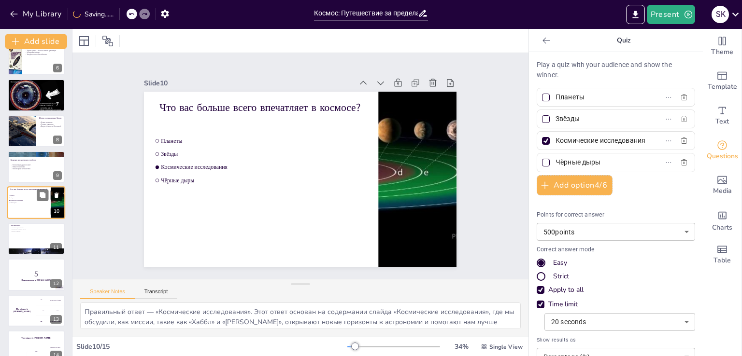
click at [55, 195] on icon at bounding box center [57, 195] width 4 height 5
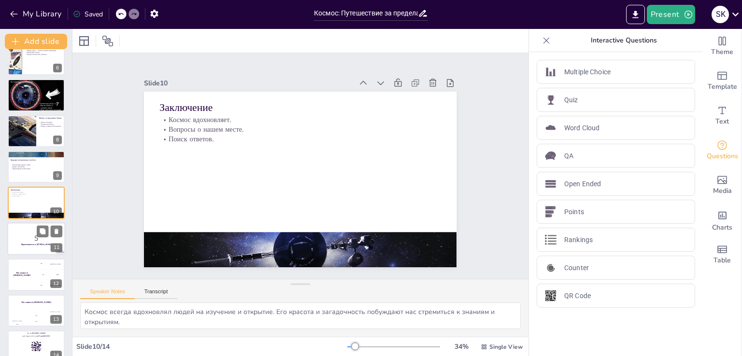
click at [23, 238] on p "5" at bounding box center [36, 238] width 52 height 11
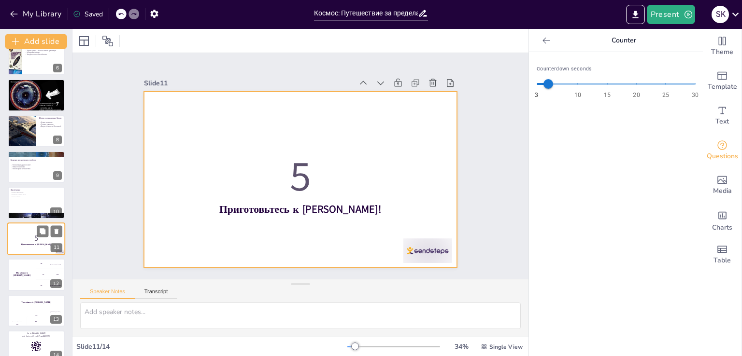
scroll to position [207, 0]
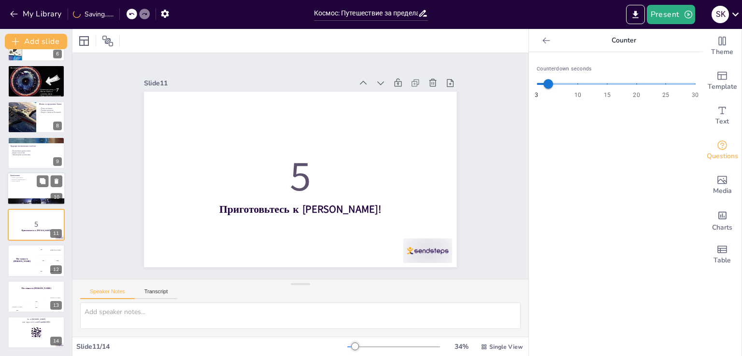
click at [23, 189] on div at bounding box center [36, 189] width 58 height 33
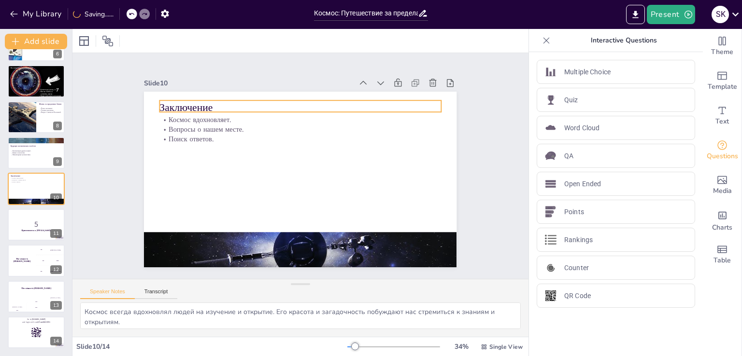
scroll to position [193, 0]
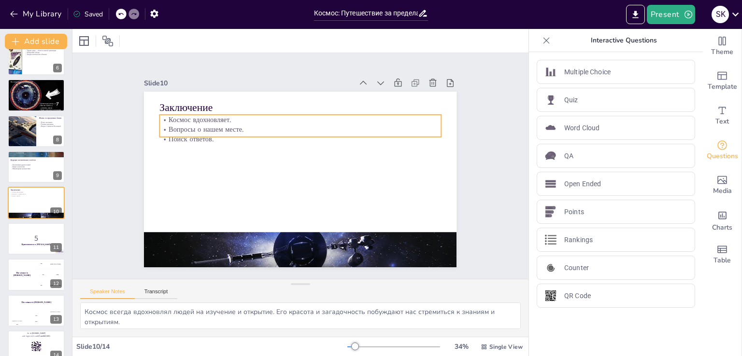
click at [199, 116] on p "Космос вдохновляет." at bounding box center [309, 121] width 277 height 68
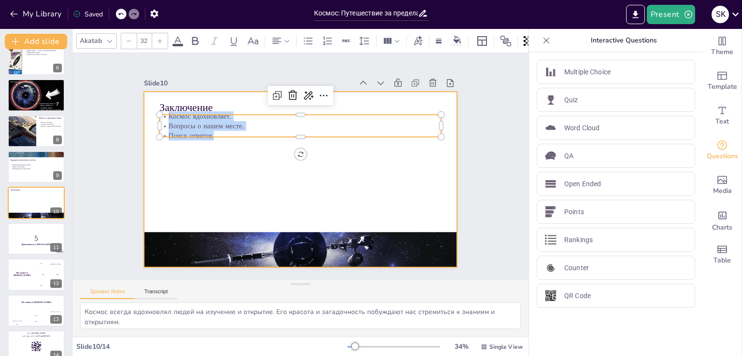
drag, startPoint x: 161, startPoint y: 114, endPoint x: 219, endPoint y: 138, distance: 62.4
click at [219, 138] on div "Заключение Космос вдохновляет. Вопросы о нашем месте. Поиск ответов." at bounding box center [298, 179] width 342 height 237
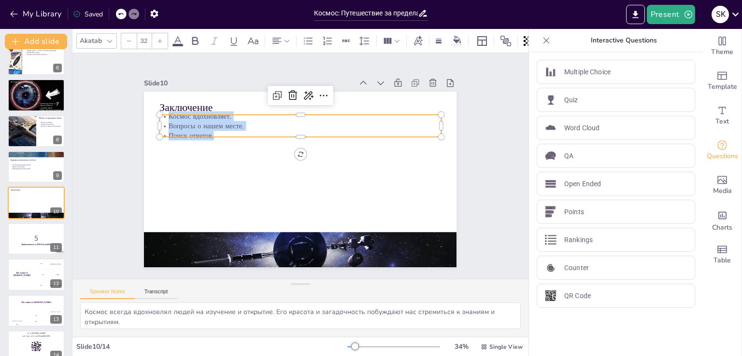
click at [162, 39] on icon at bounding box center [160, 41] width 6 height 6
click at [161, 39] on icon at bounding box center [160, 41] width 6 height 6
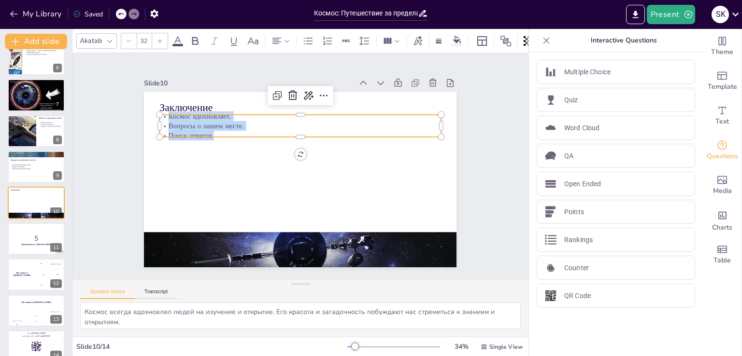
click at [161, 38] on icon at bounding box center [160, 41] width 6 height 6
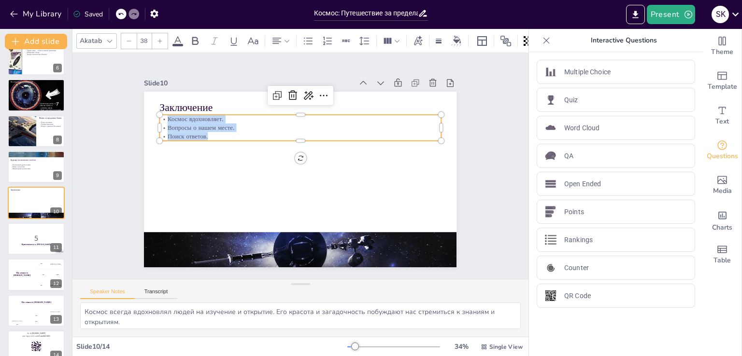
click at [161, 38] on icon at bounding box center [160, 41] width 6 height 6
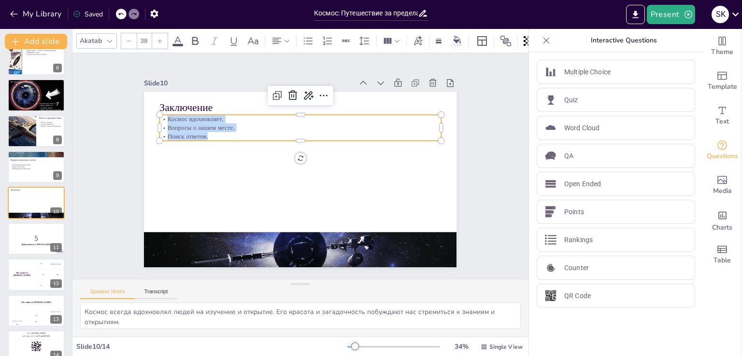
click at [161, 38] on icon at bounding box center [160, 41] width 6 height 6
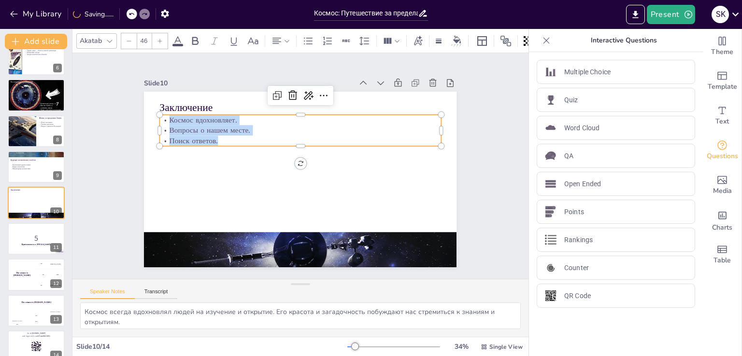
click at [161, 38] on icon at bounding box center [160, 41] width 6 height 6
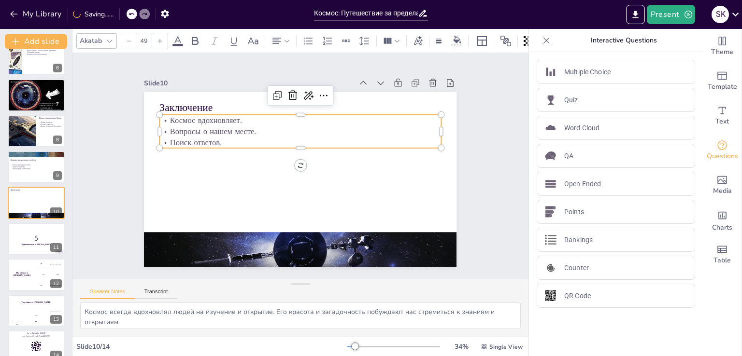
click at [161, 38] on icon at bounding box center [160, 41] width 6 height 6
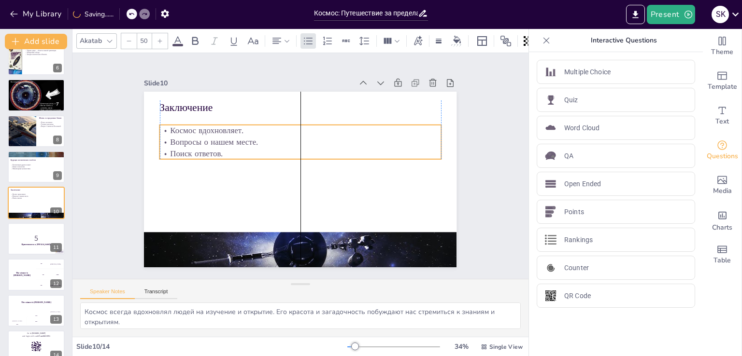
drag, startPoint x: 241, startPoint y: 131, endPoint x: 238, endPoint y: 141, distance: 10.7
click at [238, 141] on p "Вопросы о нашем месте." at bounding box center [310, 144] width 262 height 125
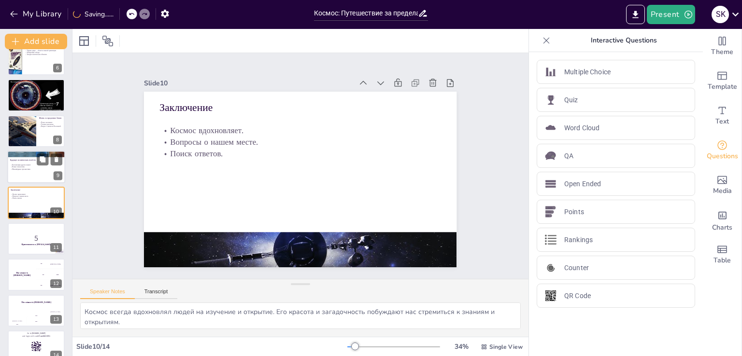
click at [41, 169] on p "Межзвёздные путешествия." at bounding box center [36, 169] width 52 height 2
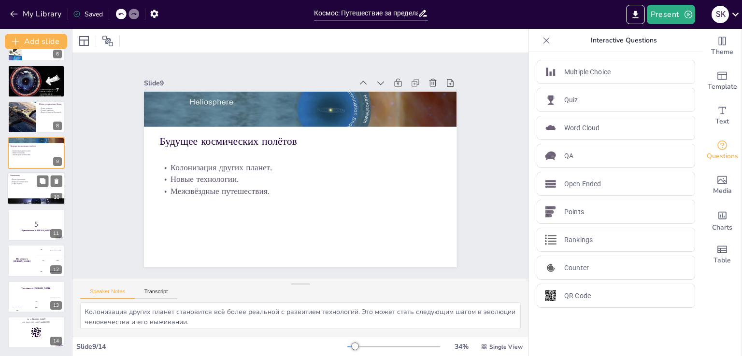
click at [34, 187] on div at bounding box center [36, 189] width 58 height 33
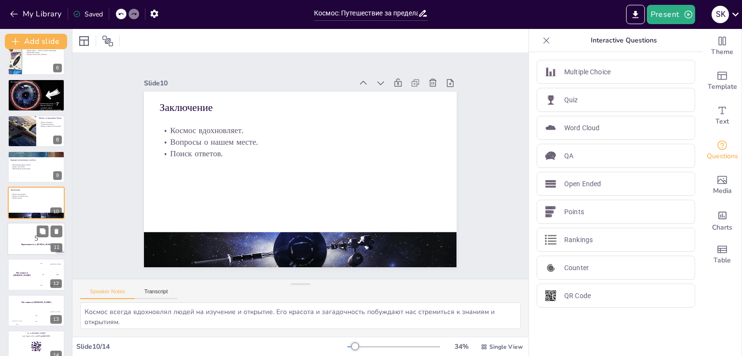
scroll to position [207, 0]
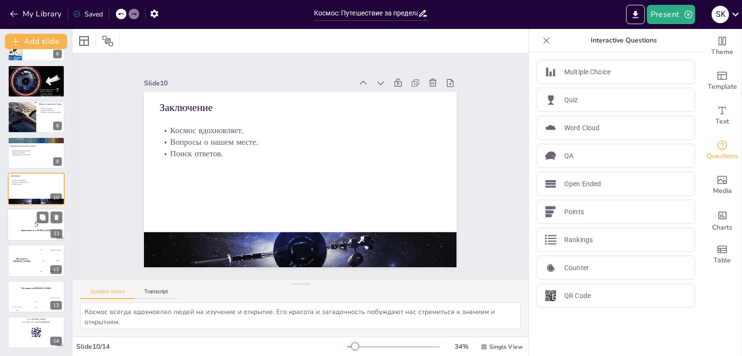
click at [23, 231] on div at bounding box center [36, 225] width 58 height 33
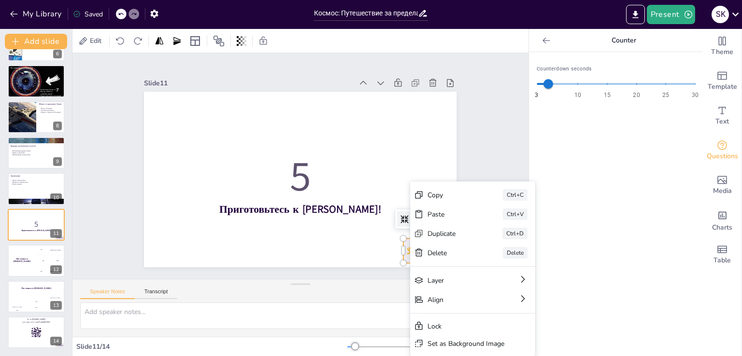
click at [228, 269] on div at bounding box center [215, 293] width 25 height 49
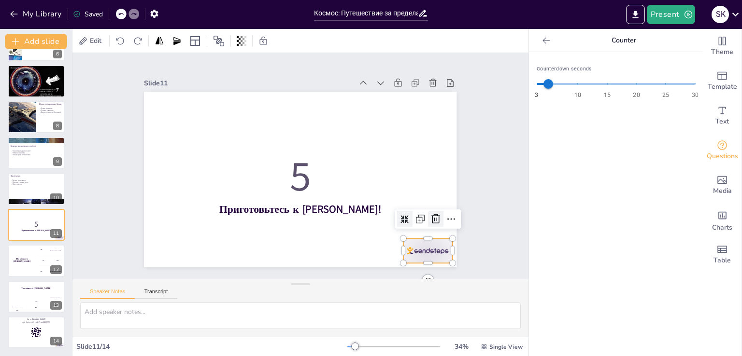
click at [428, 227] on icon at bounding box center [429, 233] width 13 height 13
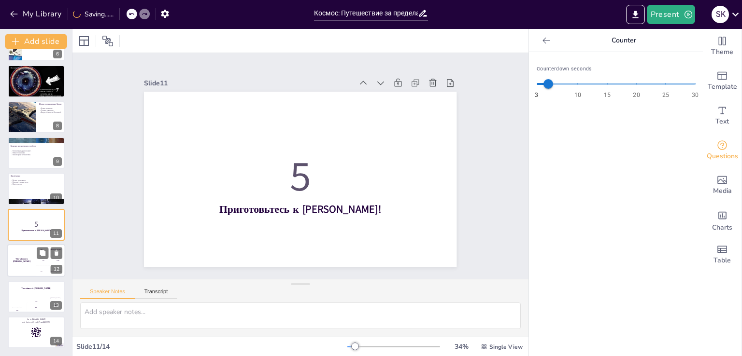
click at [32, 259] on h4 "The winner is [PERSON_NAME]" at bounding box center [21, 260] width 29 height 5
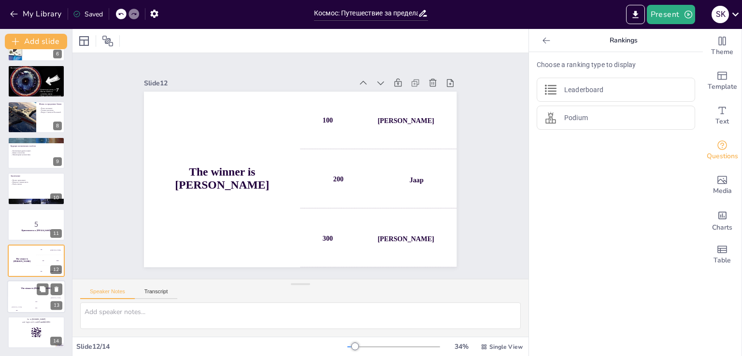
click at [28, 289] on div "The winner is [PERSON_NAME]" at bounding box center [36, 289] width 58 height 16
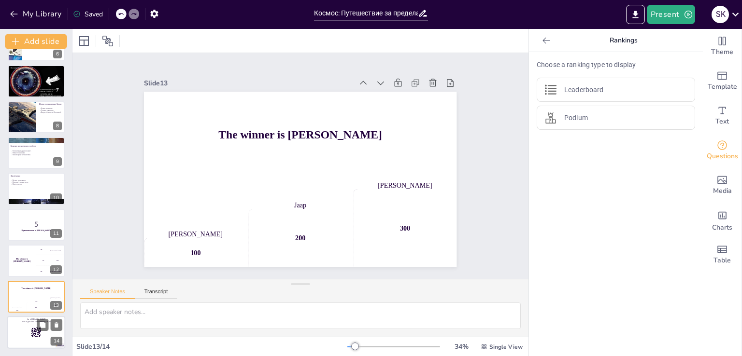
click at [35, 325] on div at bounding box center [36, 332] width 58 height 33
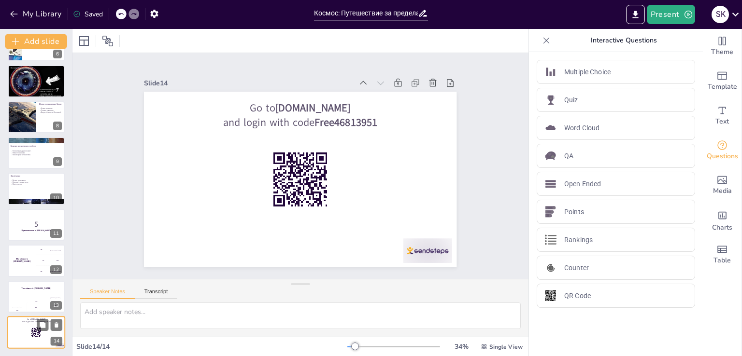
scroll to position [207, 0]
click at [54, 215] on icon at bounding box center [56, 217] width 7 height 7
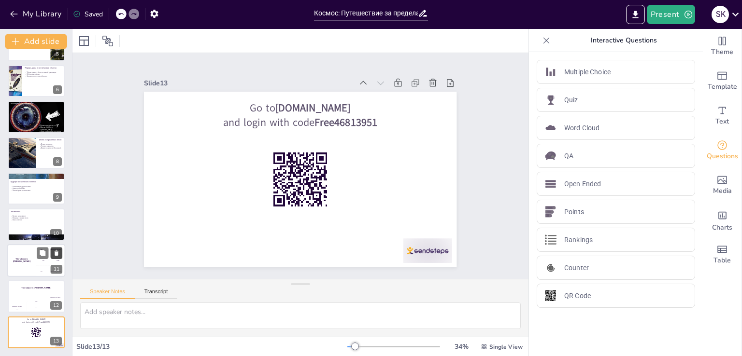
scroll to position [171, 0]
click at [14, 222] on div at bounding box center [36, 225] width 58 height 33
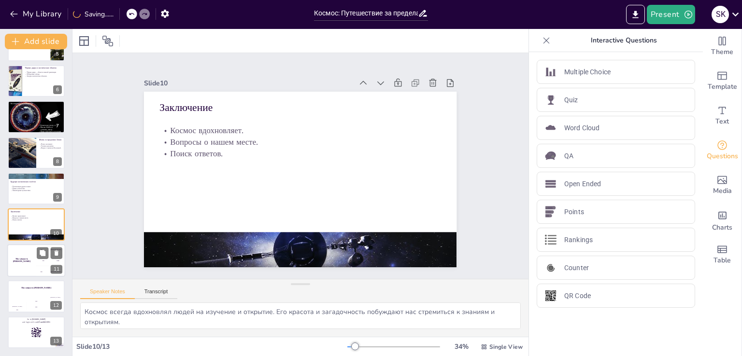
click at [28, 262] on div "The winner is [PERSON_NAME]" at bounding box center [21, 260] width 29 height 33
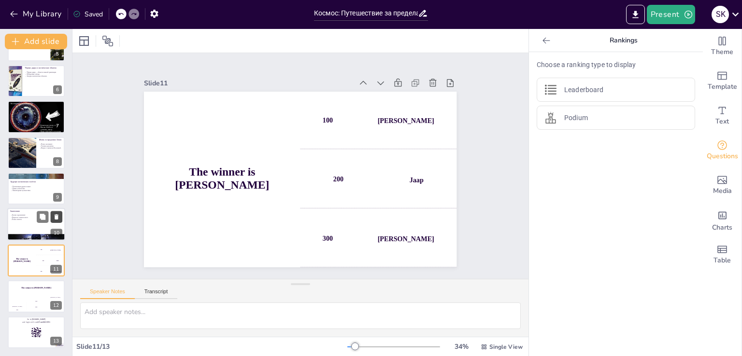
drag, startPoint x: 58, startPoint y: 251, endPoint x: 54, endPoint y: 258, distance: 8.9
click at [58, 251] on icon at bounding box center [56, 253] width 4 height 5
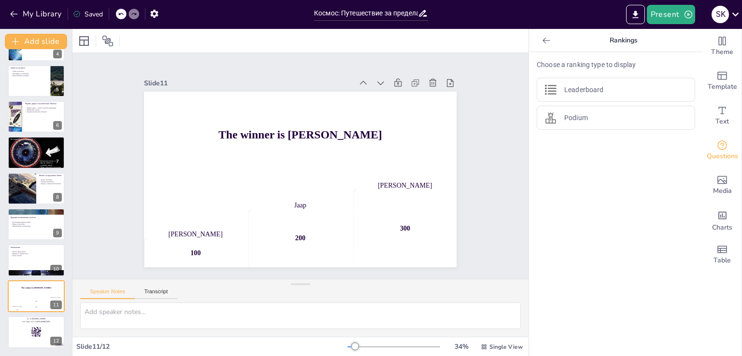
scroll to position [135, 0]
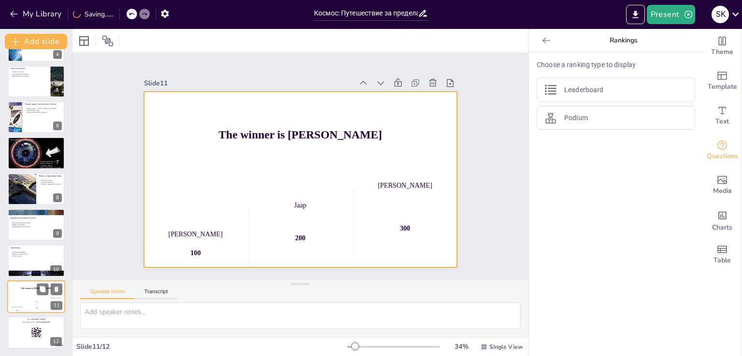
click at [20, 291] on div "The winner is [PERSON_NAME]" at bounding box center [36, 289] width 58 height 16
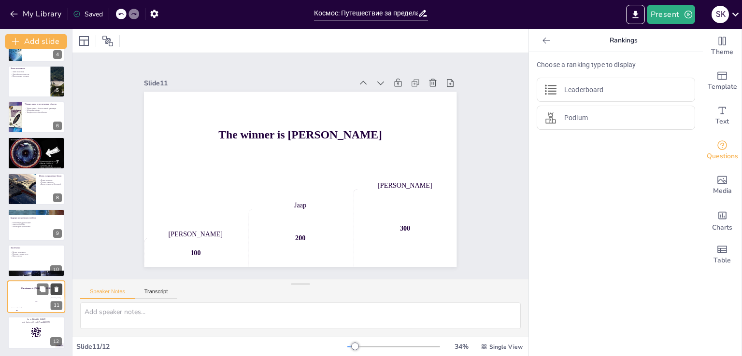
click at [54, 289] on icon at bounding box center [56, 289] width 7 height 7
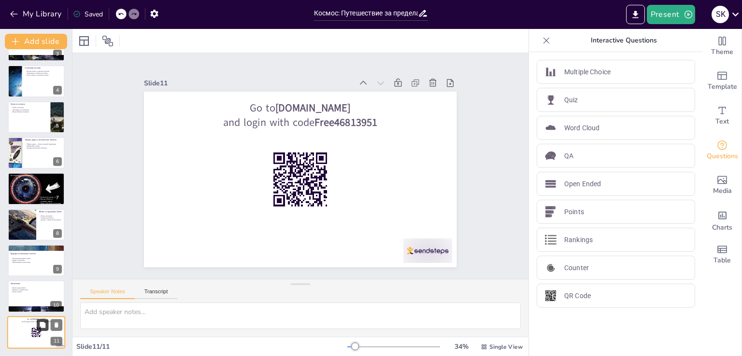
click at [41, 323] on icon at bounding box center [43, 325] width 6 height 6
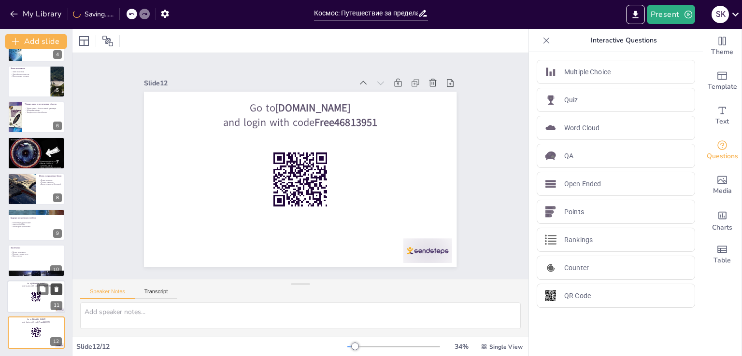
click at [54, 286] on icon at bounding box center [56, 289] width 7 height 7
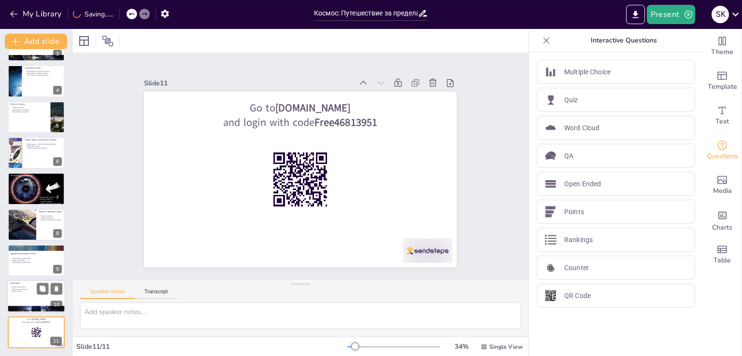
scroll to position [99, 0]
click at [56, 322] on icon at bounding box center [56, 325] width 7 height 7
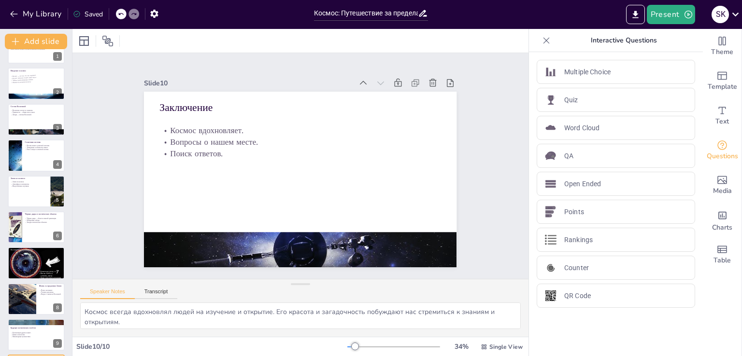
scroll to position [64, 0]
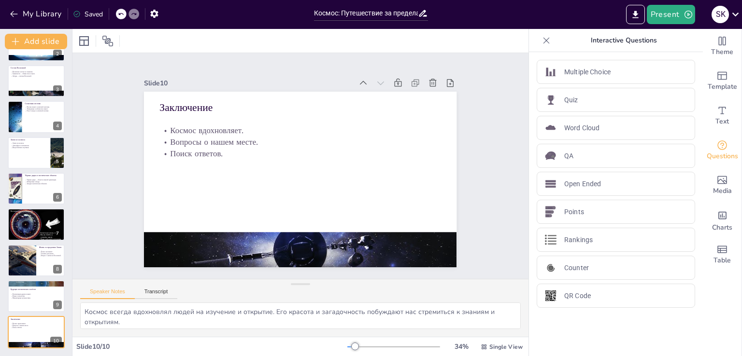
click at [107, 212] on div "Slide 1 Космос: Путешествие за пределы Земли В этом презентации мы отправимся в…" at bounding box center [300, 166] width 508 height 424
click at [640, 16] on icon "Export to PowerPoint" at bounding box center [635, 15] width 10 height 10
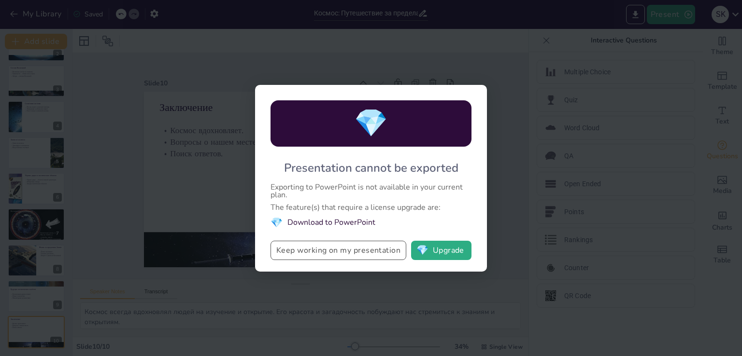
click at [369, 252] on button "Keep working on my presentation" at bounding box center [338, 250] width 136 height 19
